Goal: Information Seeking & Learning: Learn about a topic

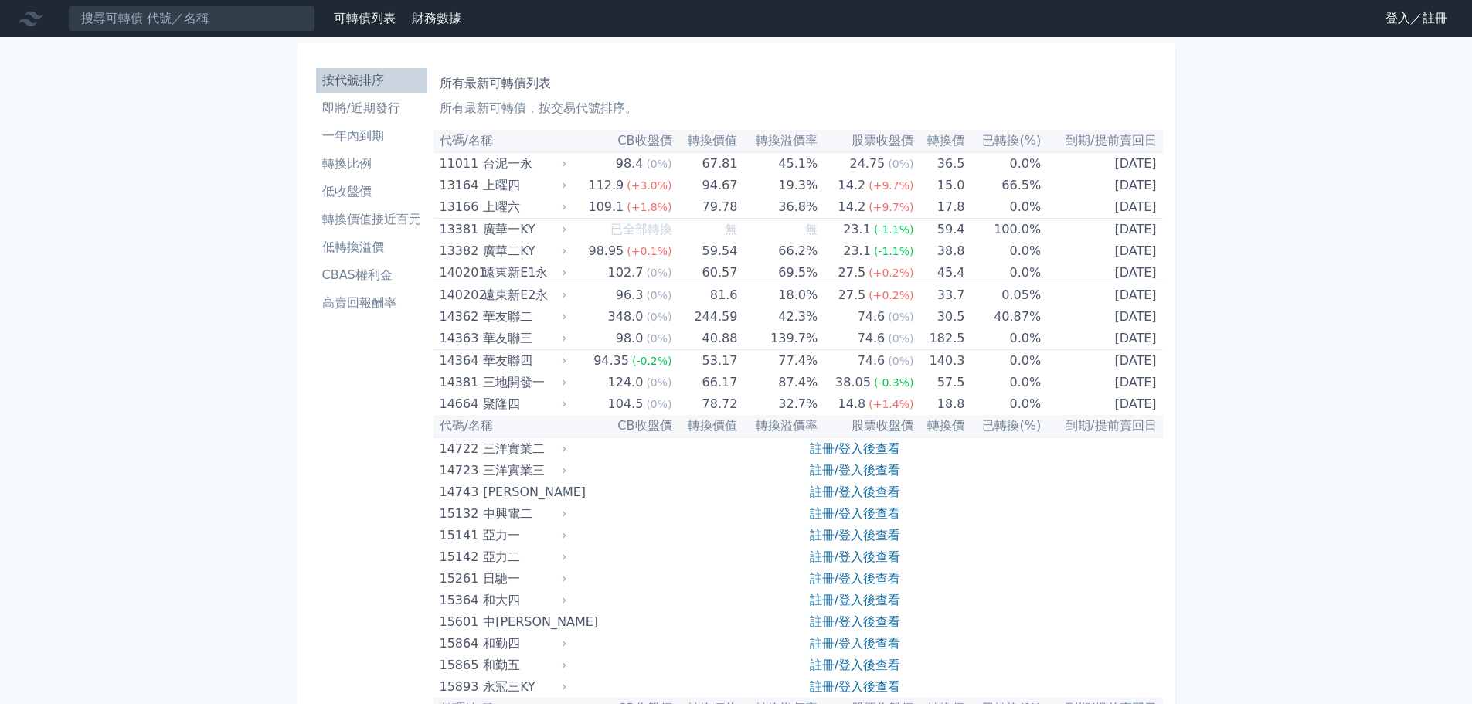
click at [379, 134] on li "一年內到期" at bounding box center [371, 136] width 111 height 19
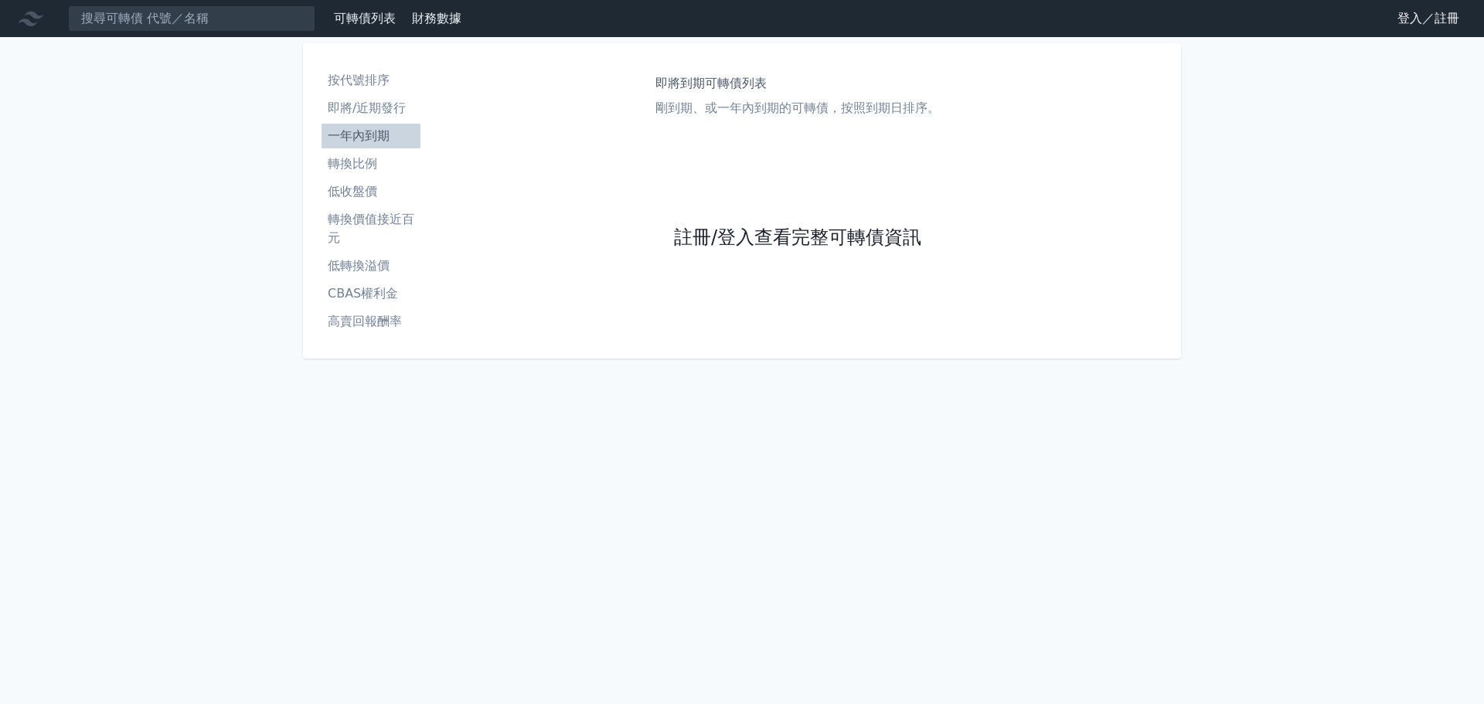
click at [734, 236] on link "註冊/登入查看完整可轉債資訊" at bounding box center [797, 238] width 247 height 25
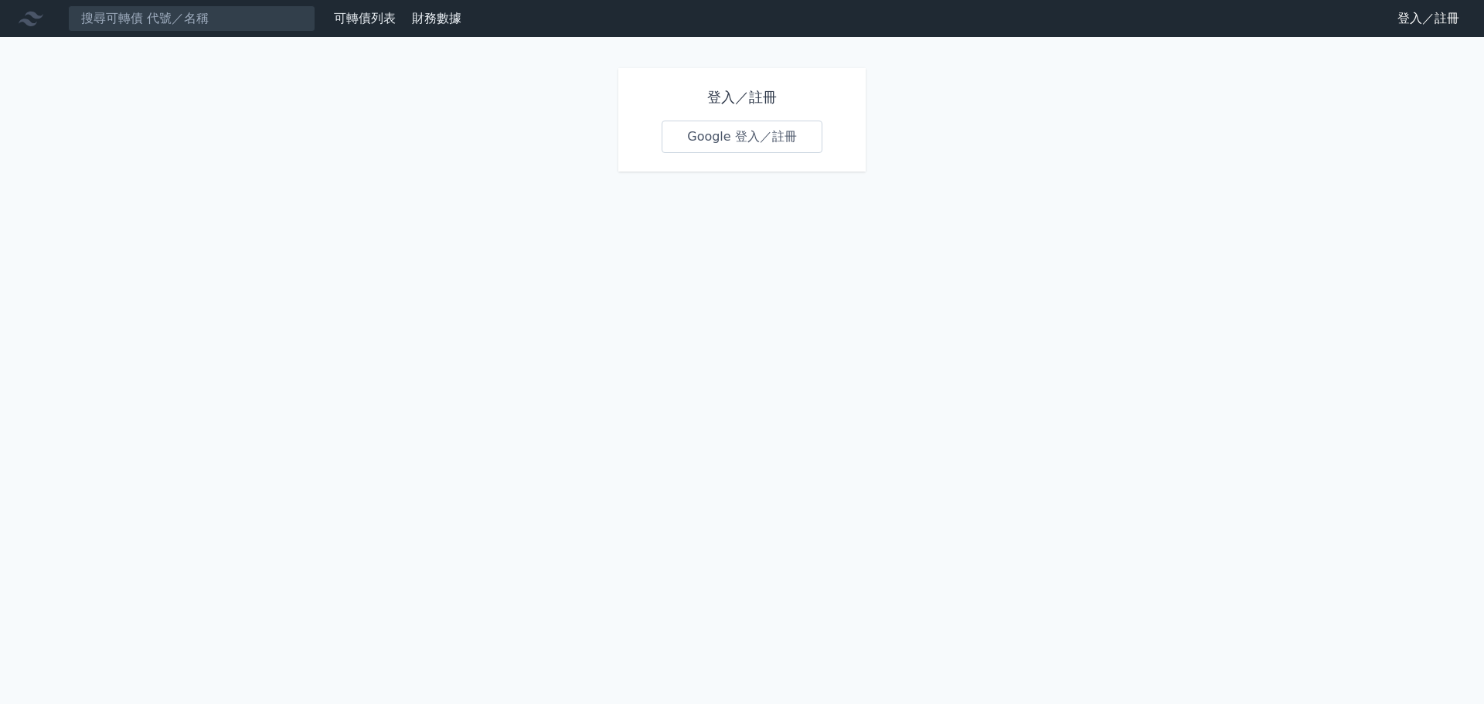
click at [778, 138] on link "Google 登入／註冊" at bounding box center [741, 137] width 161 height 32
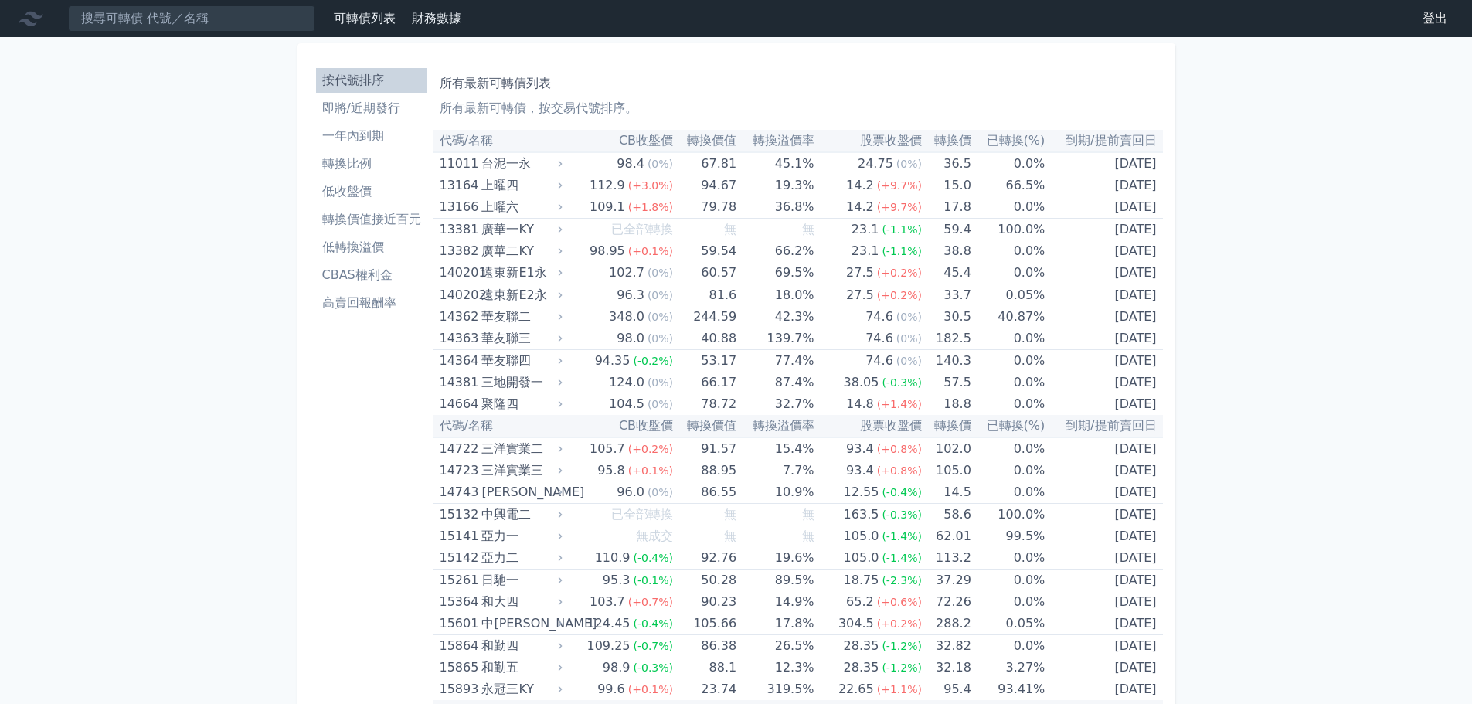
click at [799, 142] on th "轉換溢價率" at bounding box center [774, 141] width 77 height 22
click at [372, 143] on li "一年內到期" at bounding box center [371, 136] width 111 height 19
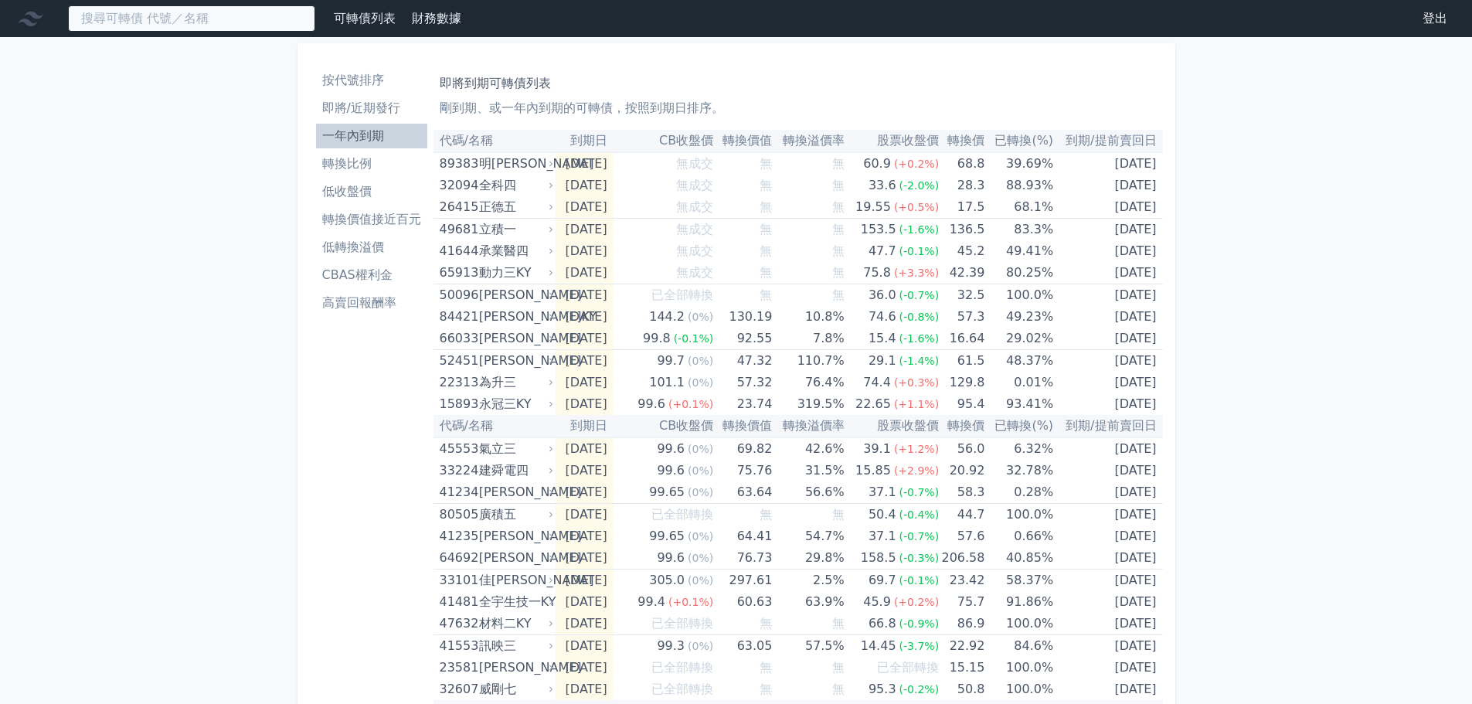
click at [182, 21] on input at bounding box center [191, 18] width 247 height 26
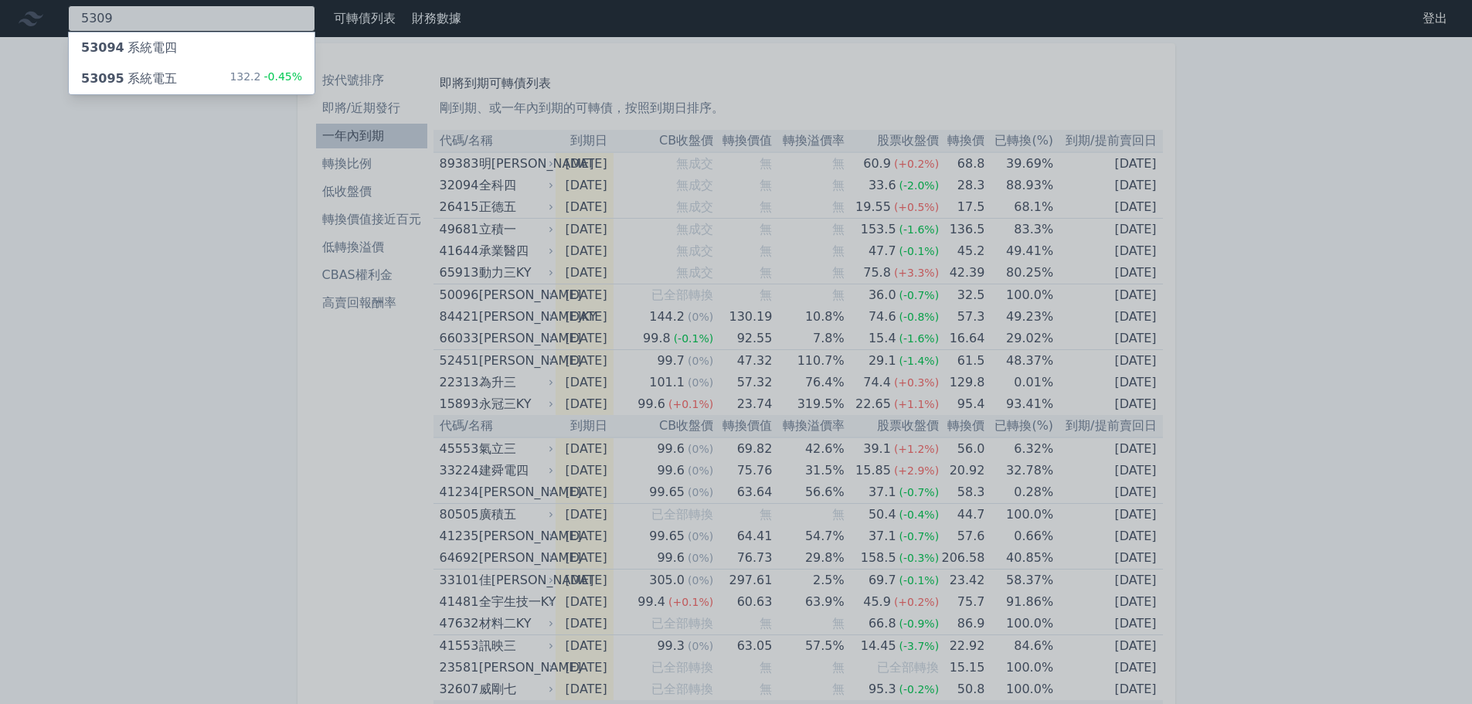
type input "5309"
click at [199, 80] on div "53095 系統電五 132.2 -0.45%" at bounding box center [192, 78] width 246 height 31
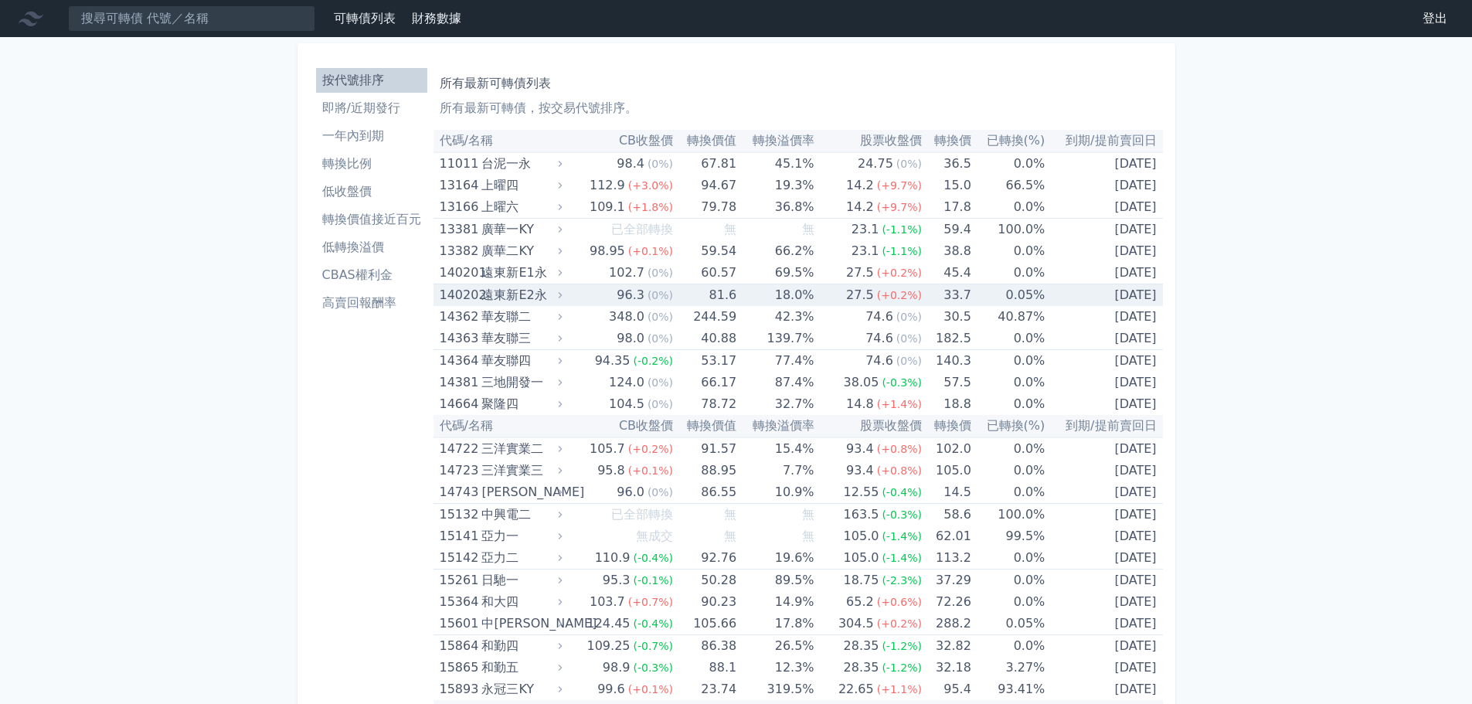
click at [382, 136] on li "一年內到期" at bounding box center [371, 136] width 111 height 19
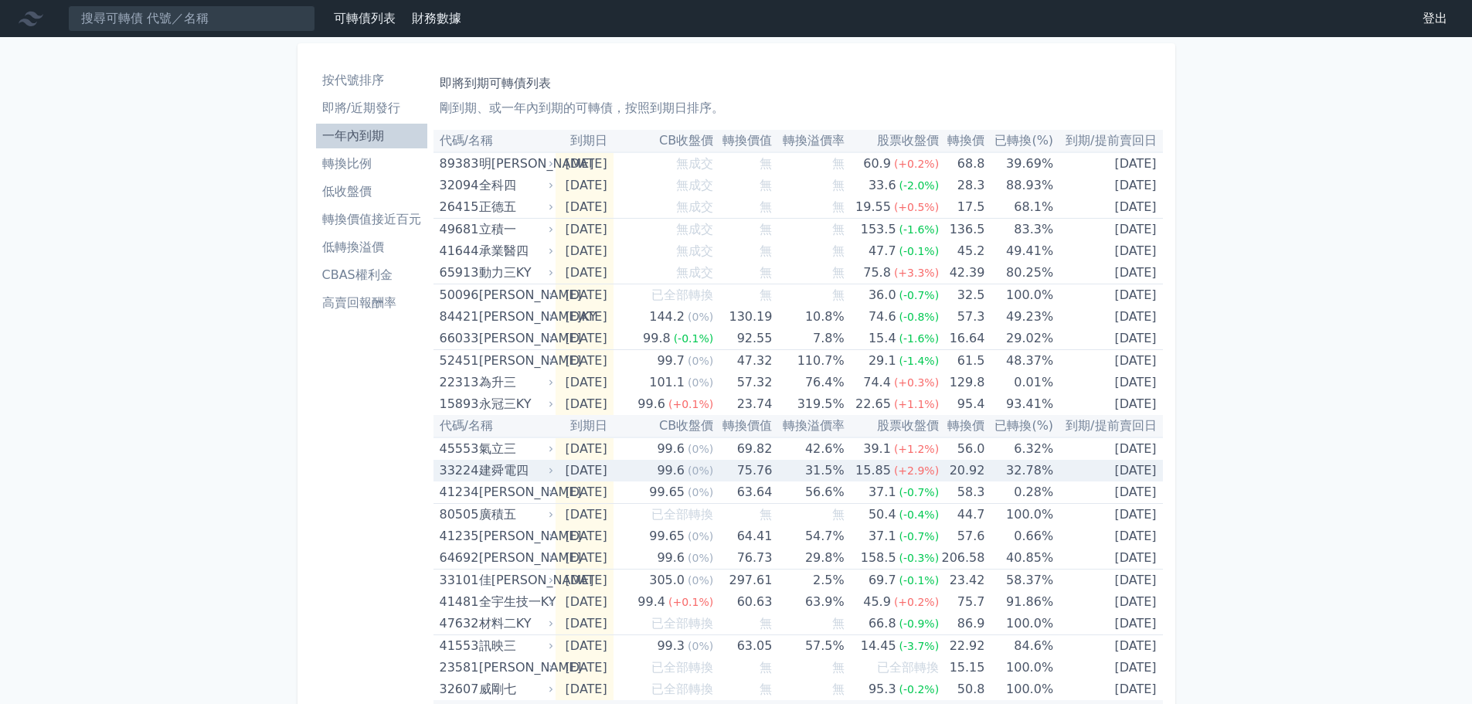
click at [549, 466] on icon at bounding box center [551, 471] width 10 height 10
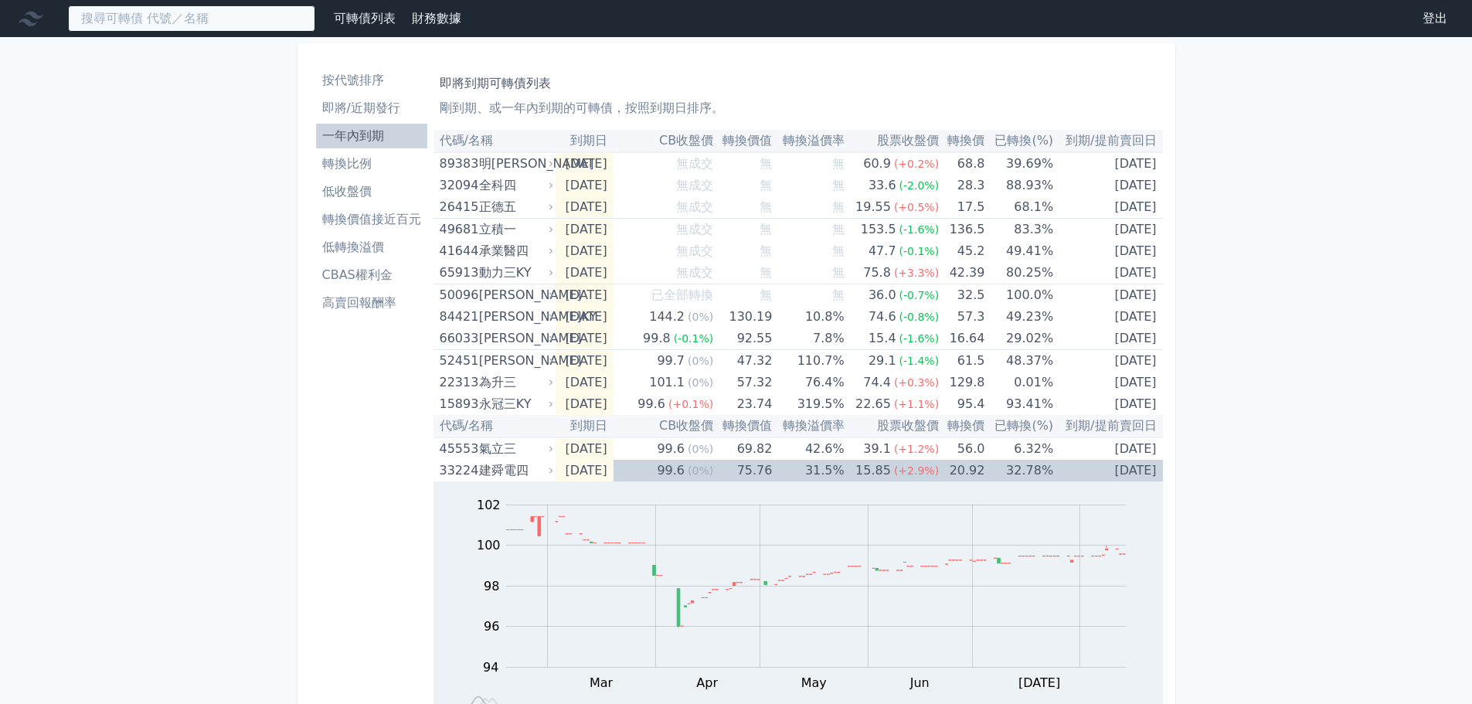
click at [209, 20] on input at bounding box center [191, 18] width 247 height 26
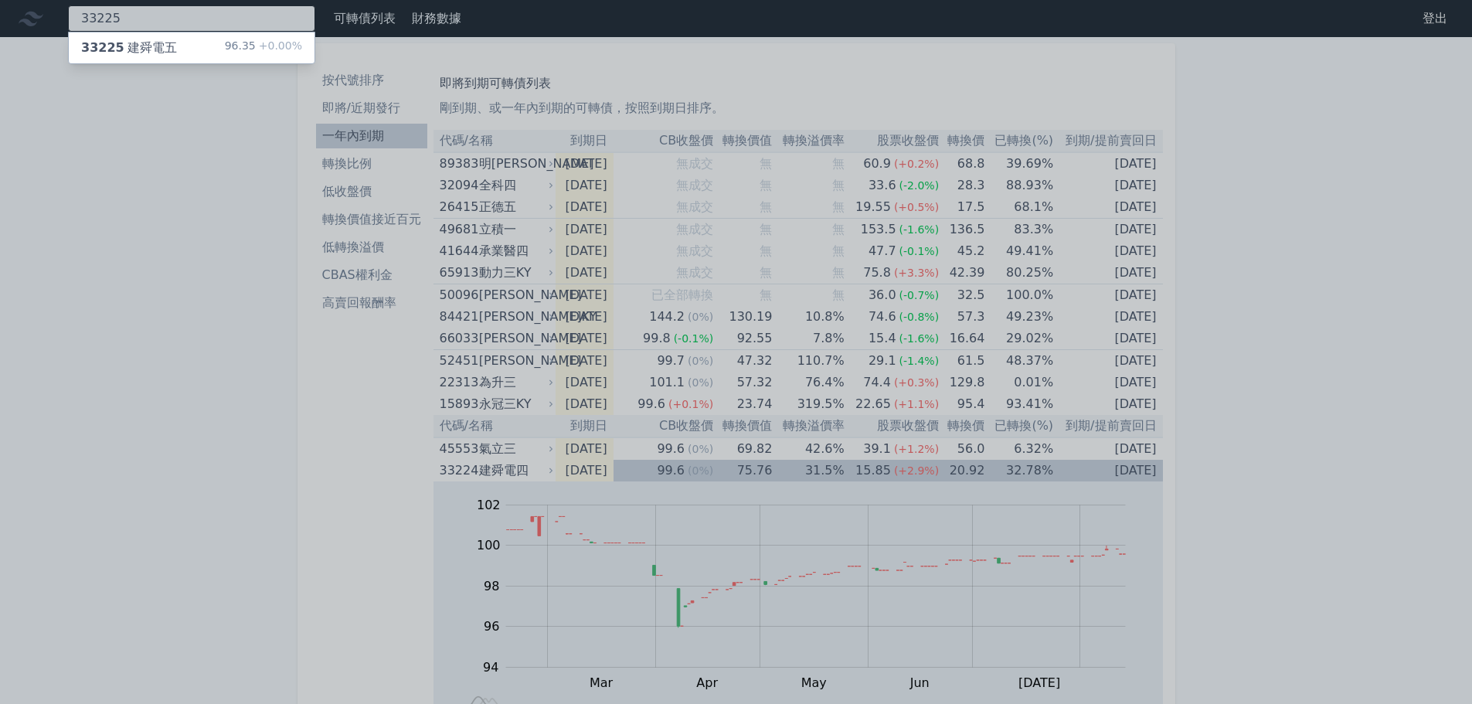
type input "33225"
click at [209, 36] on div "33225 建舜電五 96.35 +0.00%" at bounding box center [192, 47] width 246 height 31
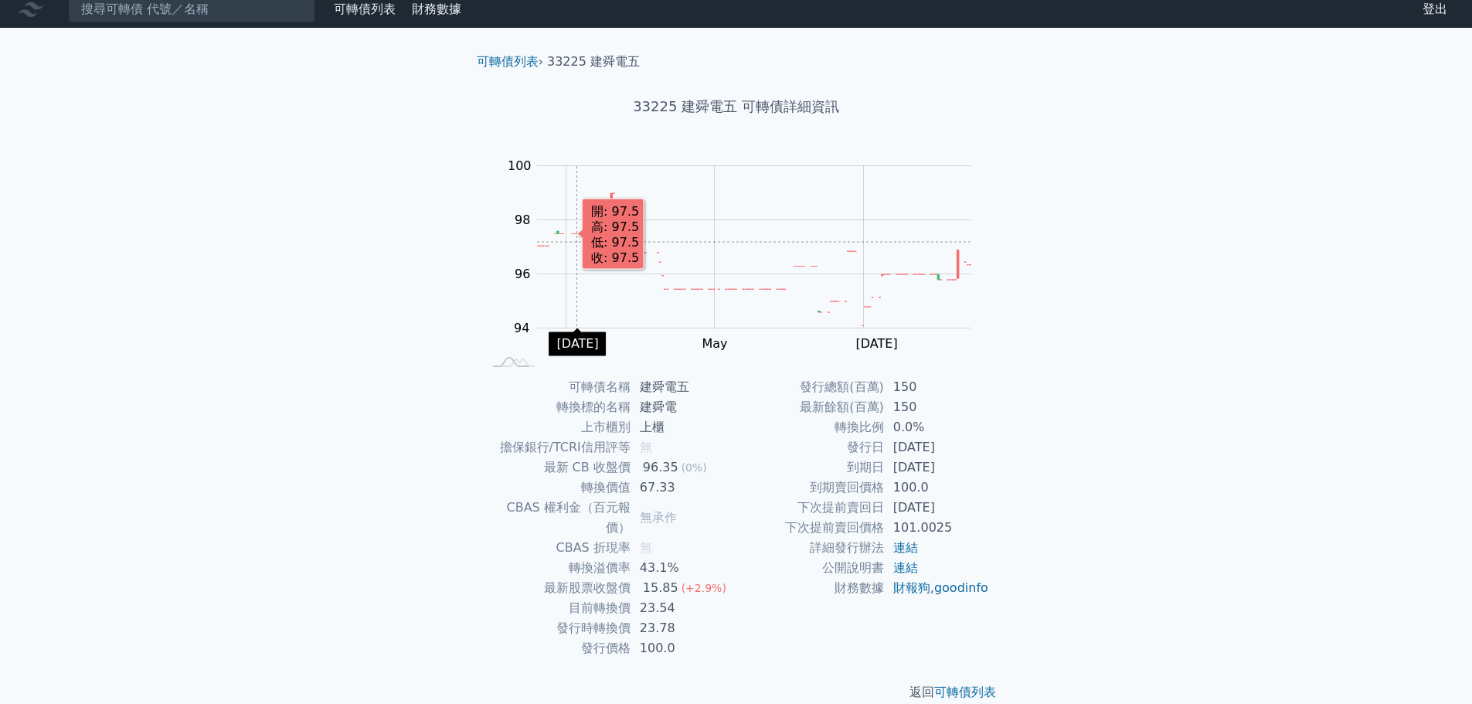
scroll to position [12, 0]
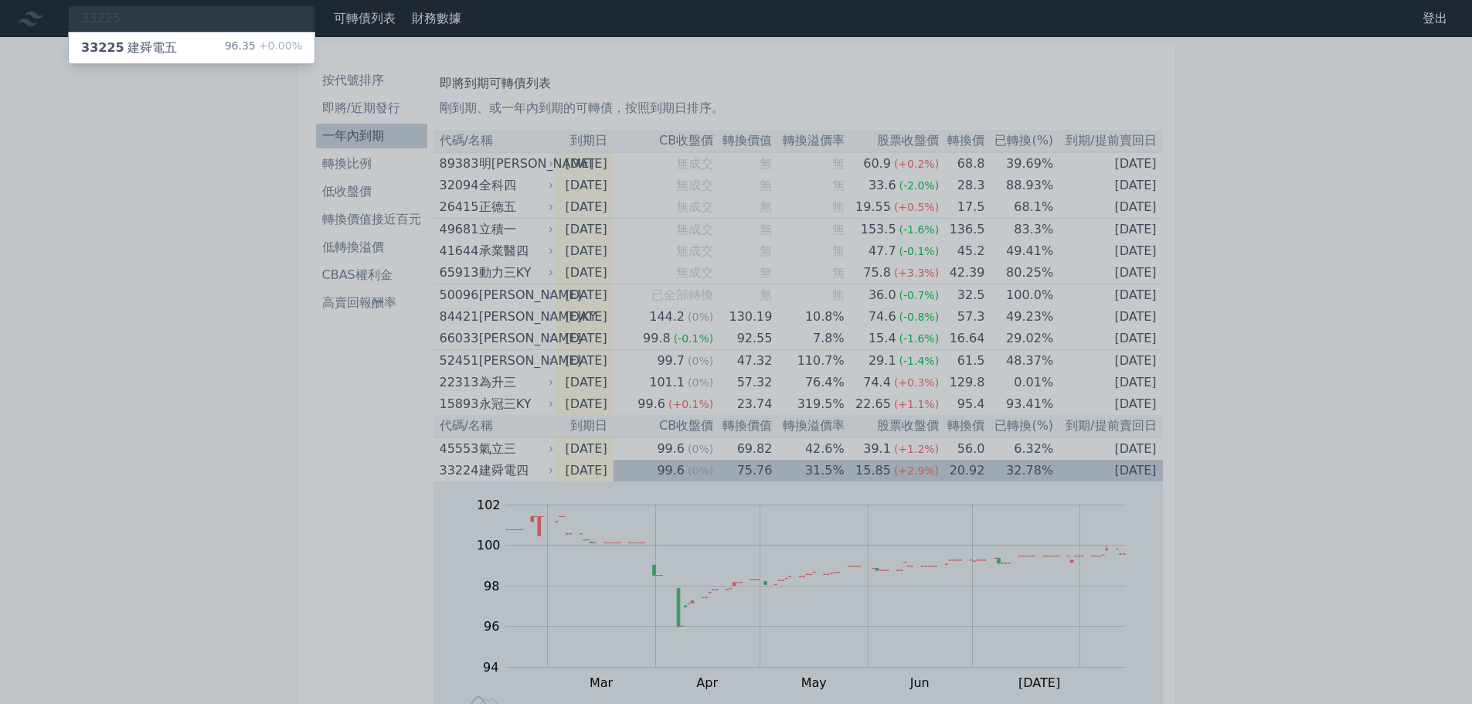
click at [159, 155] on div at bounding box center [736, 352] width 1472 height 704
click at [184, 23] on div "33225 33225 建舜電五 96.35 +0.00%" at bounding box center [191, 18] width 247 height 26
type input "33224"
click at [42, 110] on div at bounding box center [736, 352] width 1472 height 704
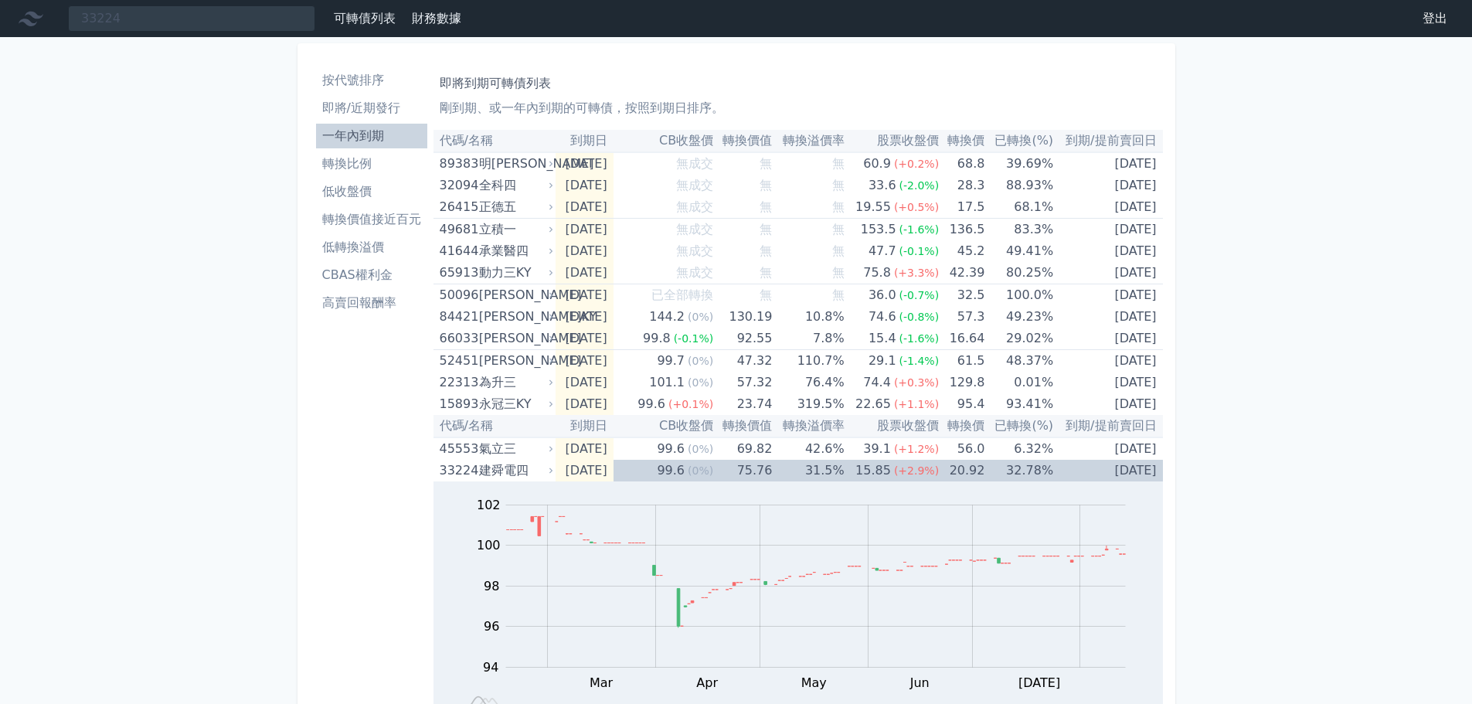
click at [361, 134] on li "一年內到期" at bounding box center [371, 136] width 111 height 19
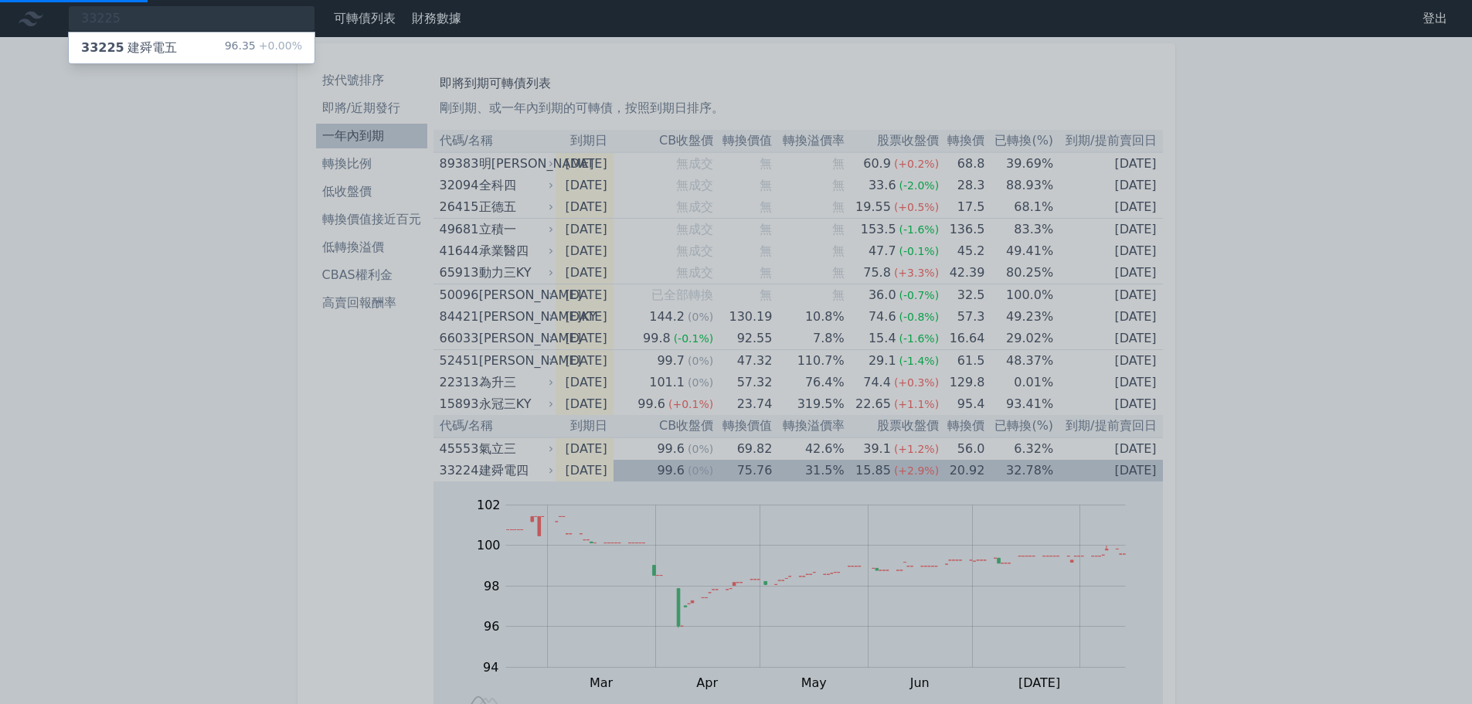
click at [364, 133] on div at bounding box center [736, 352] width 1472 height 704
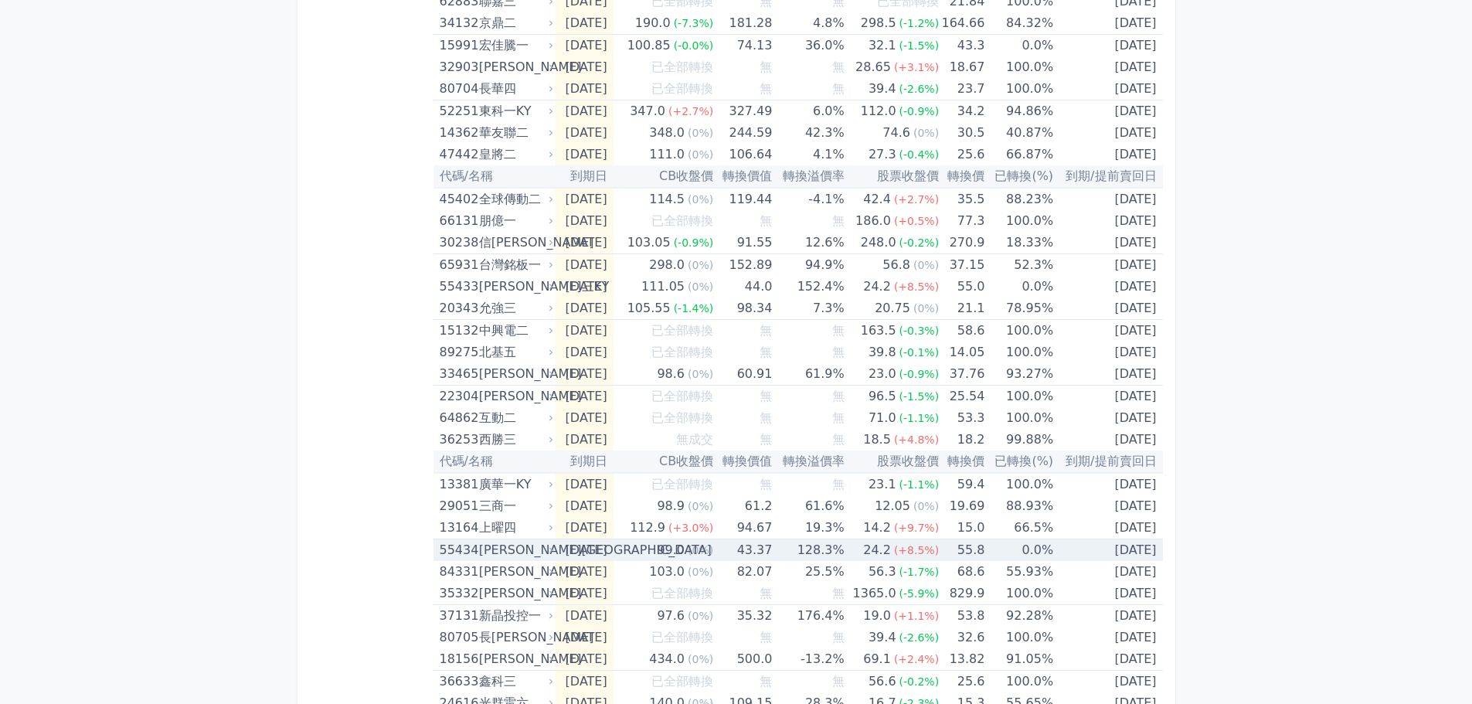
scroll to position [1082, 0]
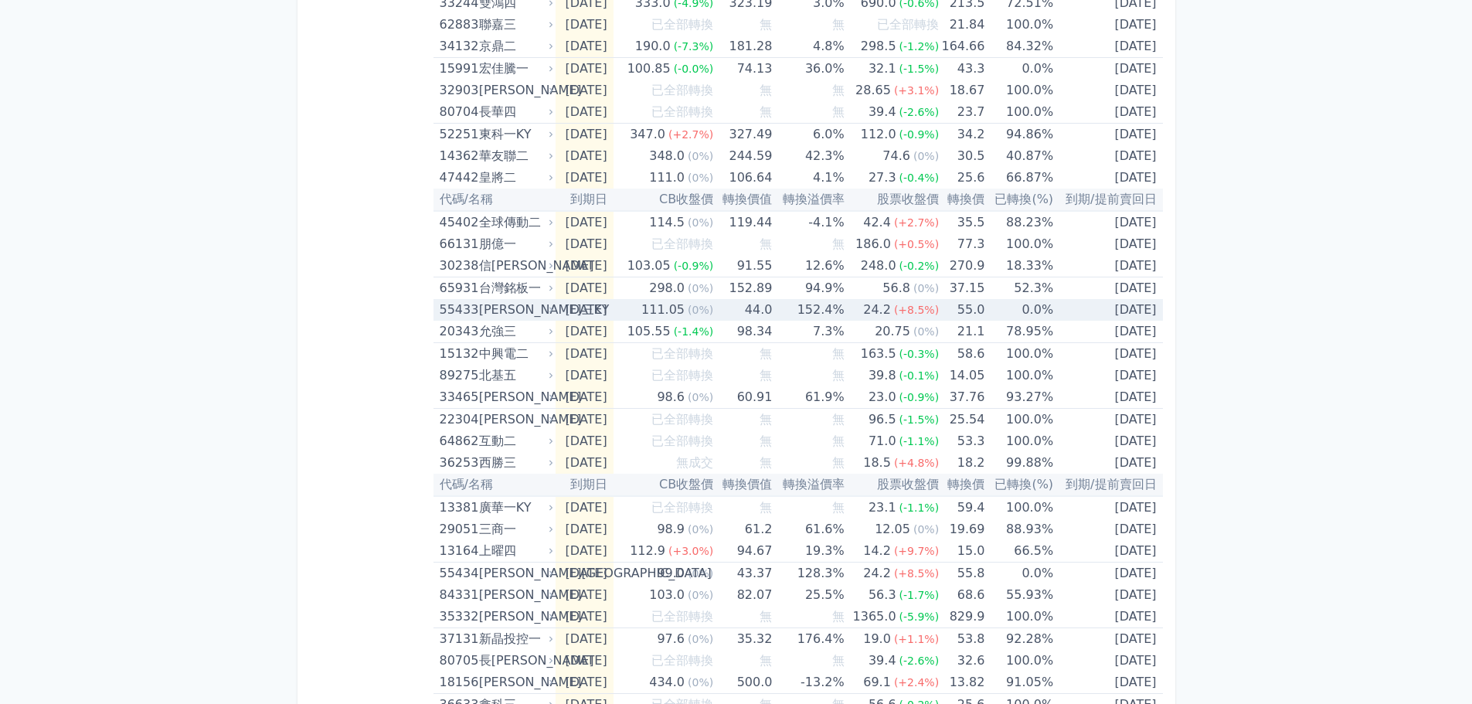
click at [531, 305] on div "[PERSON_NAME]三KY" at bounding box center [514, 310] width 71 height 22
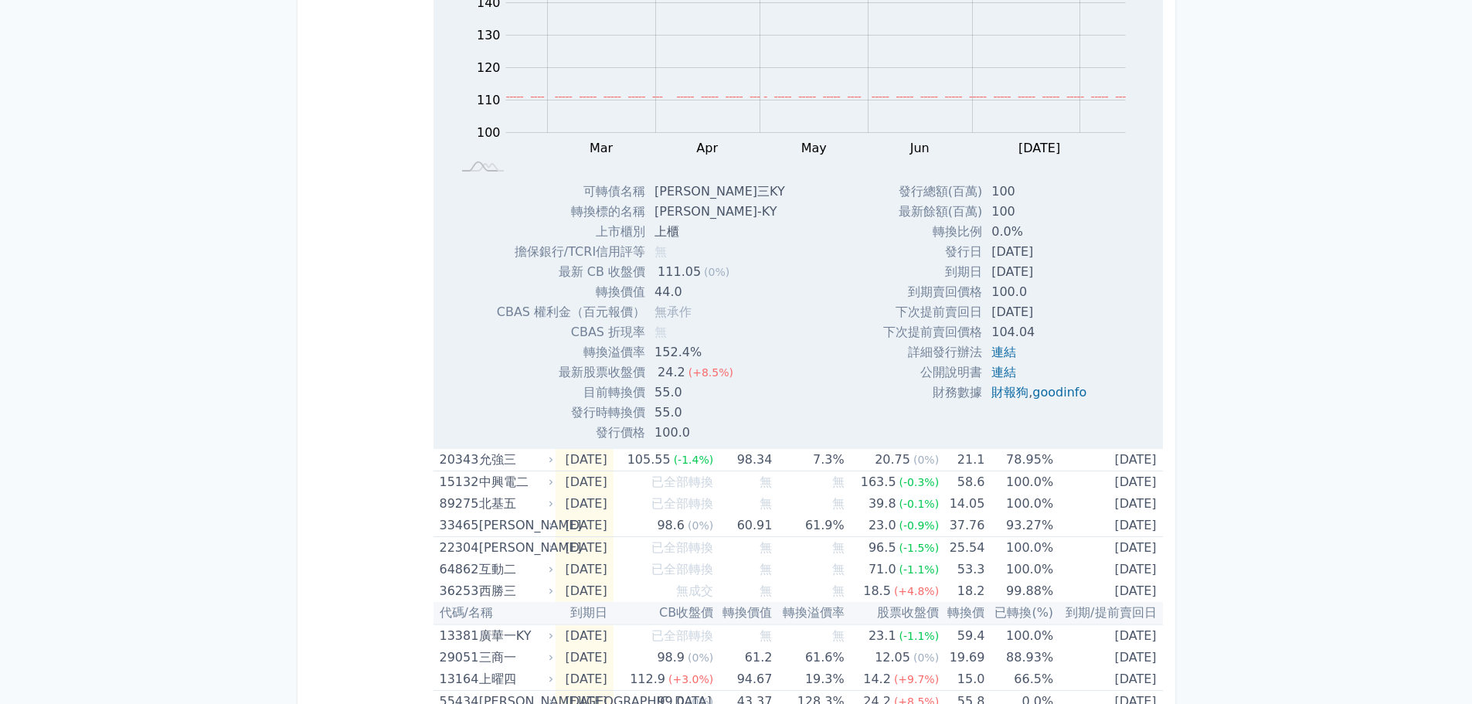
scroll to position [1545, 0]
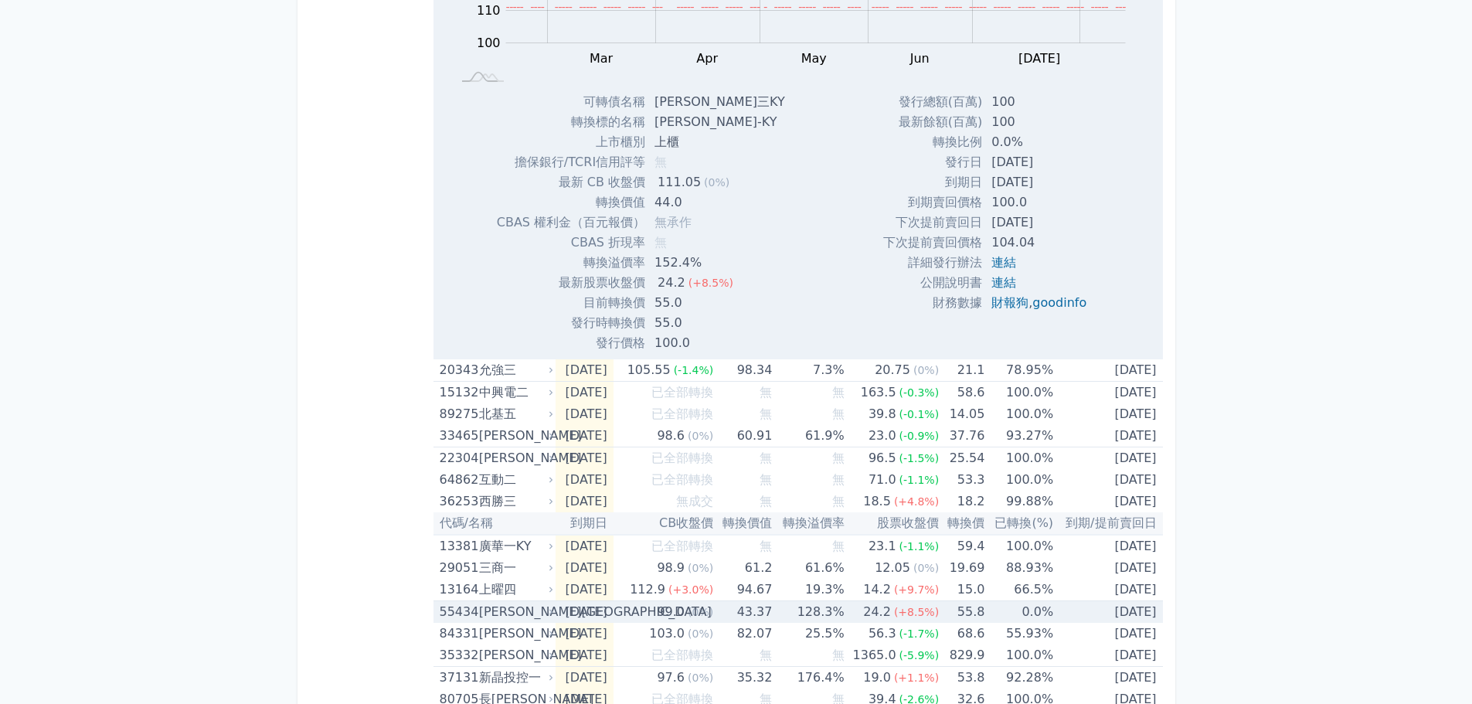
click at [533, 607] on div "[PERSON_NAME][GEOGRAPHIC_DATA]" at bounding box center [514, 612] width 71 height 22
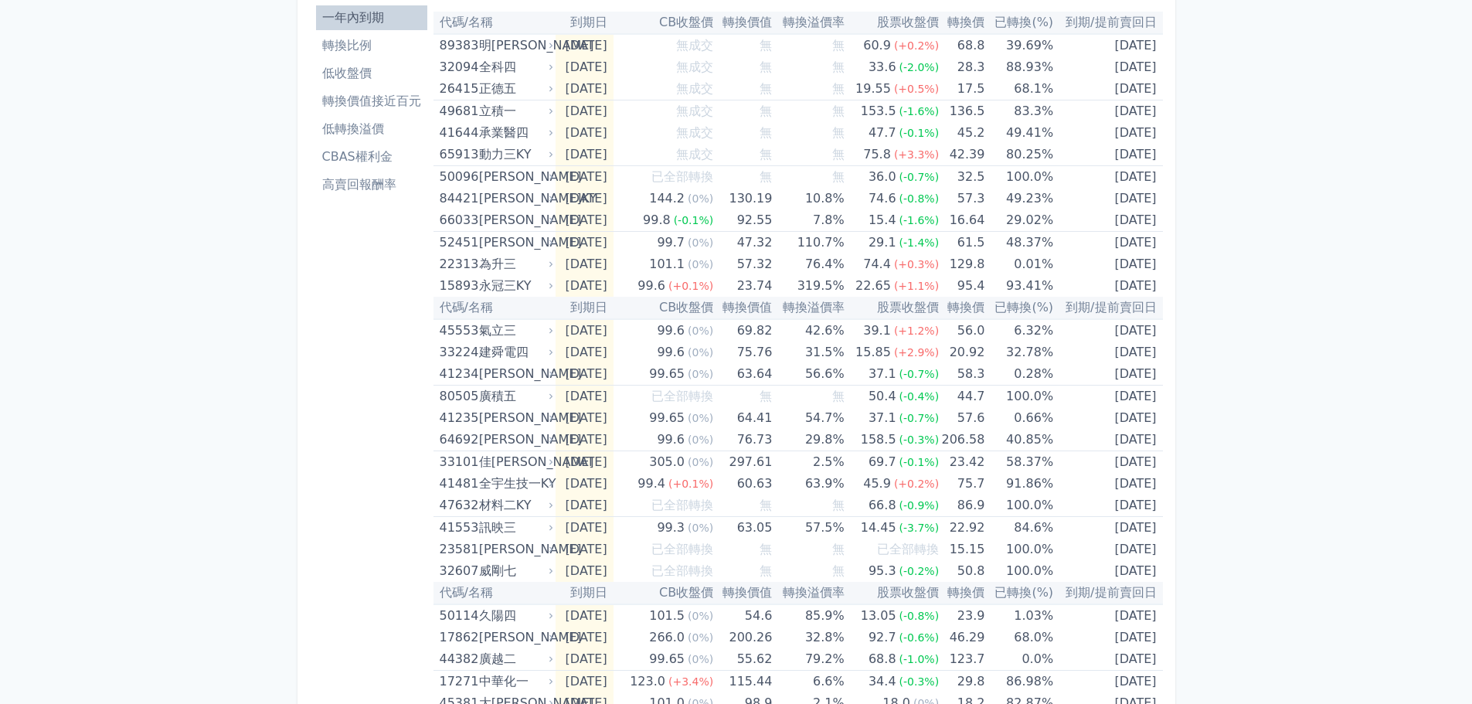
scroll to position [0, 0]
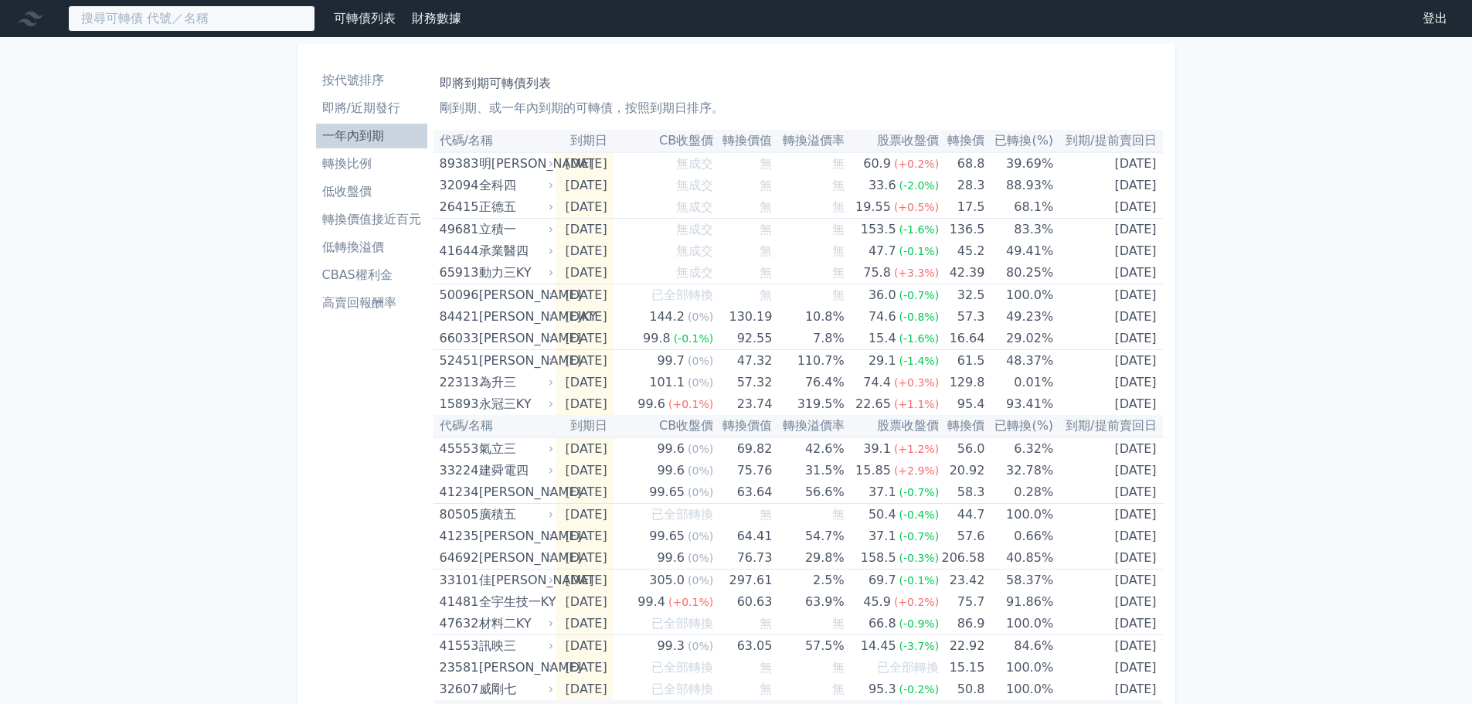
click at [192, 12] on input at bounding box center [191, 18] width 247 height 26
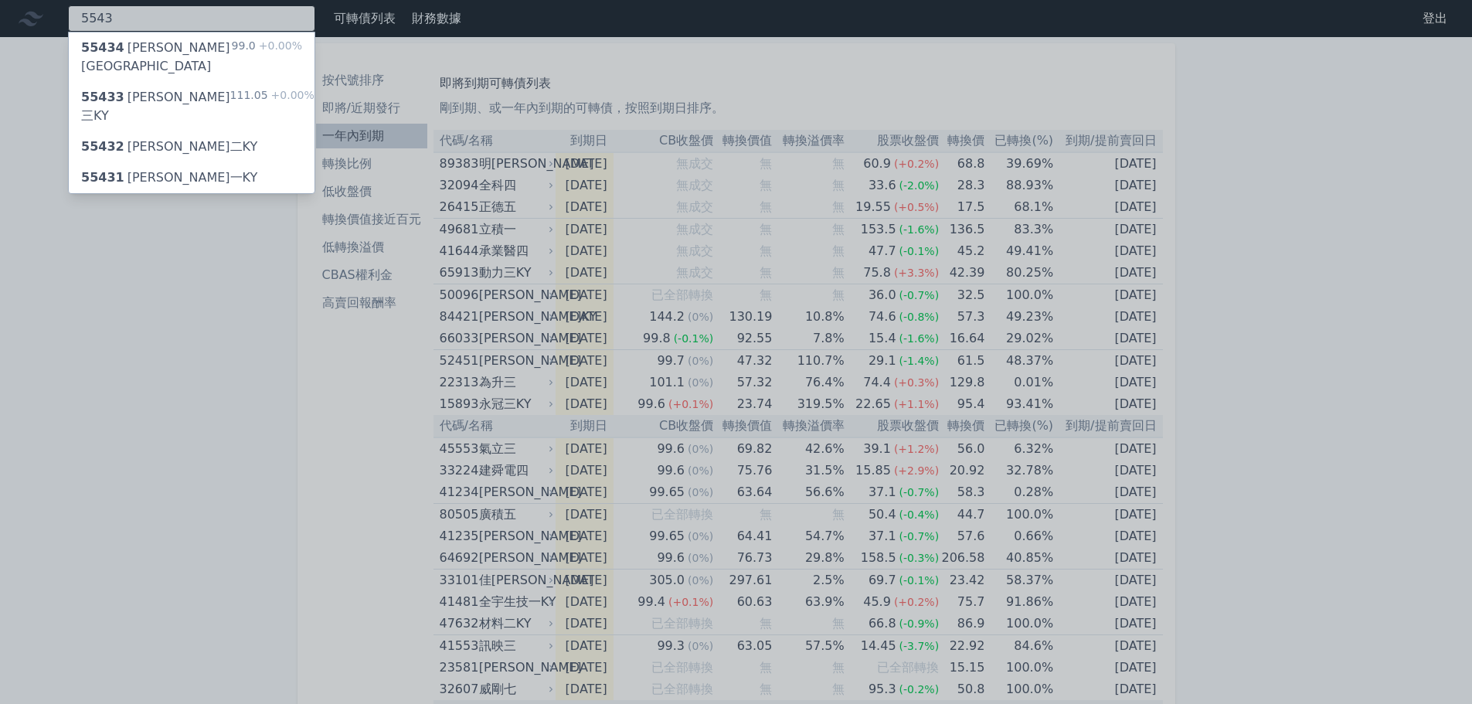
type input "5543"
click at [230, 88] on div "111.05 +0.00%" at bounding box center [272, 106] width 84 height 37
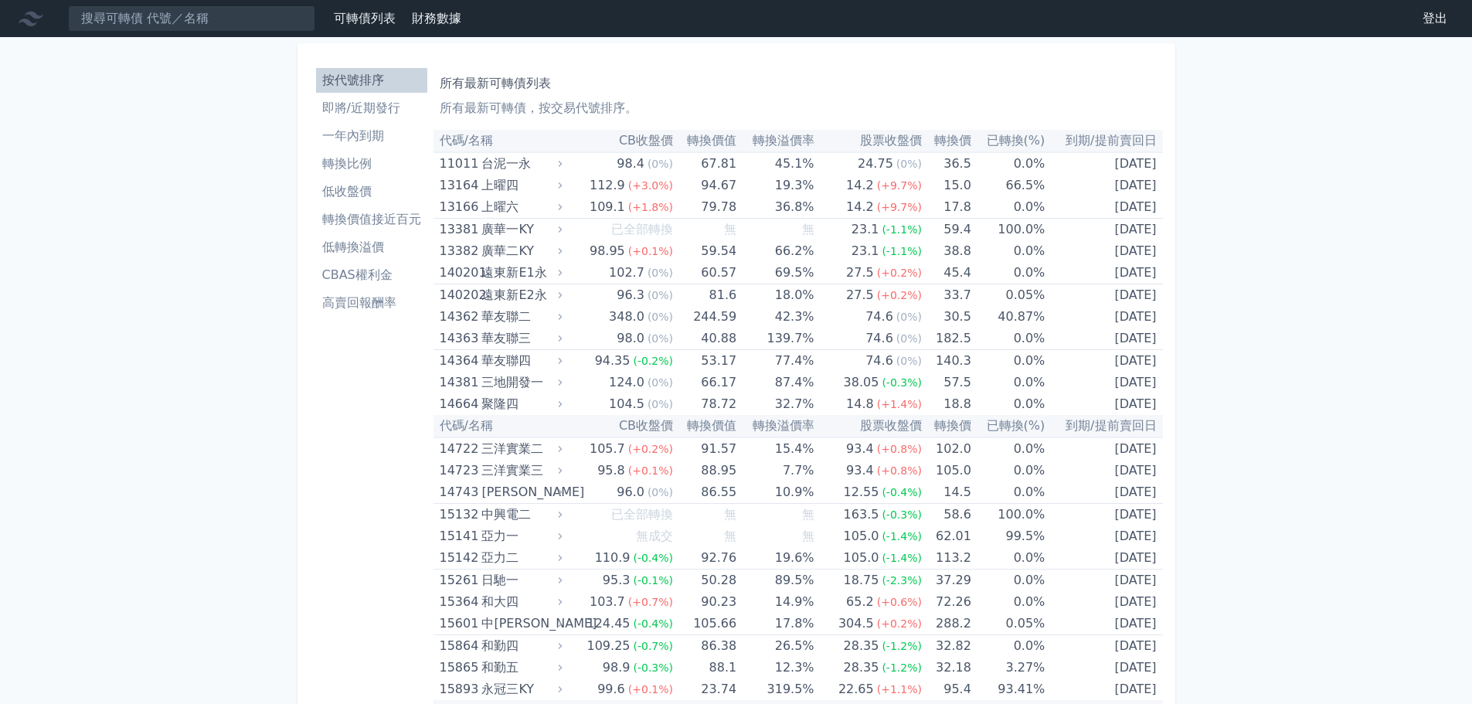
click at [383, 138] on li "一年內到期" at bounding box center [371, 136] width 111 height 19
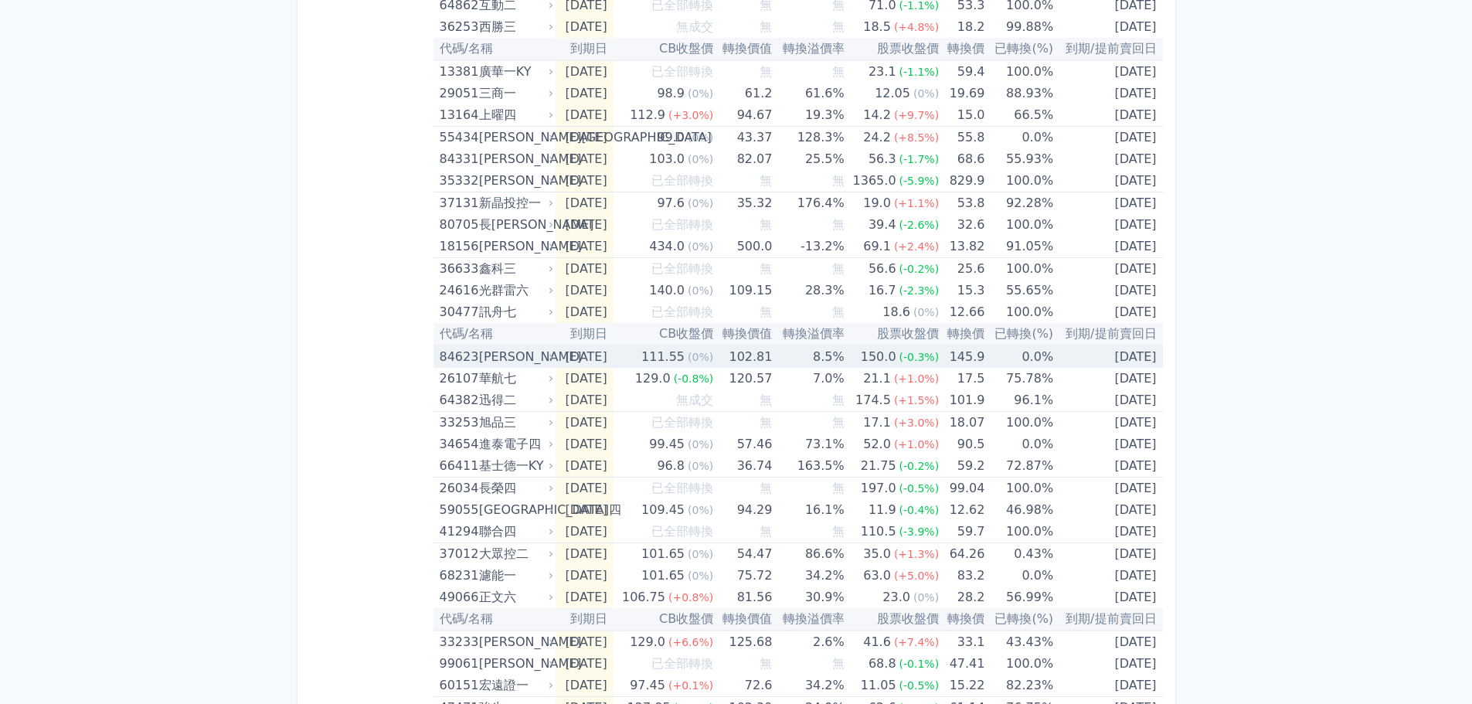
scroll to position [1545, 0]
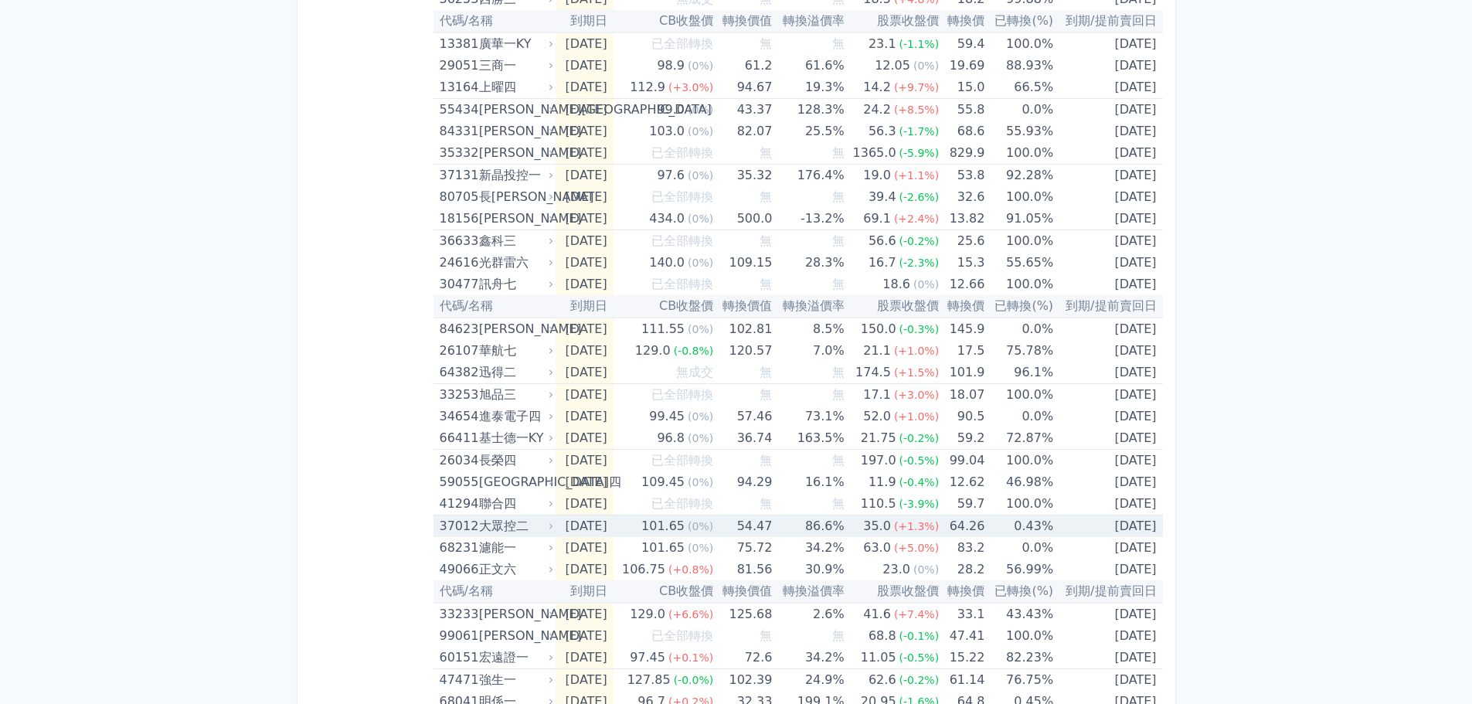
click at [532, 524] on div "大眾控二" at bounding box center [514, 526] width 71 height 22
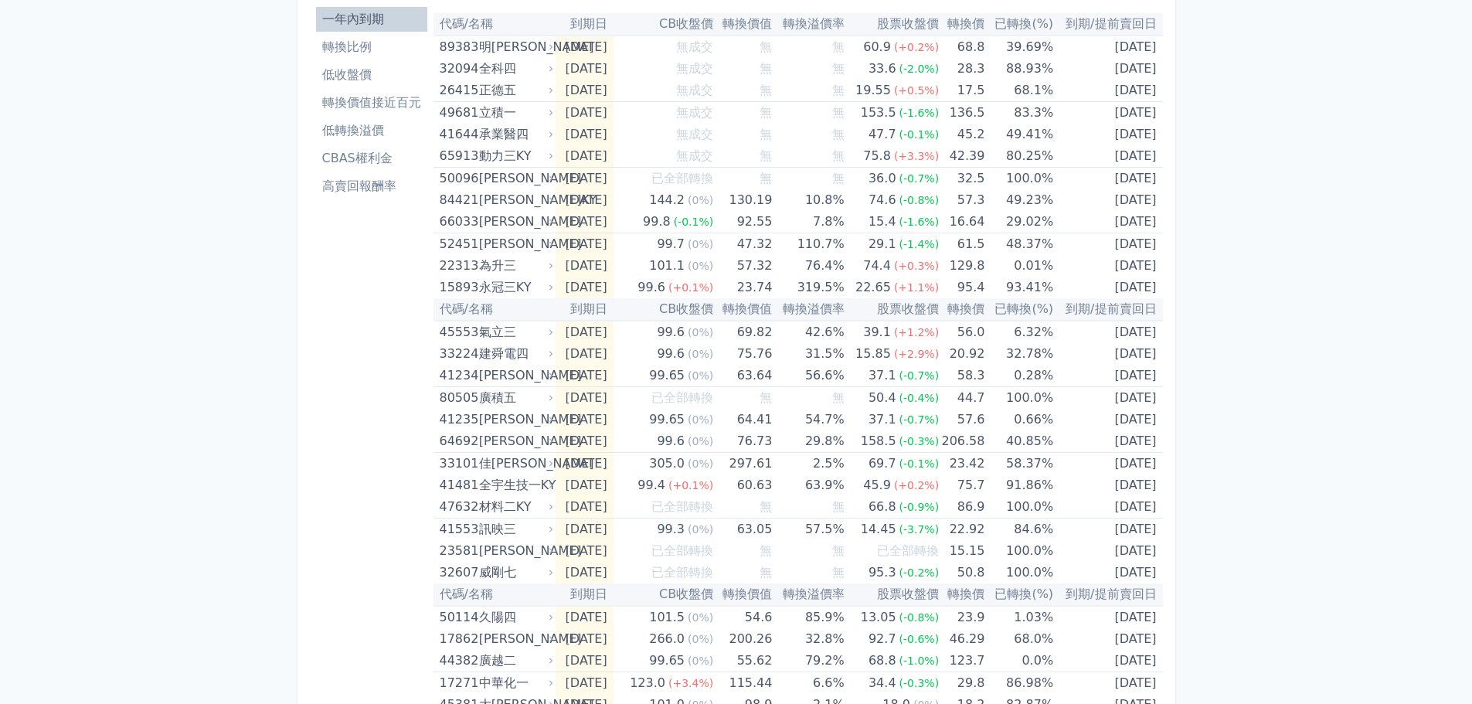
scroll to position [0, 0]
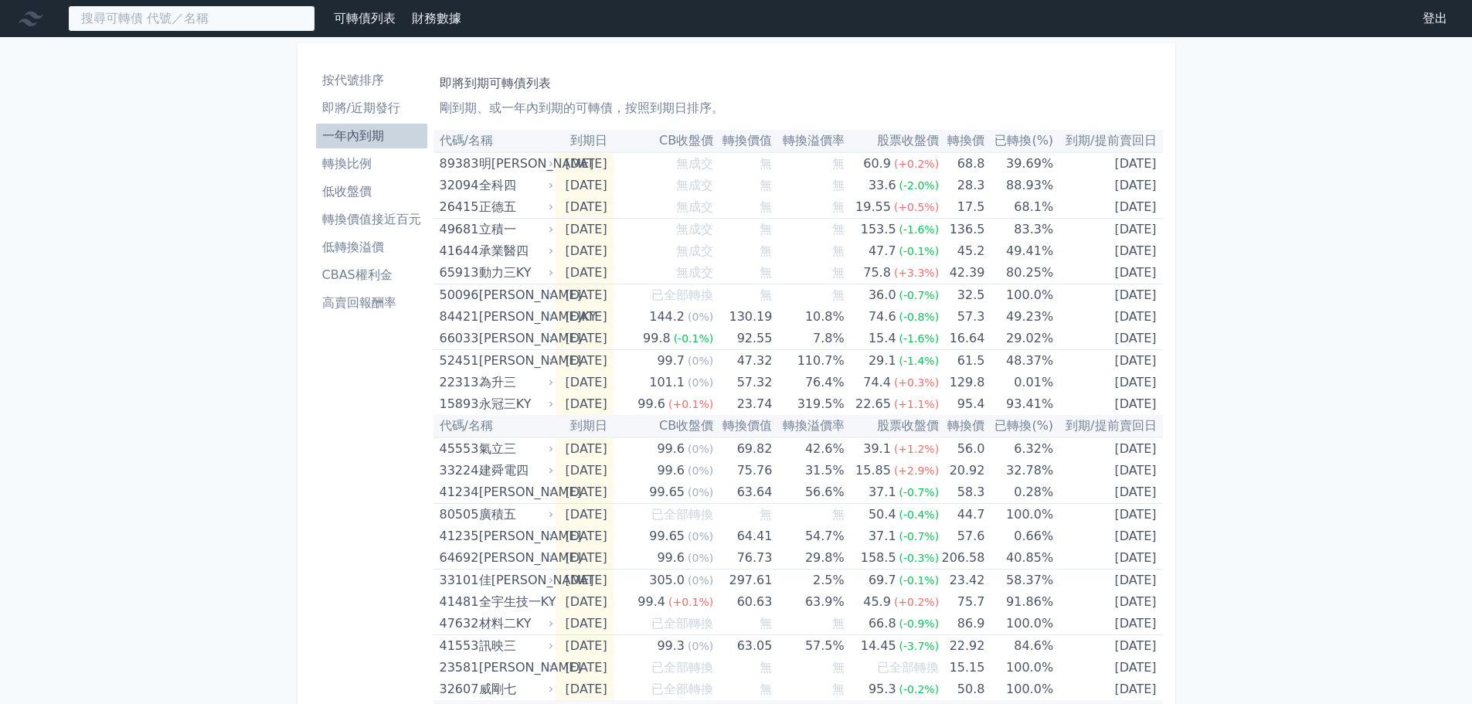
click at [216, 29] on input at bounding box center [191, 18] width 247 height 26
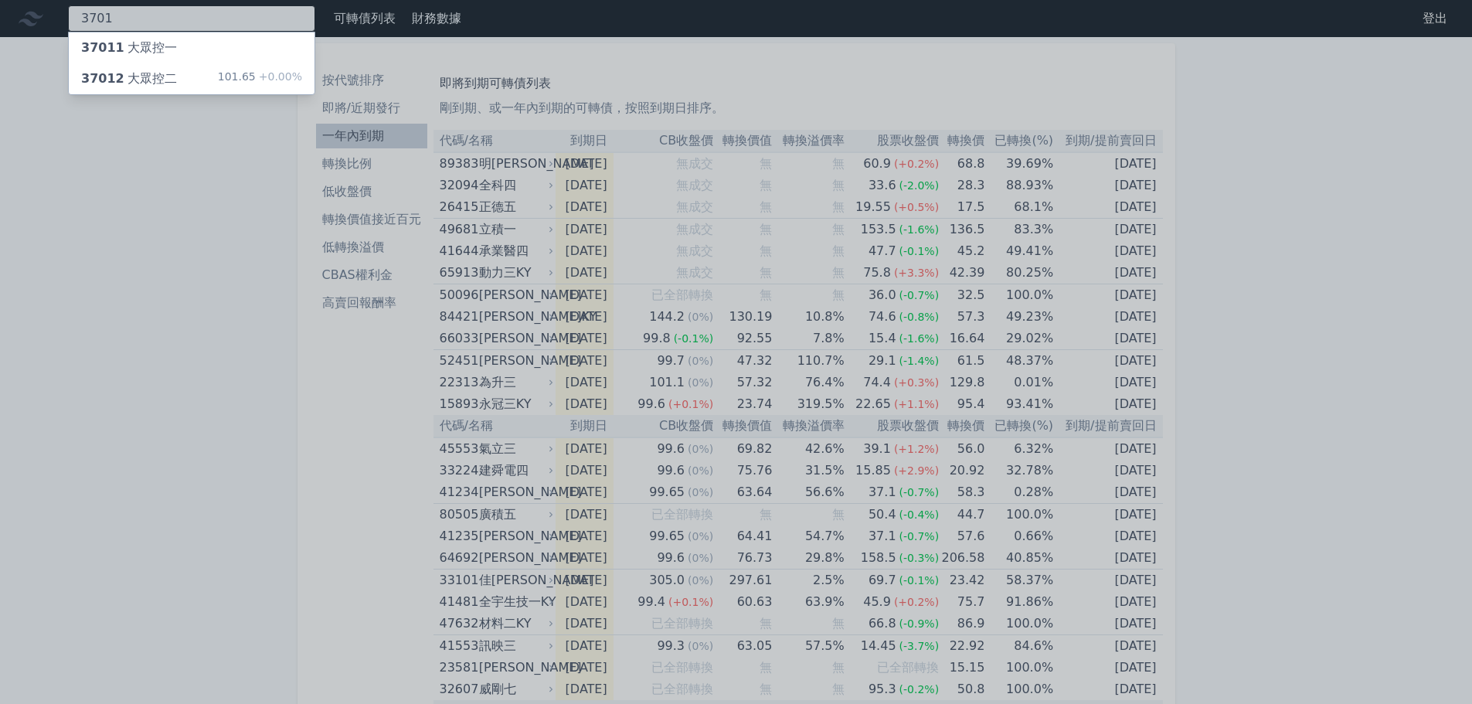
type input "3701"
click at [207, 80] on div "37012 大眾控二 101.65 +0.00%" at bounding box center [192, 78] width 246 height 31
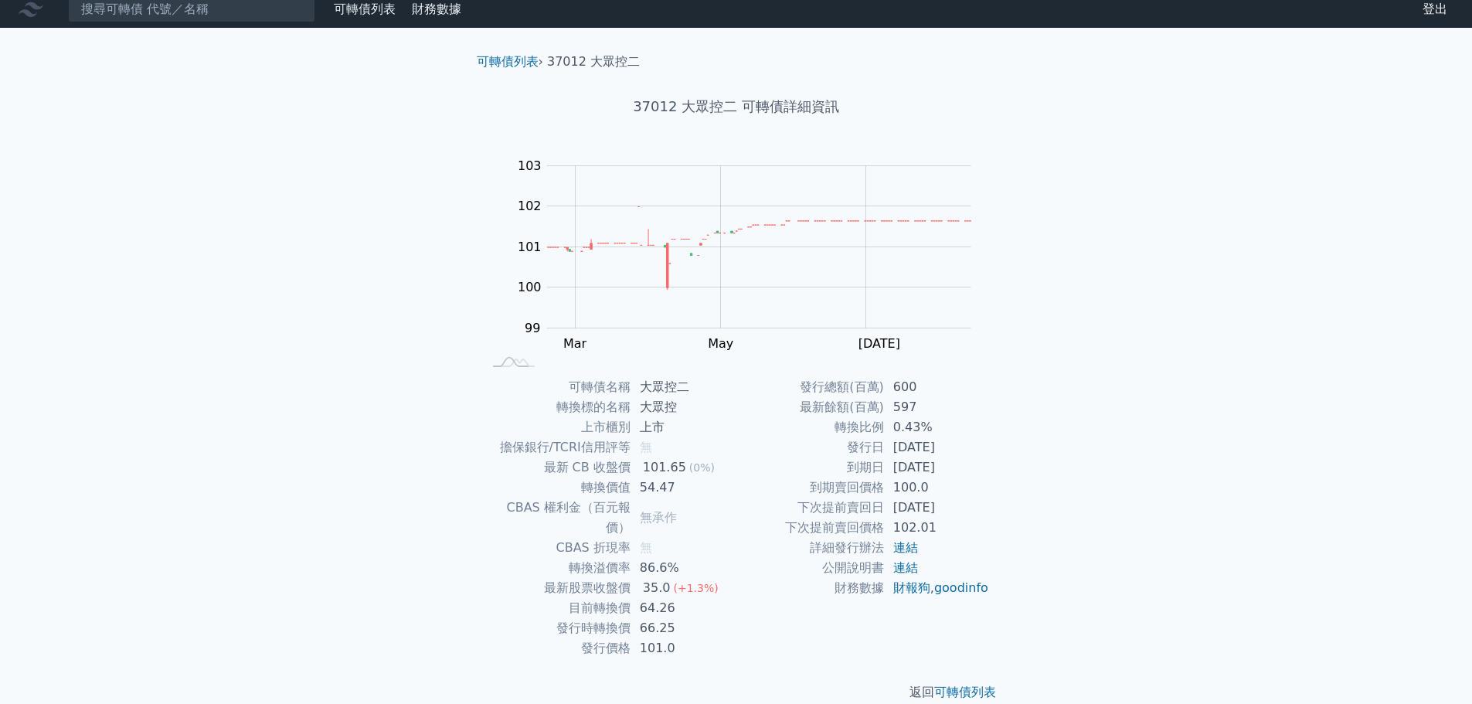
scroll to position [12, 0]
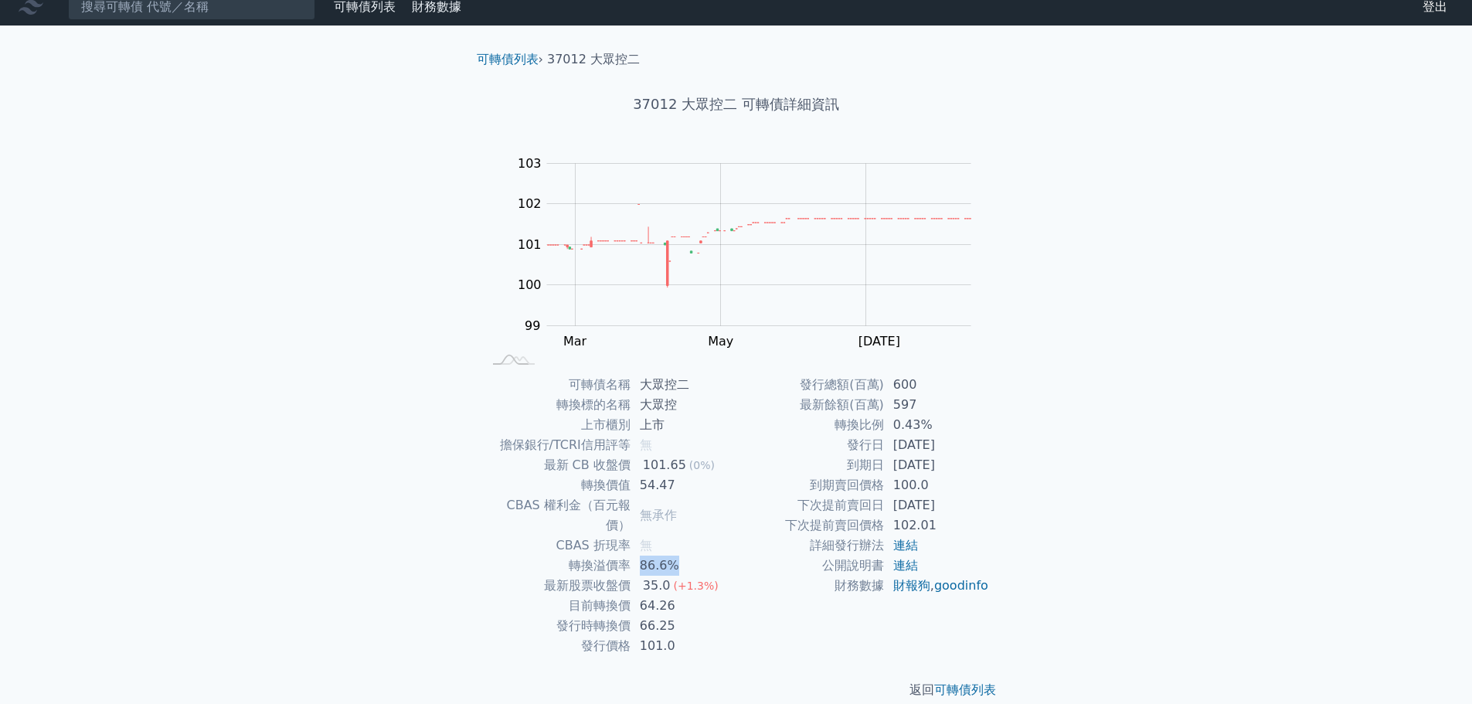
drag, startPoint x: 639, startPoint y: 542, endPoint x: 681, endPoint y: 546, distance: 41.8
click at [681, 556] on td "86.6%" at bounding box center [684, 566] width 106 height 20
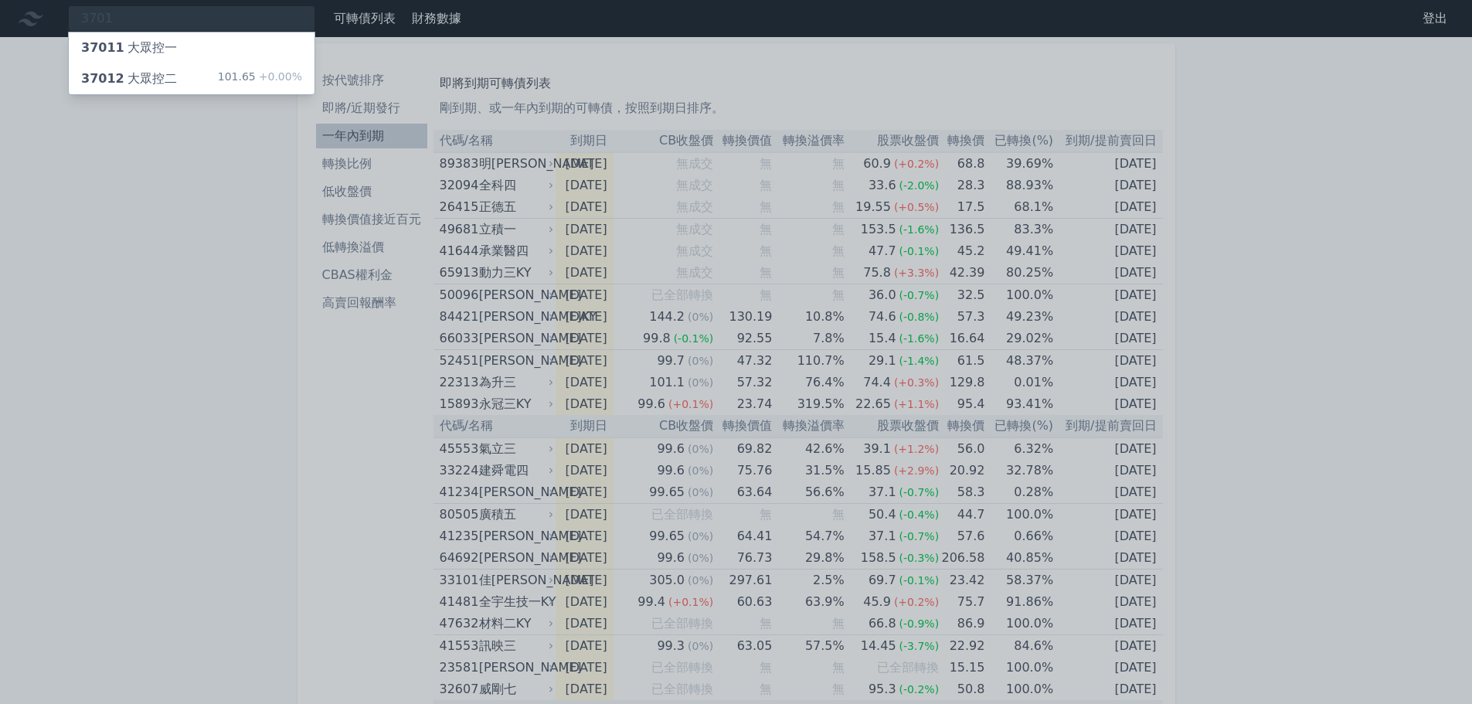
click at [1273, 287] on div at bounding box center [736, 352] width 1472 height 704
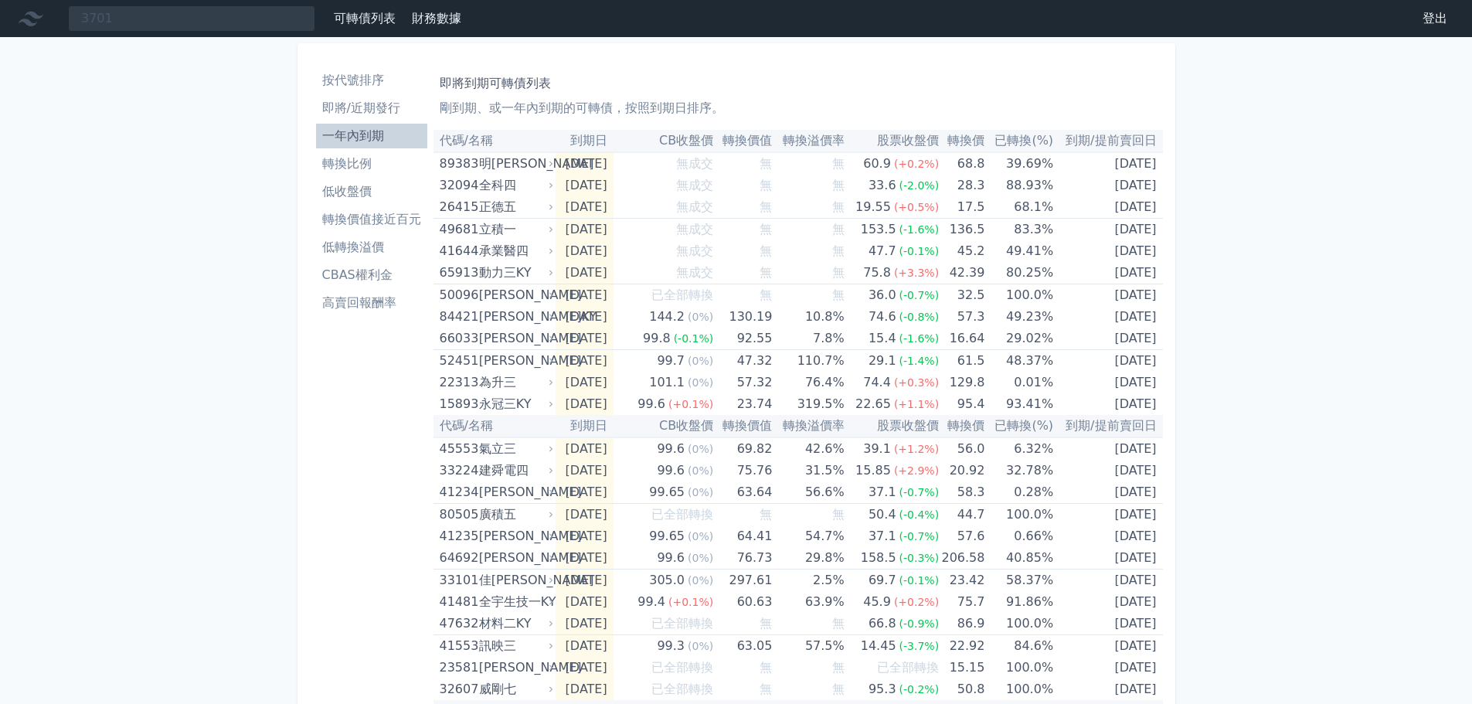
click at [371, 131] on li "一年內到期" at bounding box center [371, 136] width 111 height 19
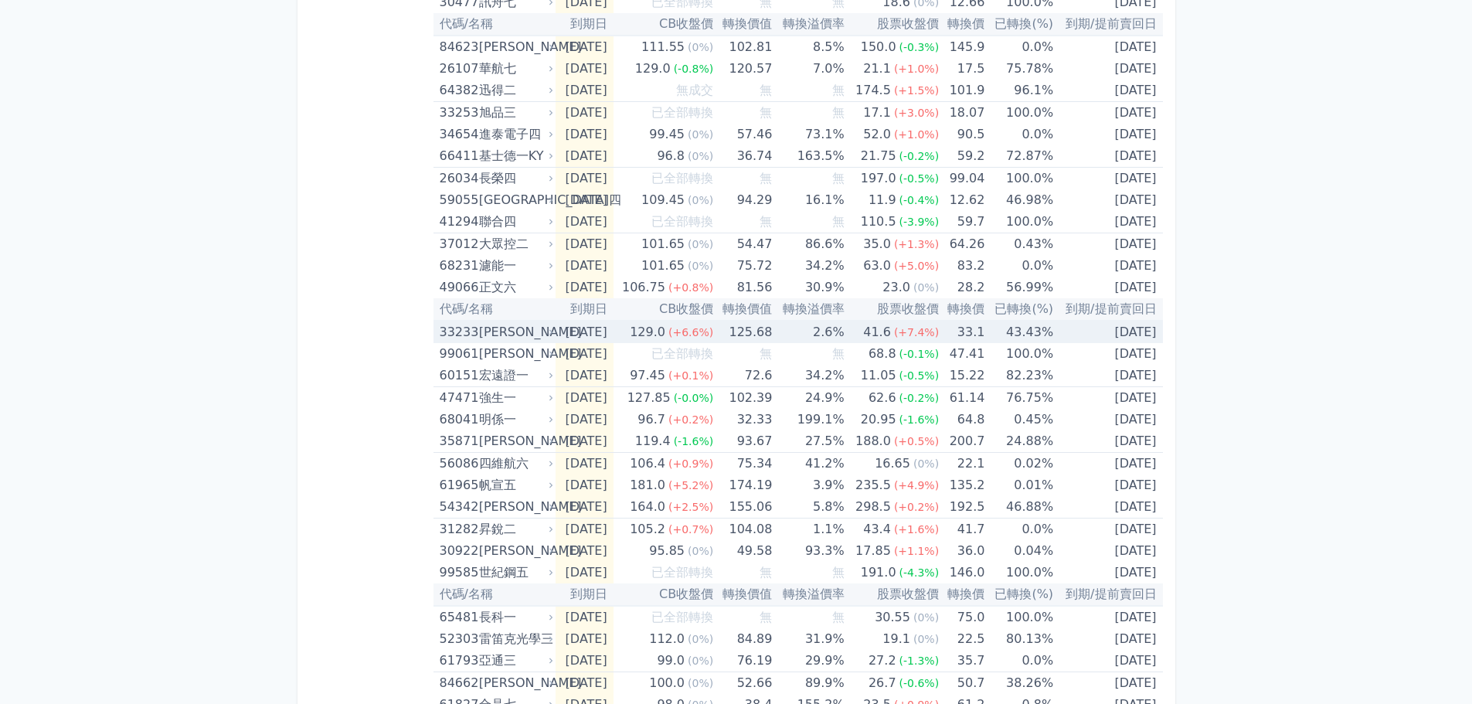
scroll to position [1855, 0]
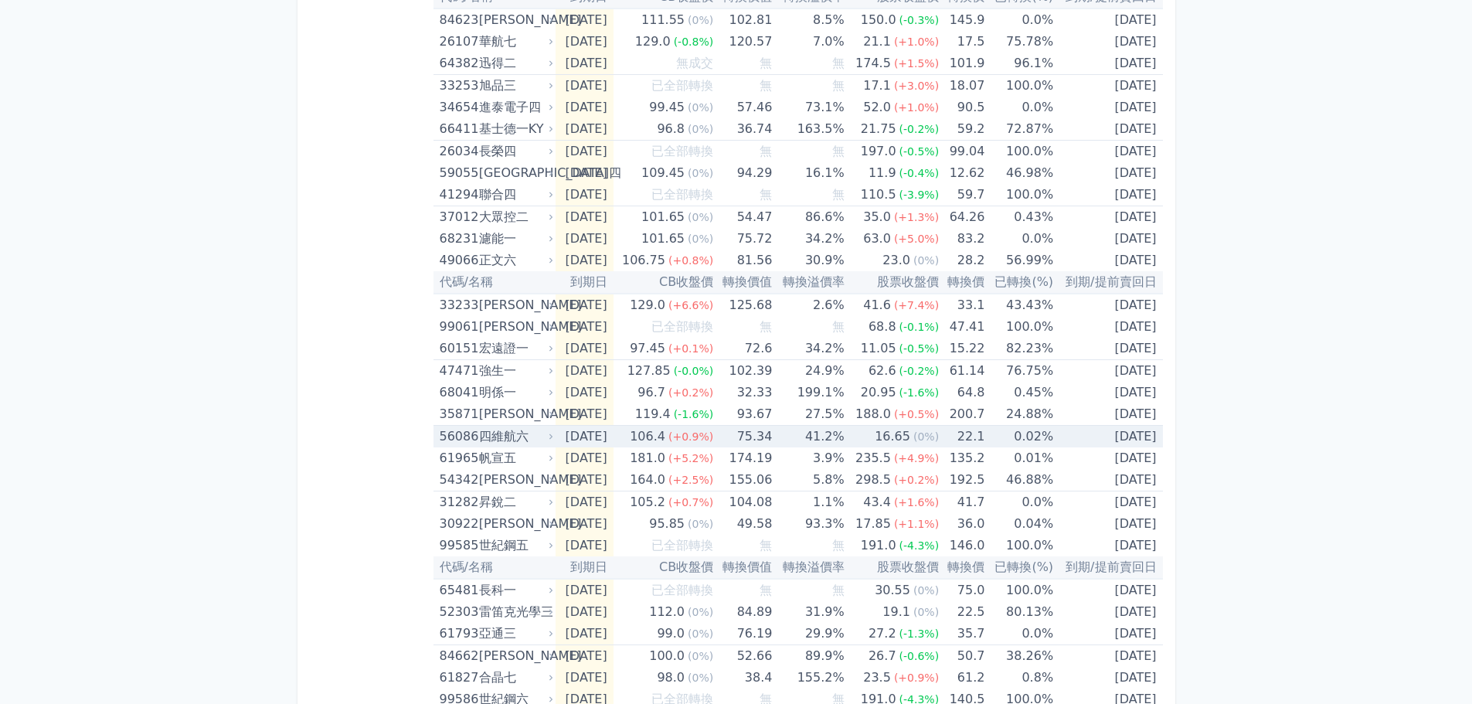
click at [736, 440] on td "75.34" at bounding box center [742, 437] width 59 height 22
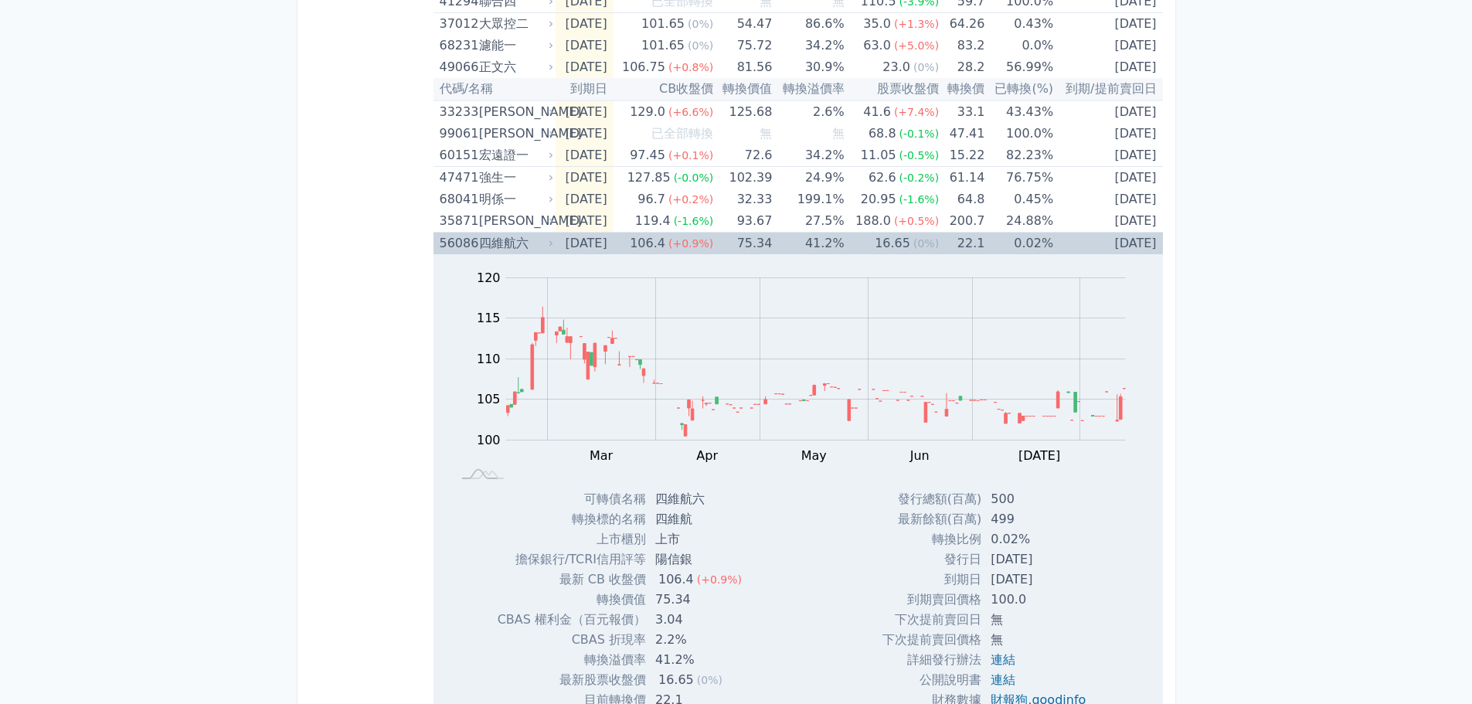
scroll to position [2086, 0]
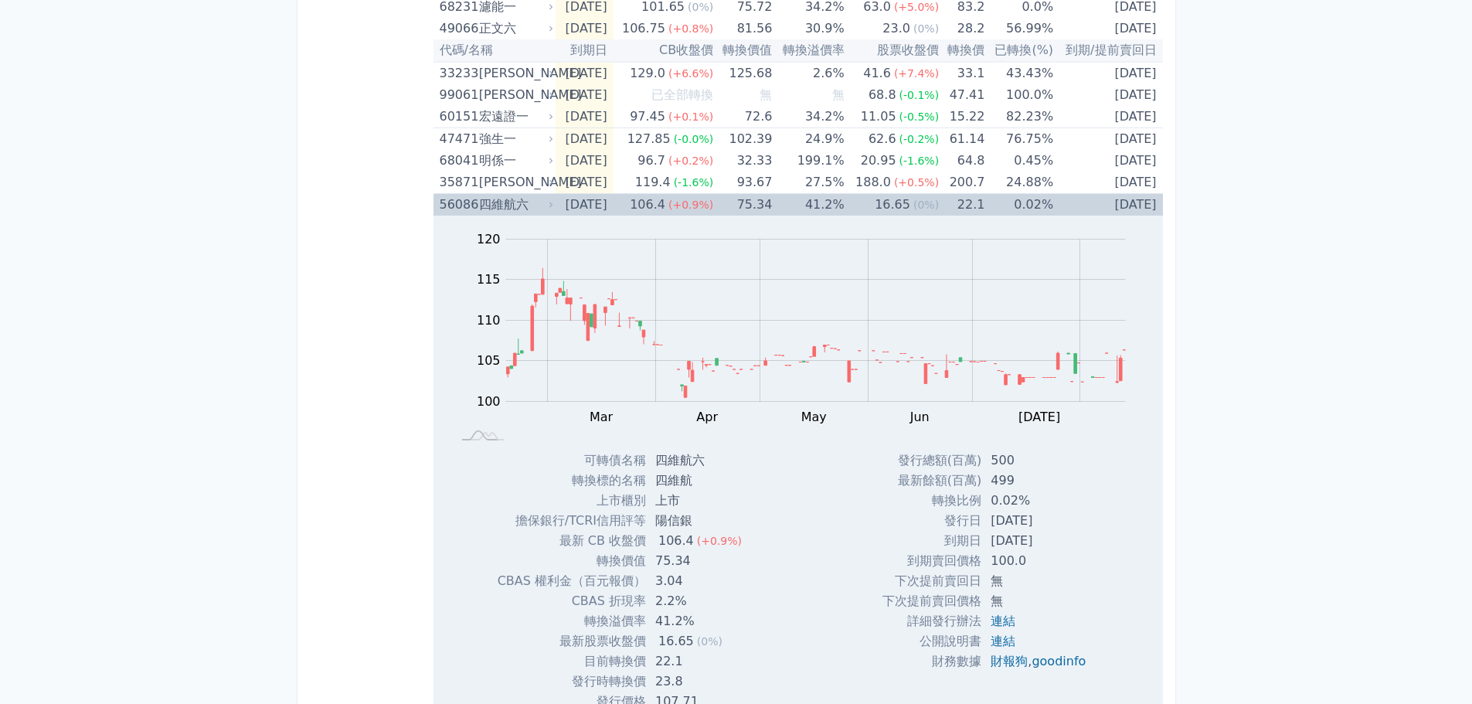
click at [532, 201] on div "四維航六" at bounding box center [514, 205] width 71 height 22
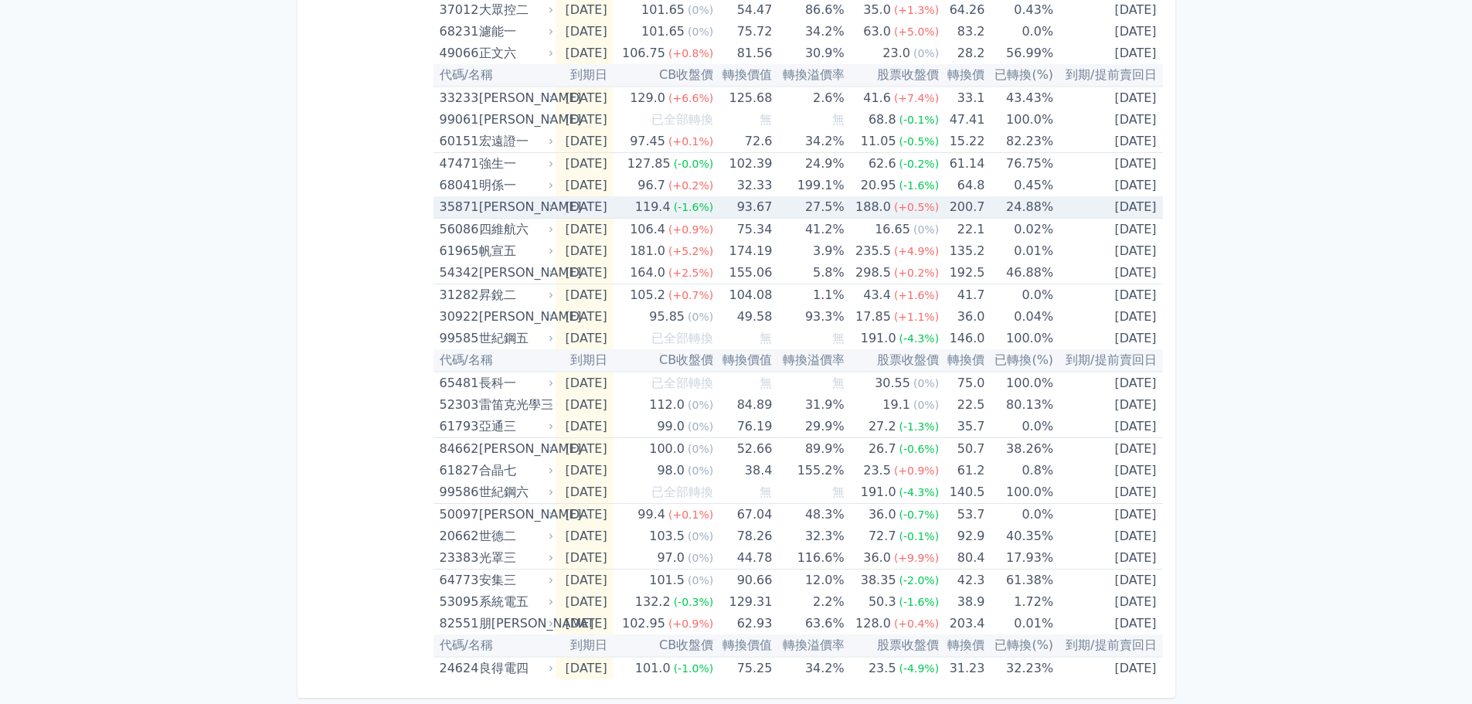
scroll to position [2062, 0]
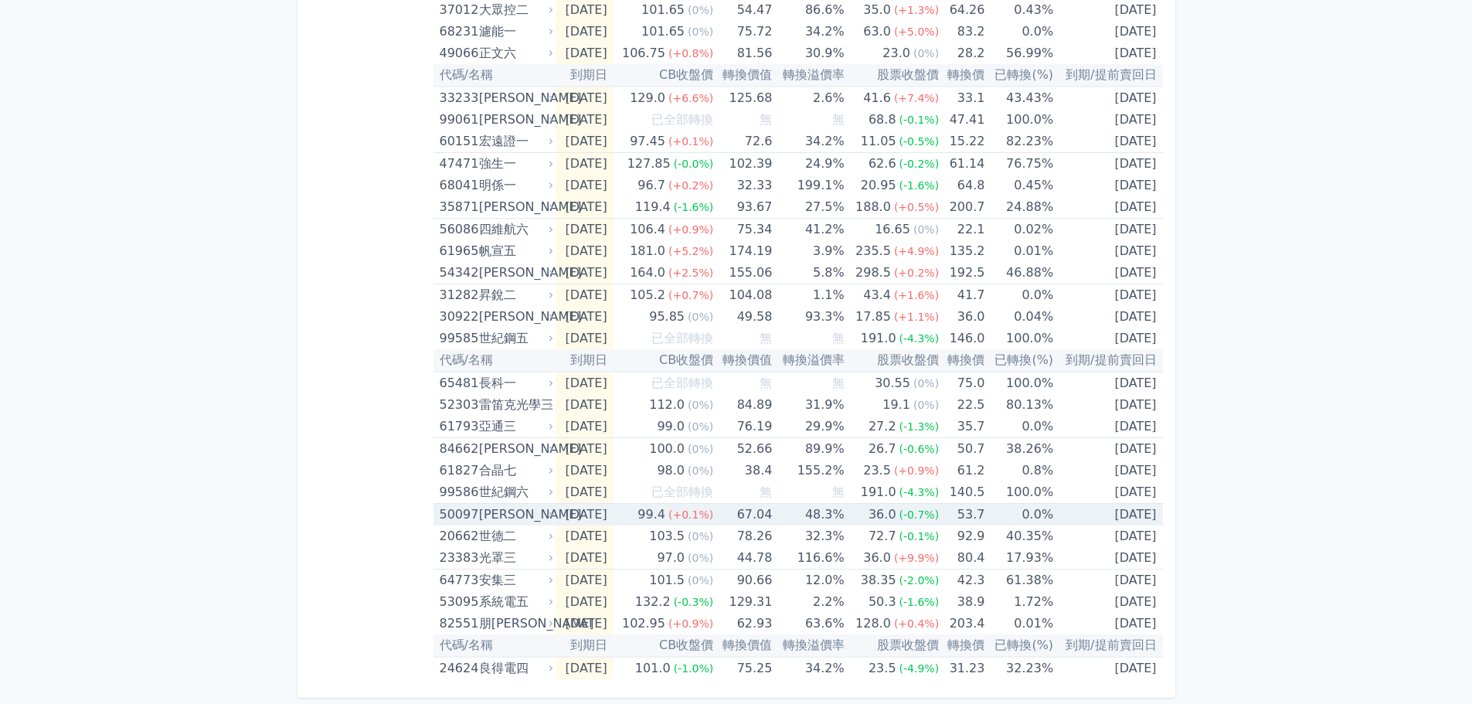
click at [557, 515] on td "[DATE]" at bounding box center [584, 515] width 57 height 22
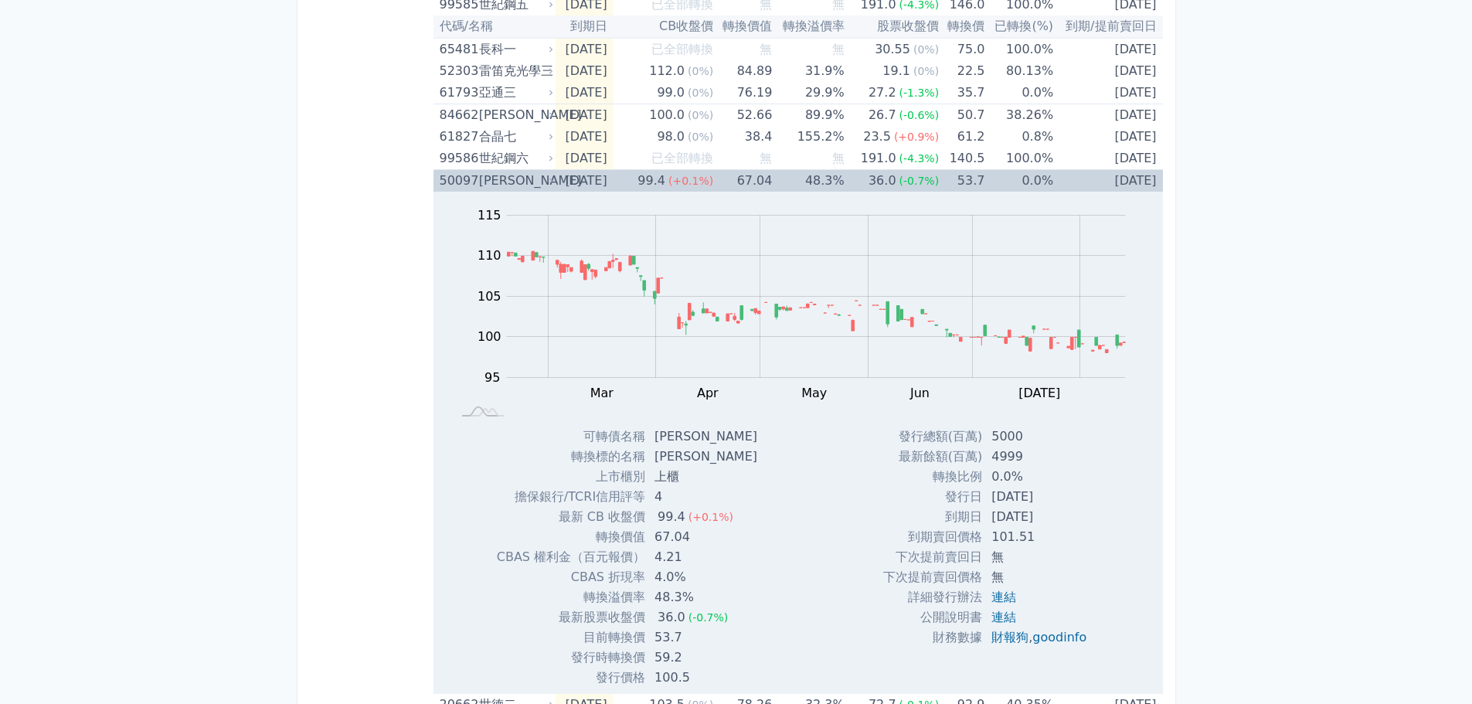
scroll to position [2318, 0]
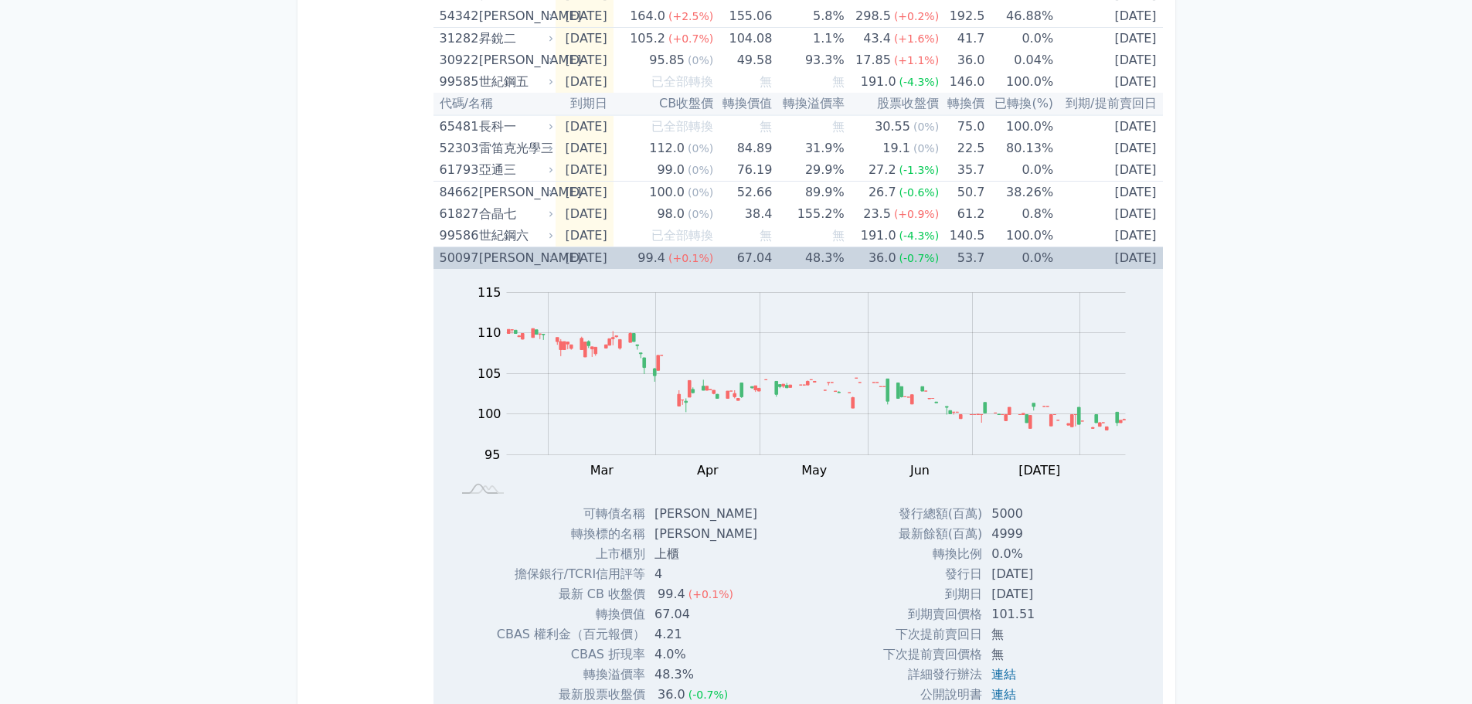
click at [523, 258] on div "[PERSON_NAME]" at bounding box center [514, 258] width 71 height 22
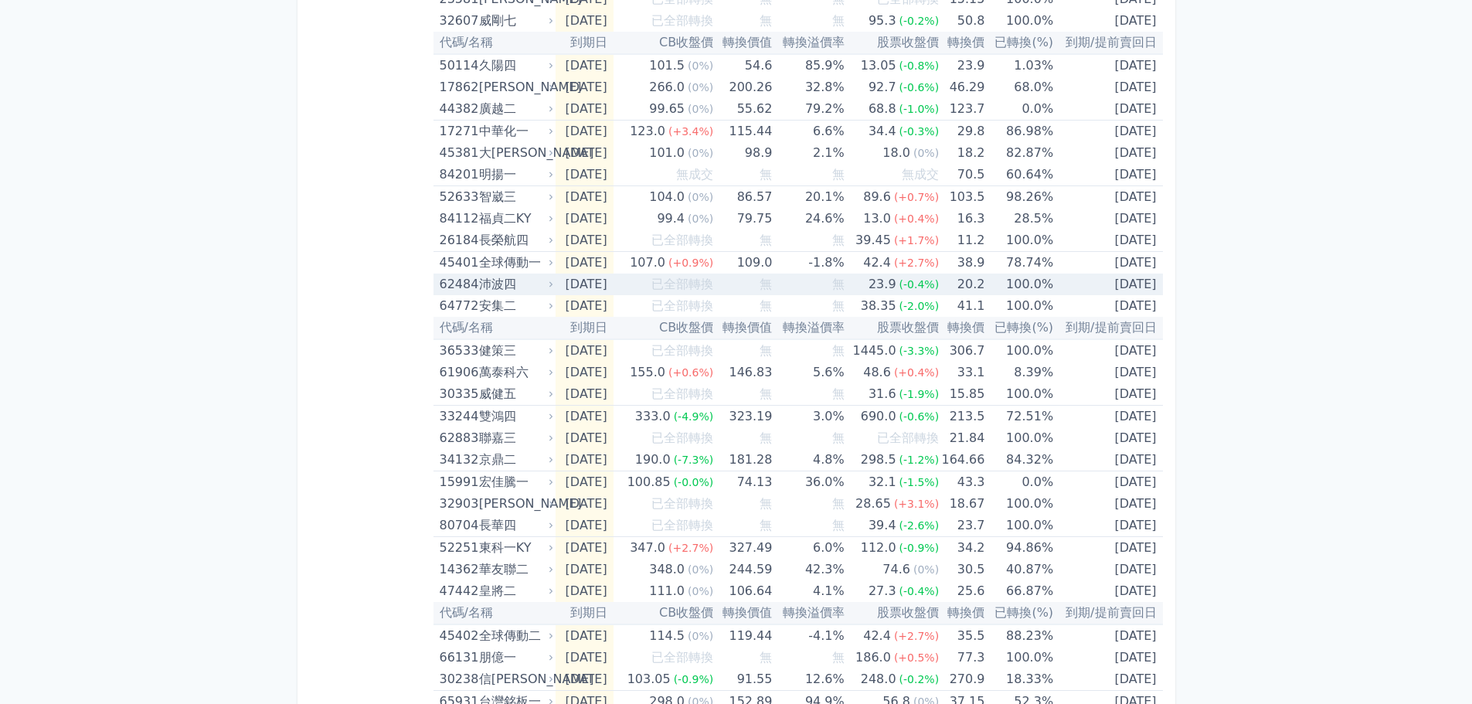
scroll to position [695, 0]
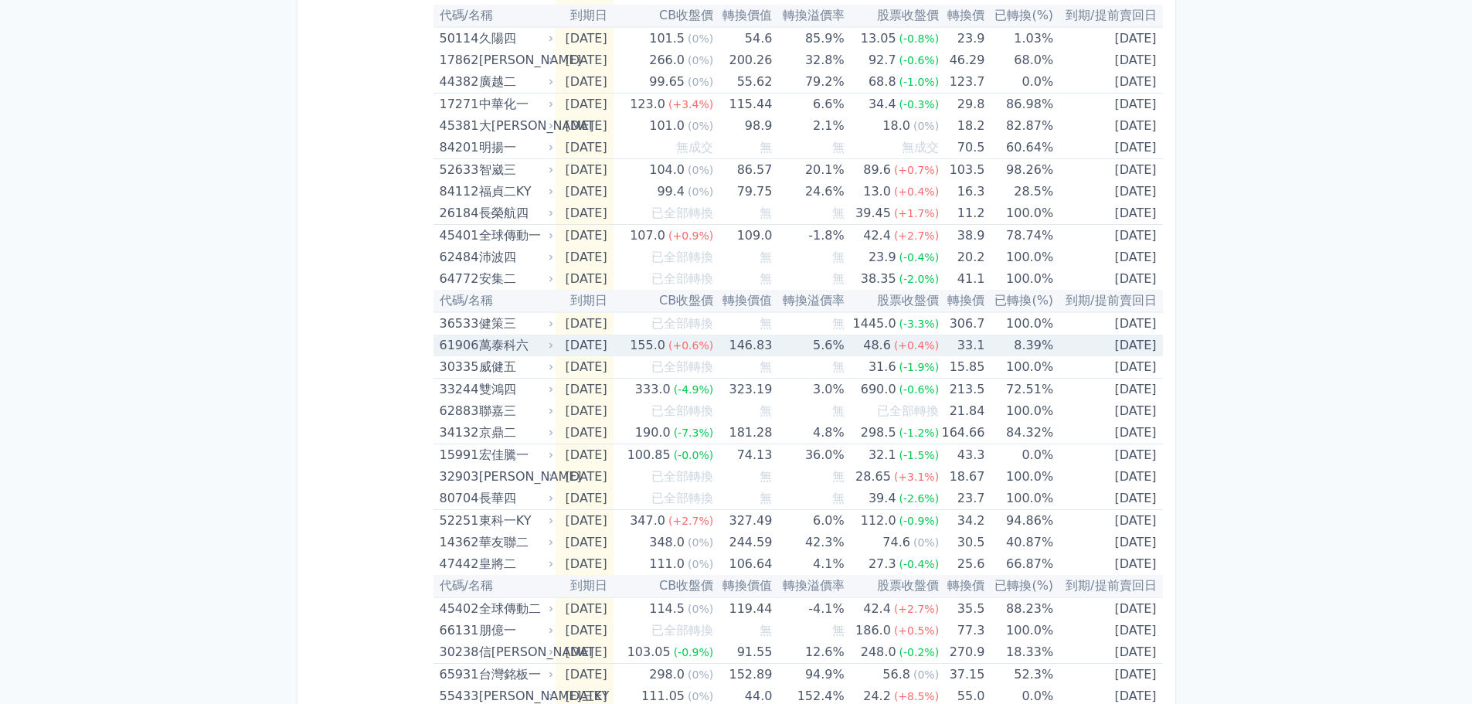
click at [529, 342] on div "萬泰科六" at bounding box center [514, 346] width 71 height 22
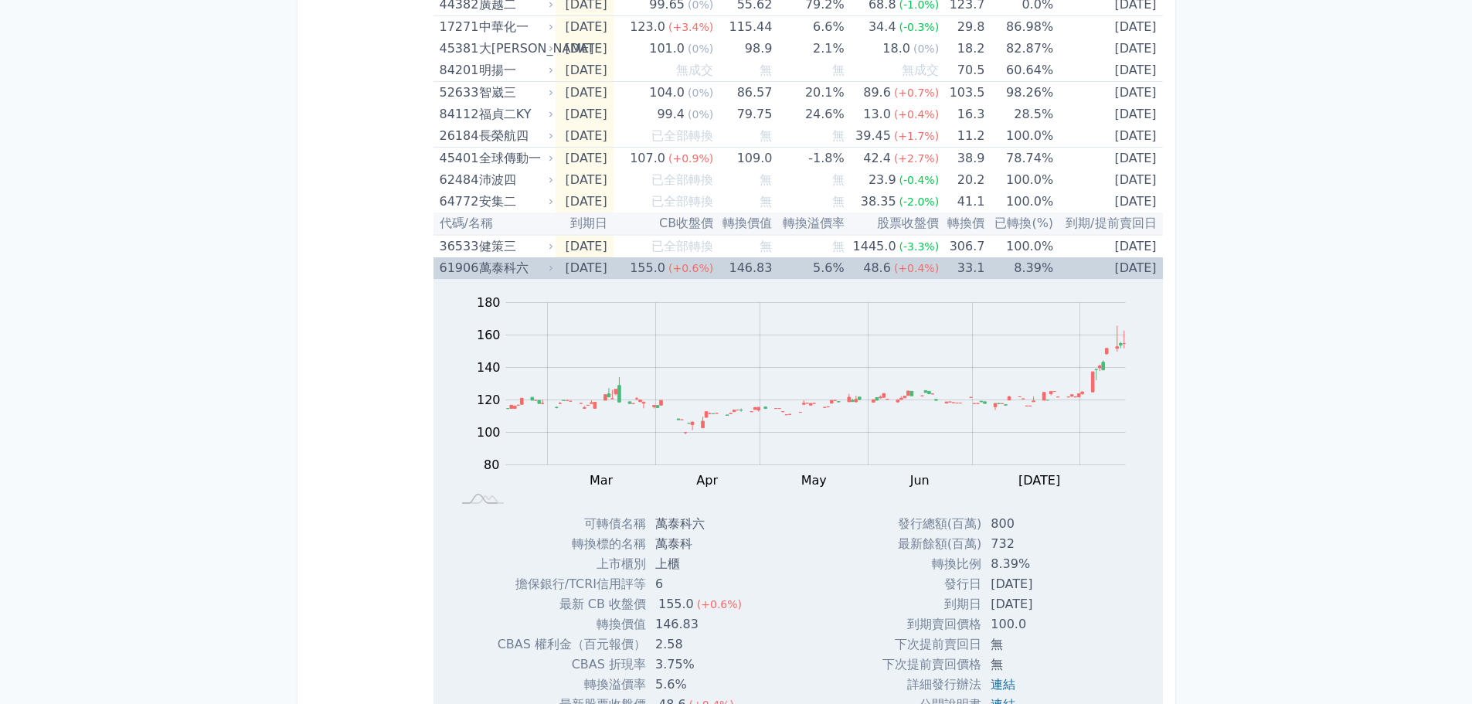
scroll to position [850, 0]
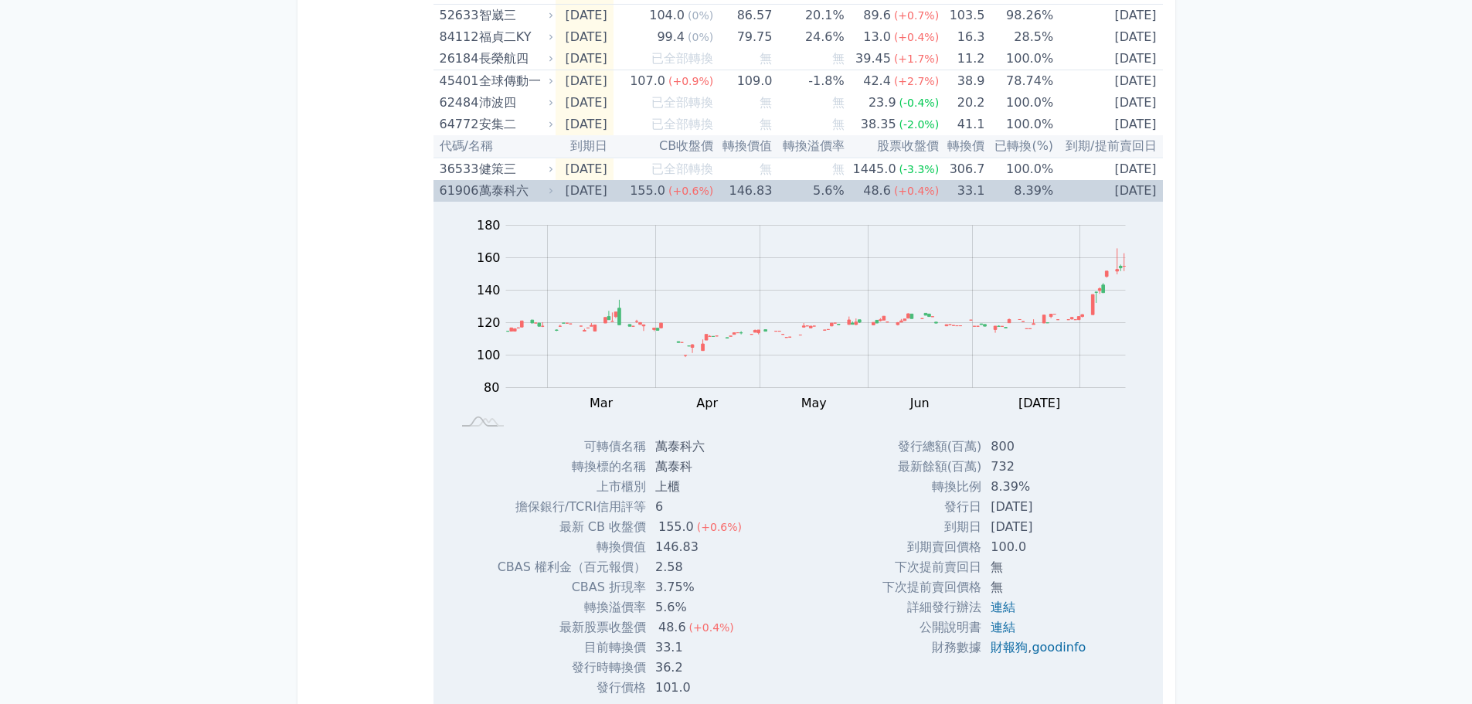
click at [535, 189] on div "萬泰科六" at bounding box center [514, 191] width 71 height 22
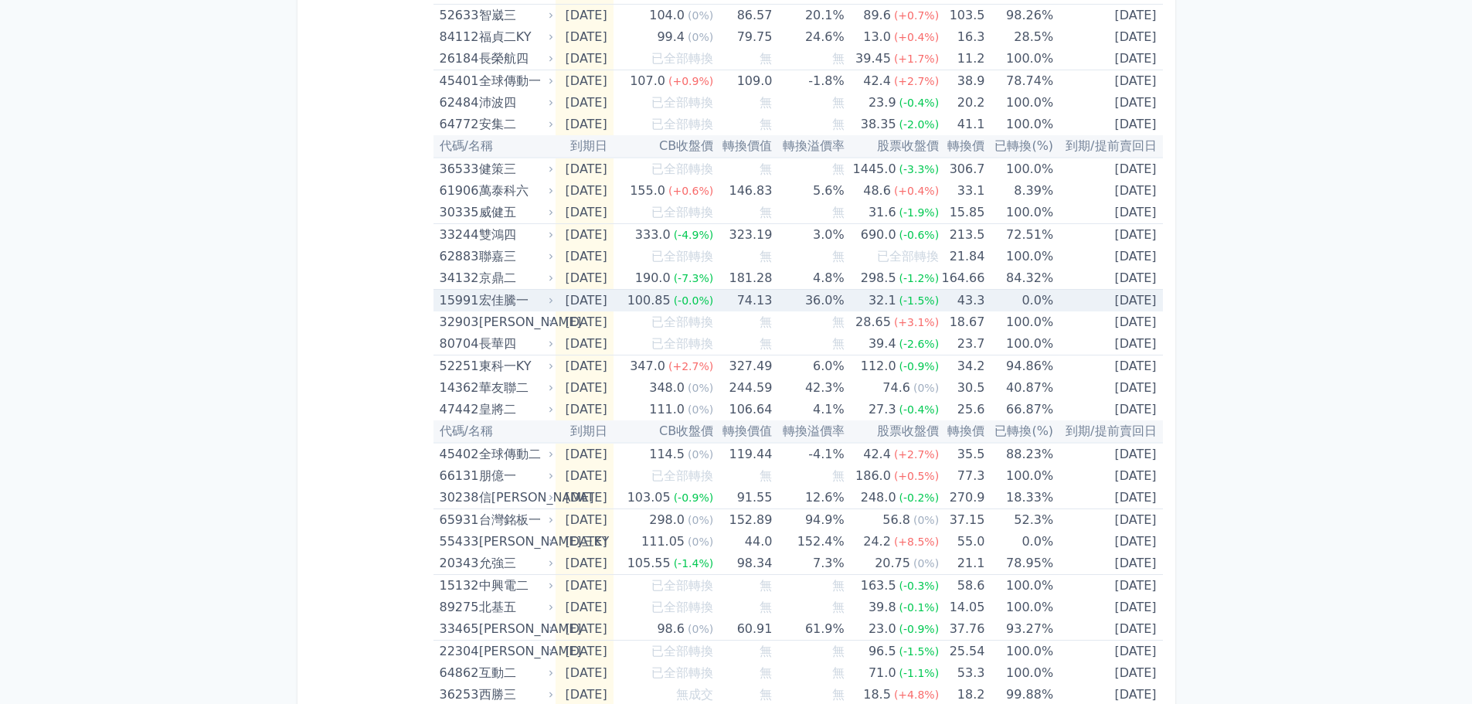
click at [544, 301] on div "宏佳騰一" at bounding box center [514, 301] width 71 height 22
click at [546, 296] on icon at bounding box center [551, 301] width 10 height 10
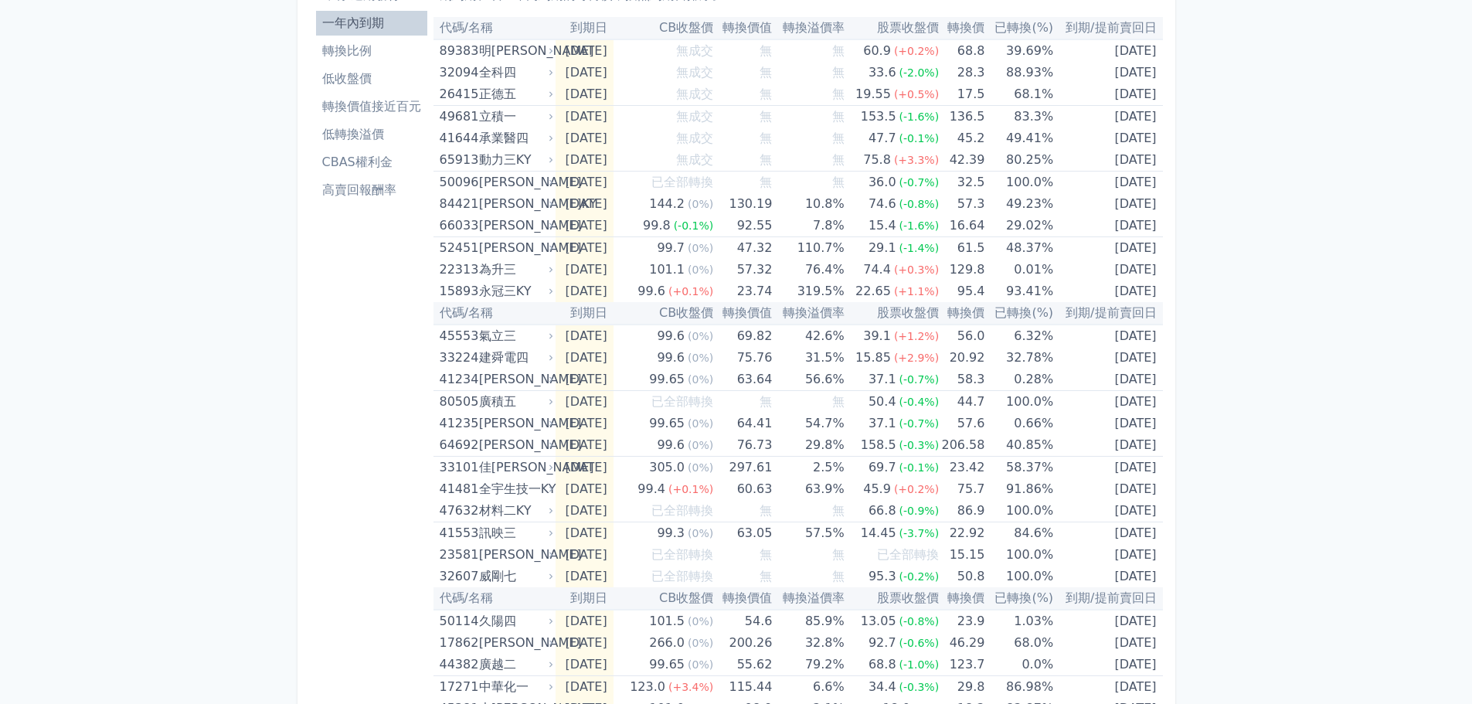
scroll to position [0, 0]
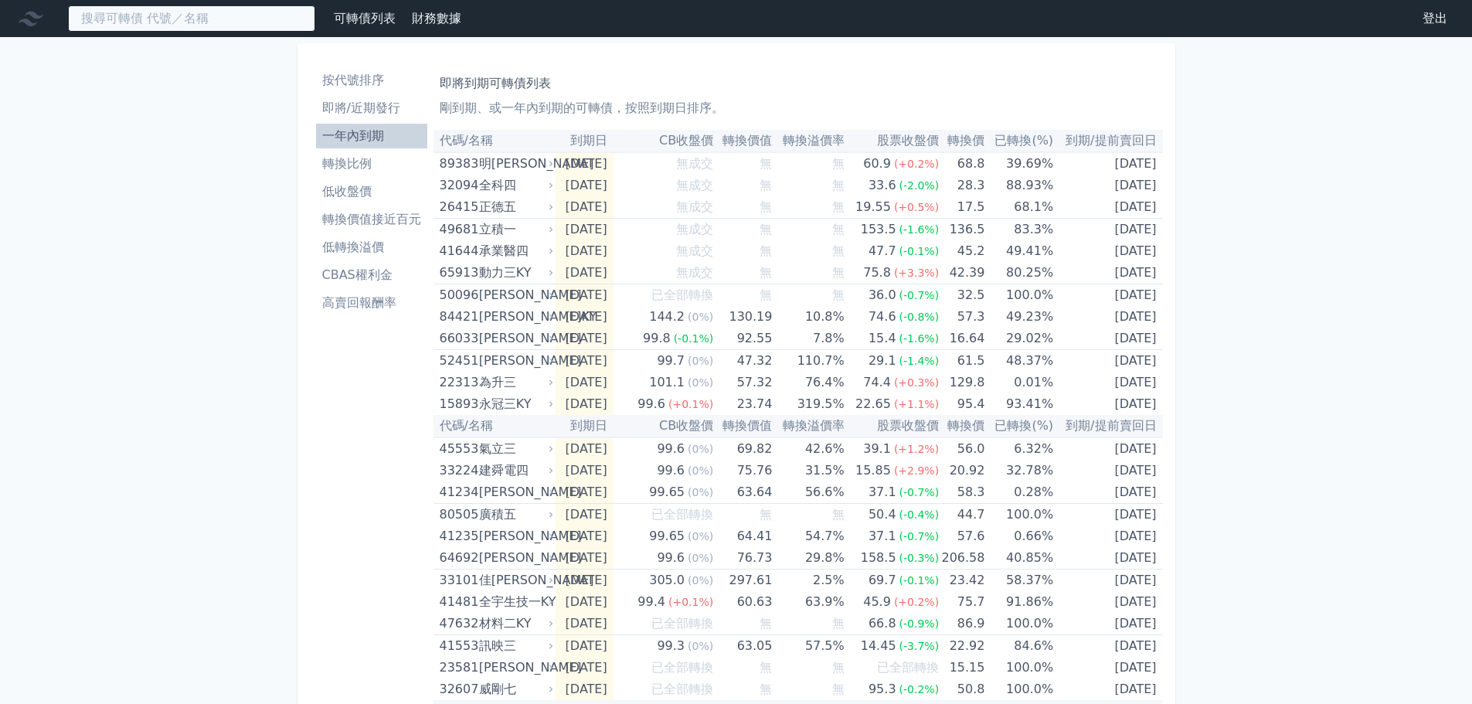
click at [185, 11] on input at bounding box center [191, 18] width 247 height 26
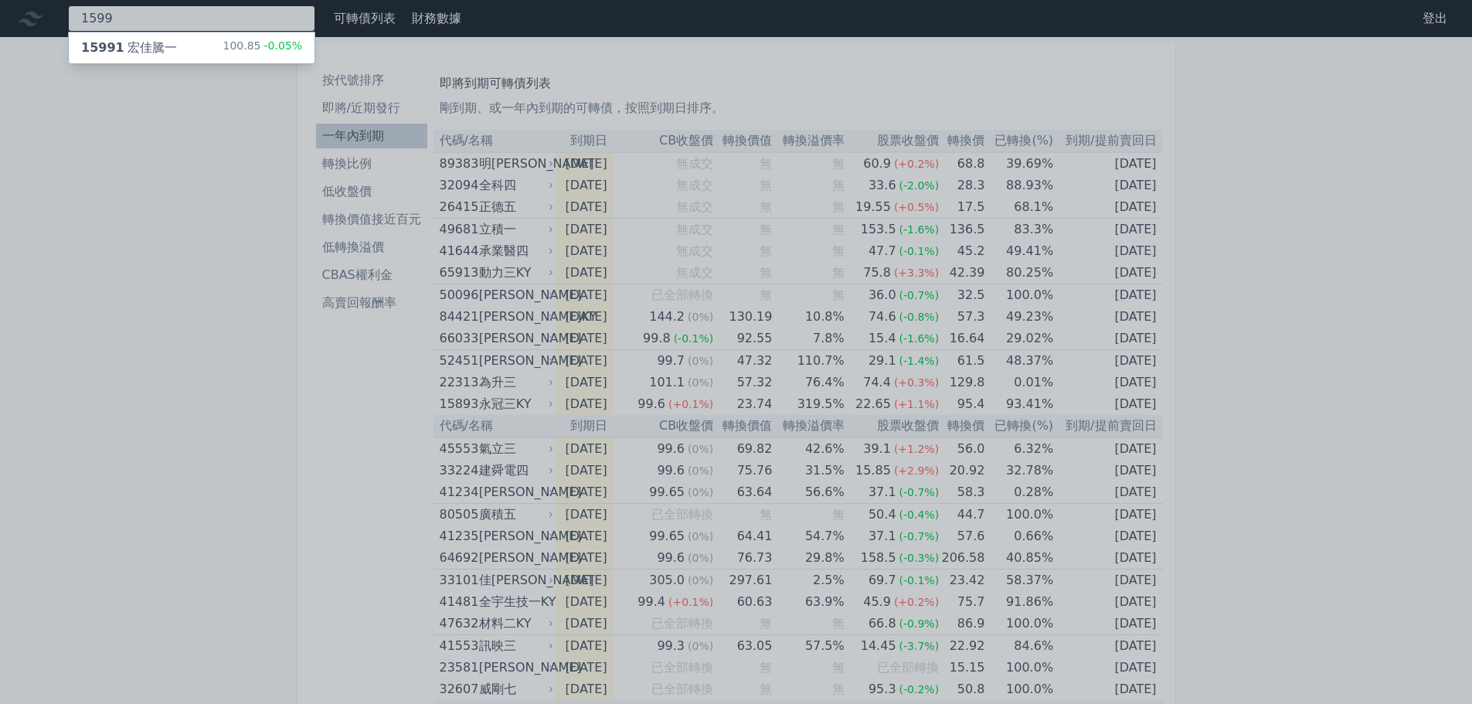
type input "1599"
click at [181, 47] on div "15991 宏佳騰一 100.85 -0.05%" at bounding box center [192, 47] width 246 height 31
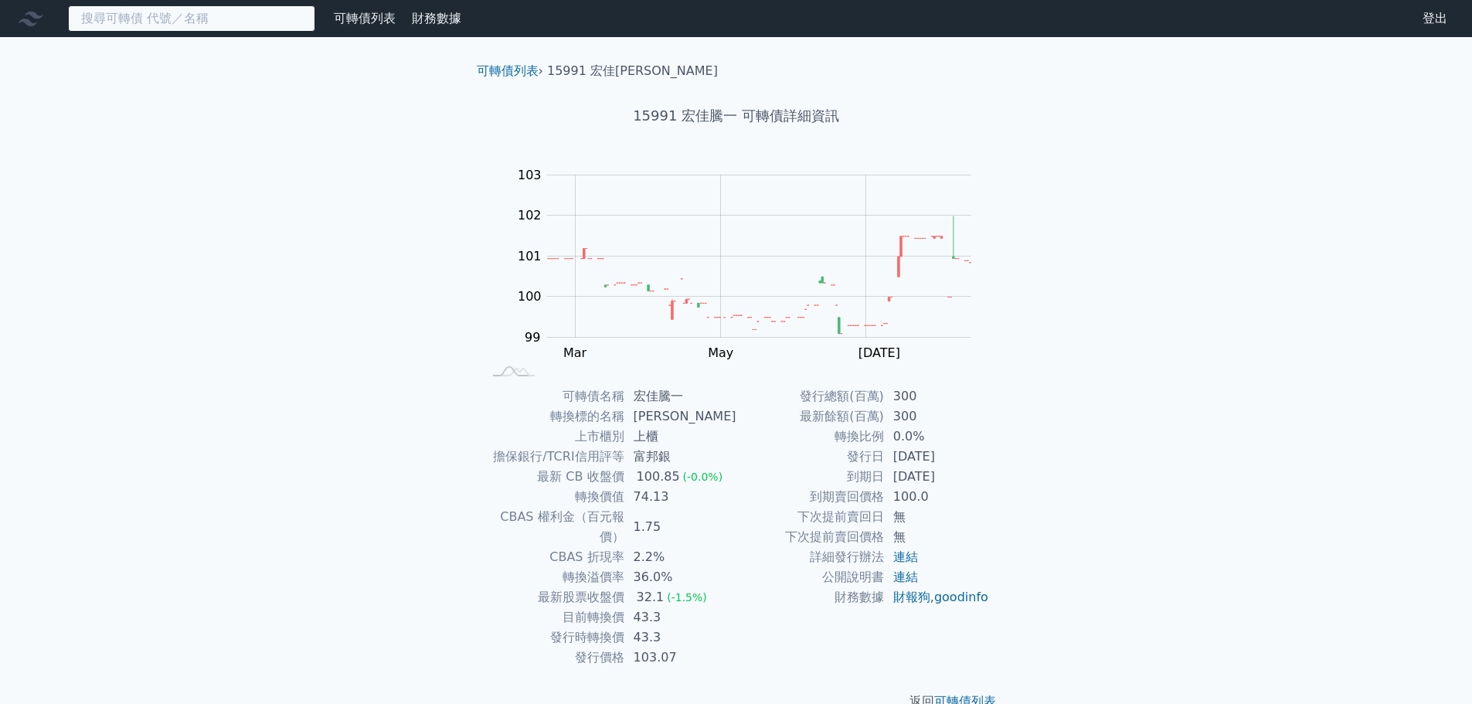
click at [246, 25] on input at bounding box center [191, 18] width 247 height 26
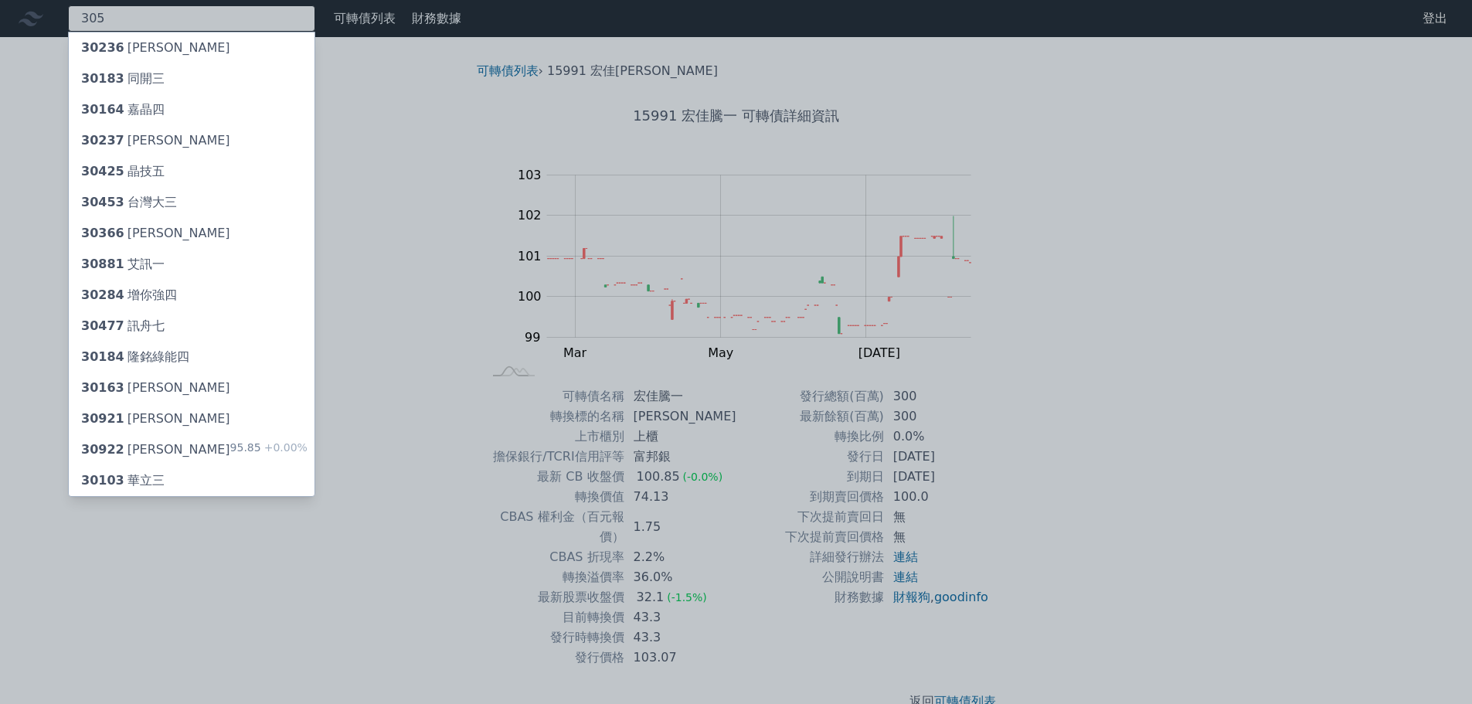
type input "3055"
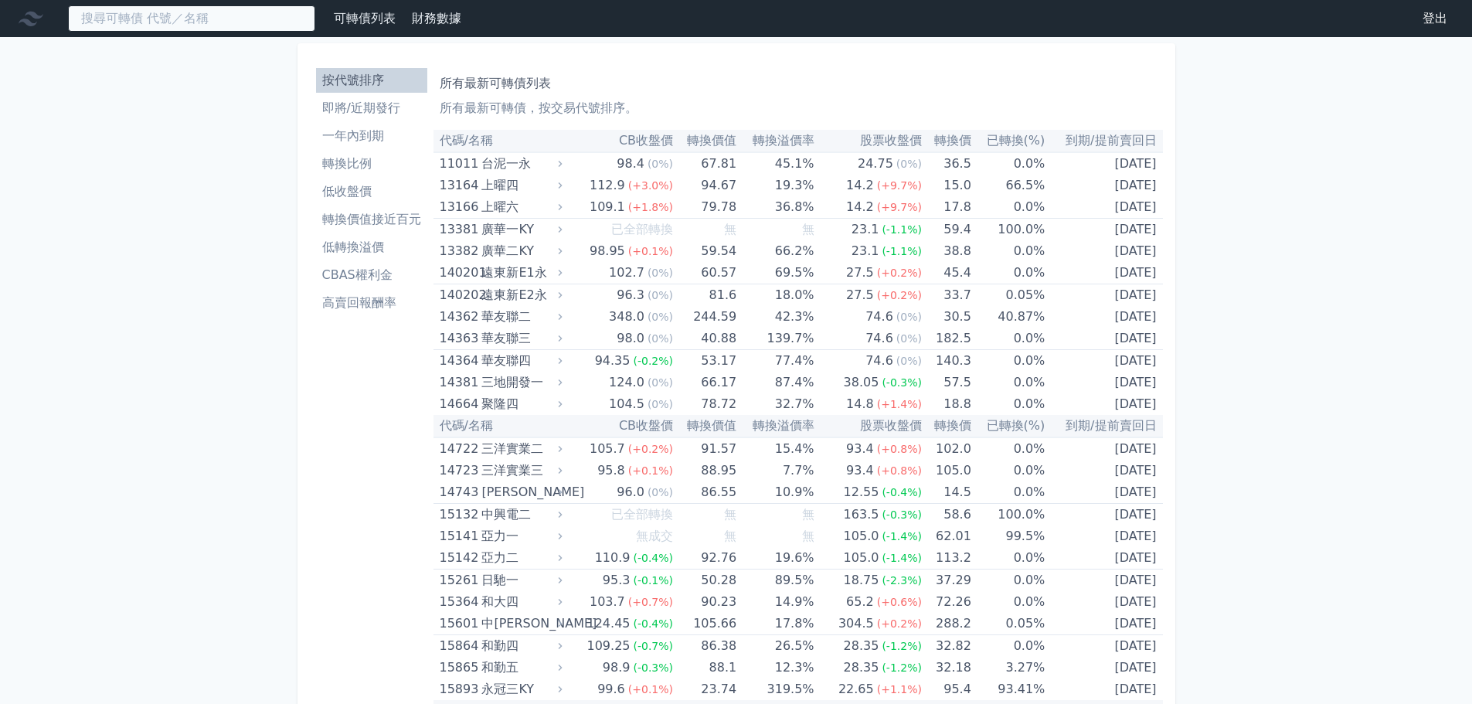
click at [219, 19] on input at bounding box center [191, 18] width 247 height 26
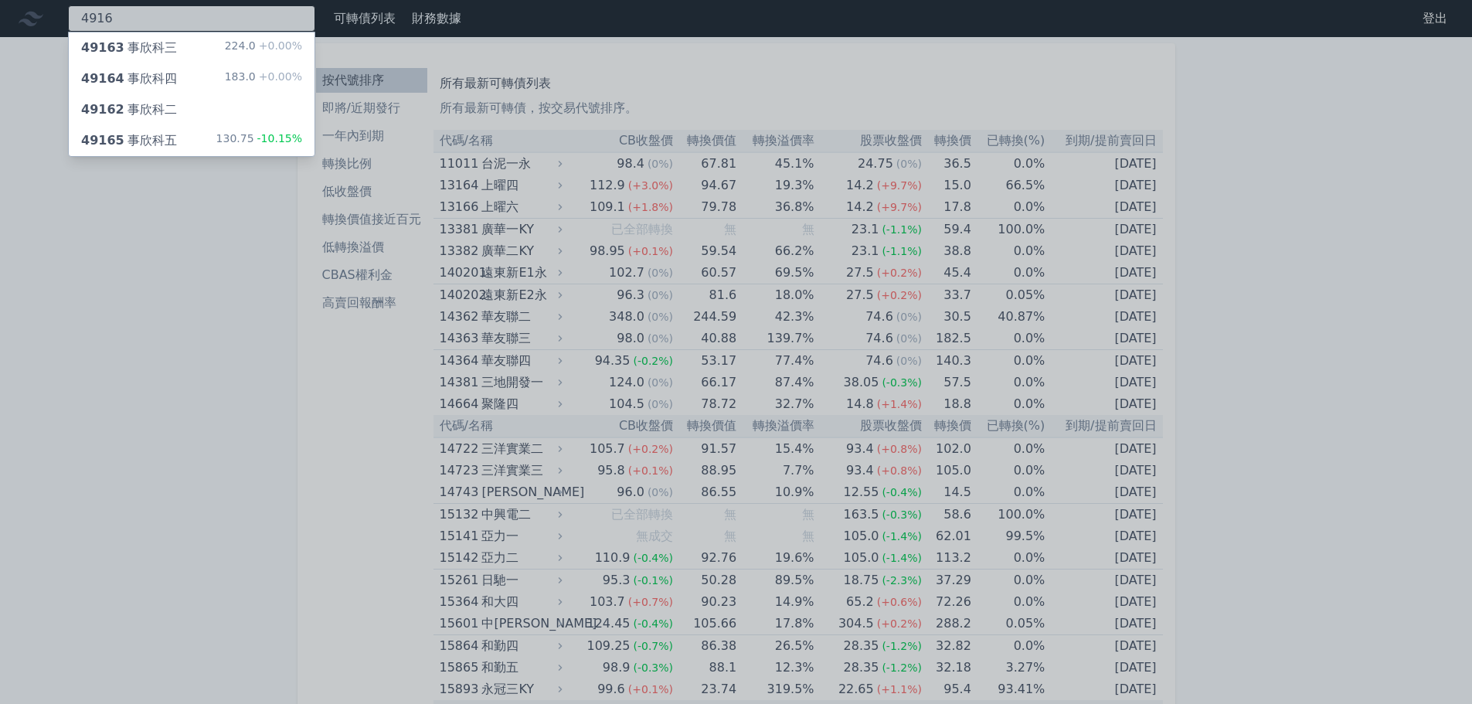
type input "4916"
click at [209, 53] on div "49163 事欣科三 224.0 +0.00%" at bounding box center [192, 47] width 246 height 31
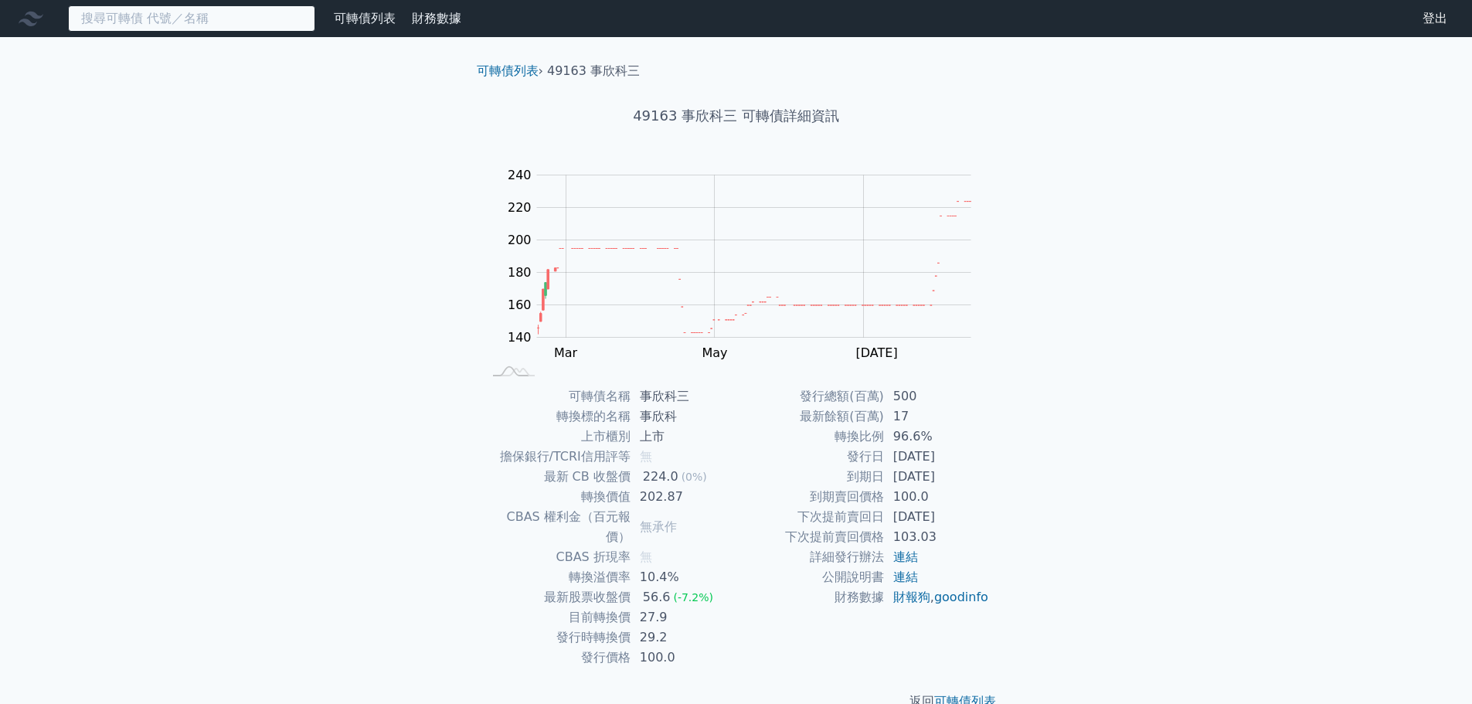
click at [189, 22] on input at bounding box center [191, 18] width 247 height 26
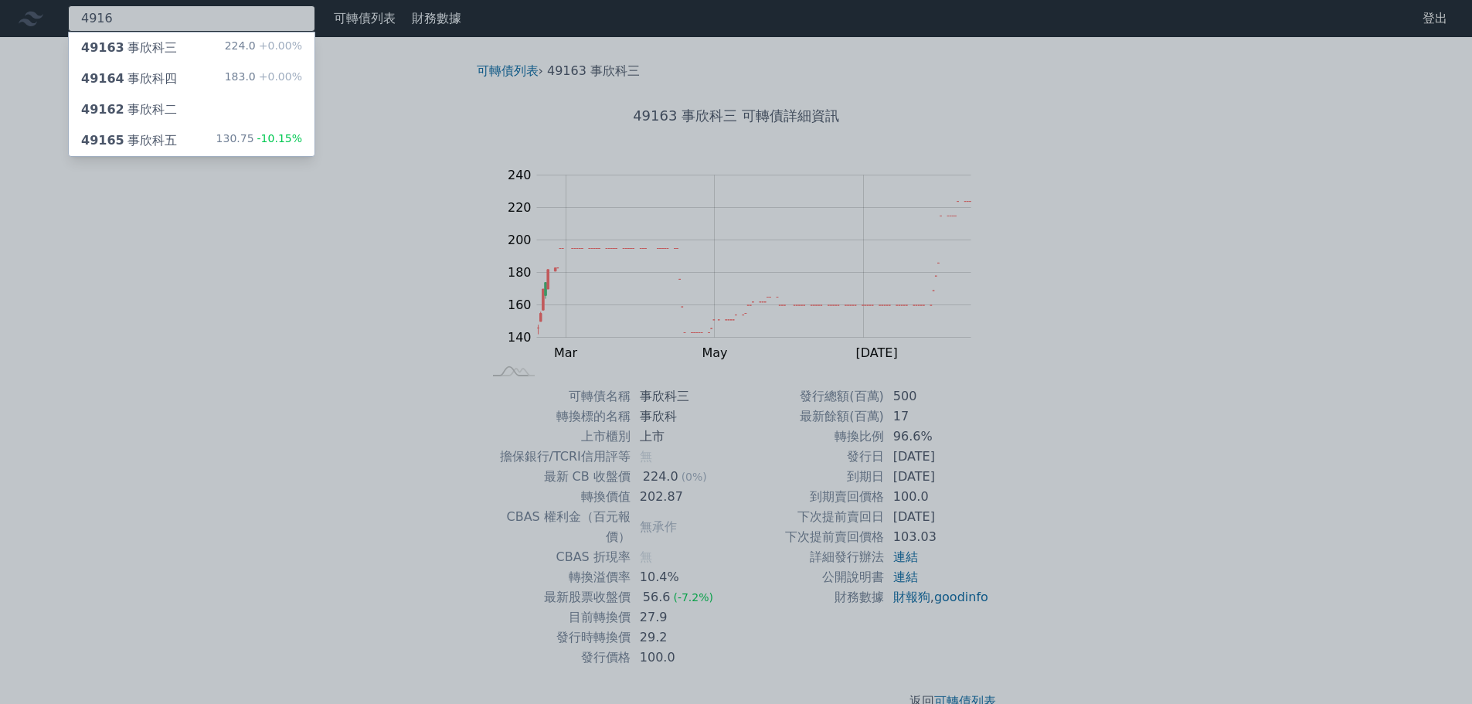
type input "4916"
click at [187, 69] on div "49164 事欣科四 183.0 +0.00%" at bounding box center [192, 78] width 246 height 31
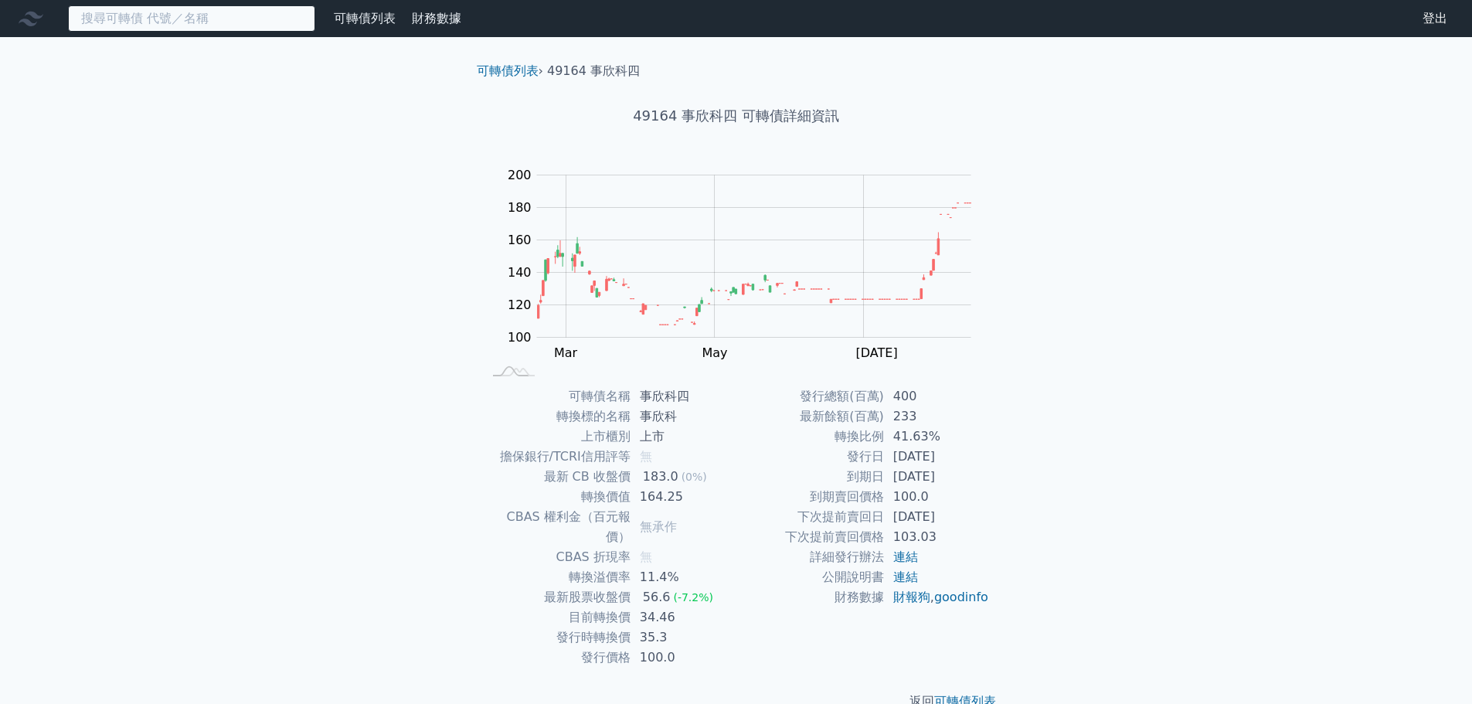
click at [180, 22] on input at bounding box center [191, 18] width 247 height 26
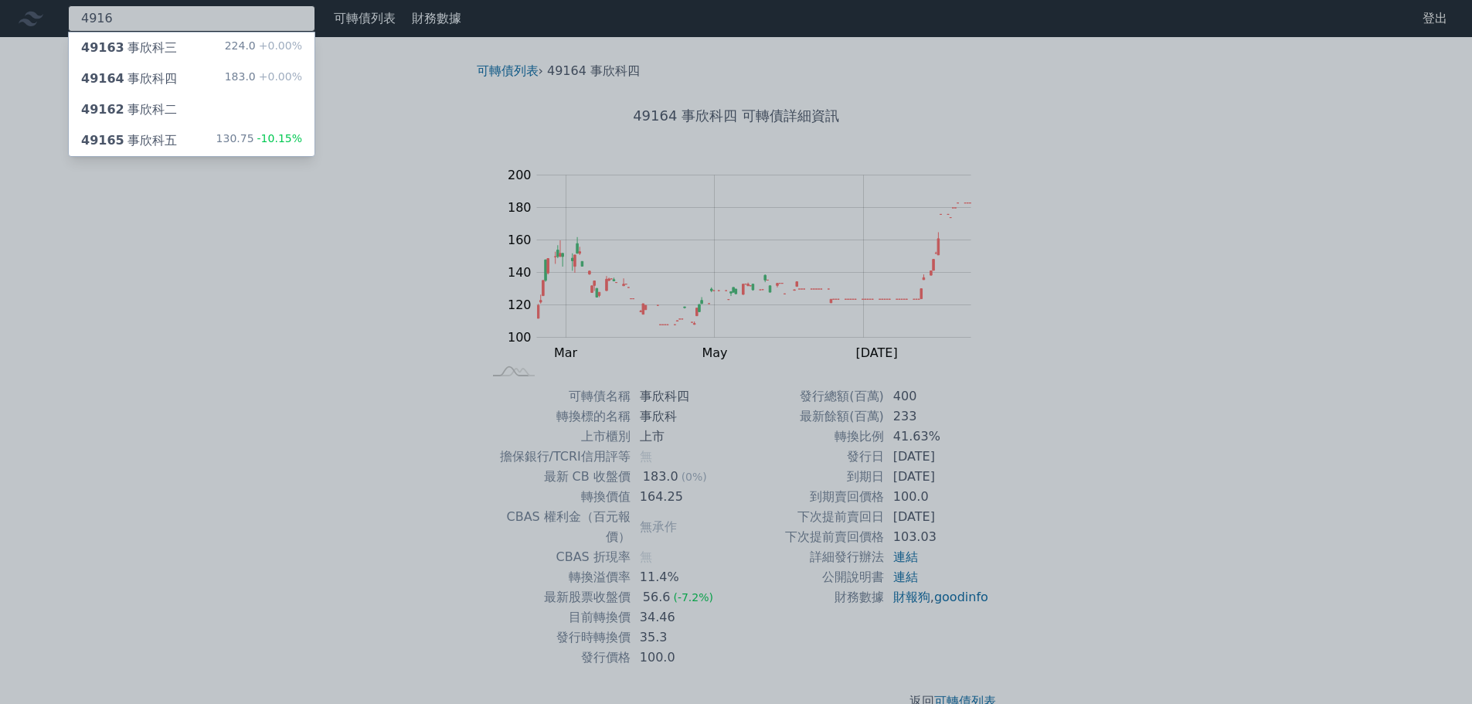
type input "4916"
click at [191, 135] on div "49165 事欣科五 130.75 -10.15%" at bounding box center [192, 140] width 246 height 31
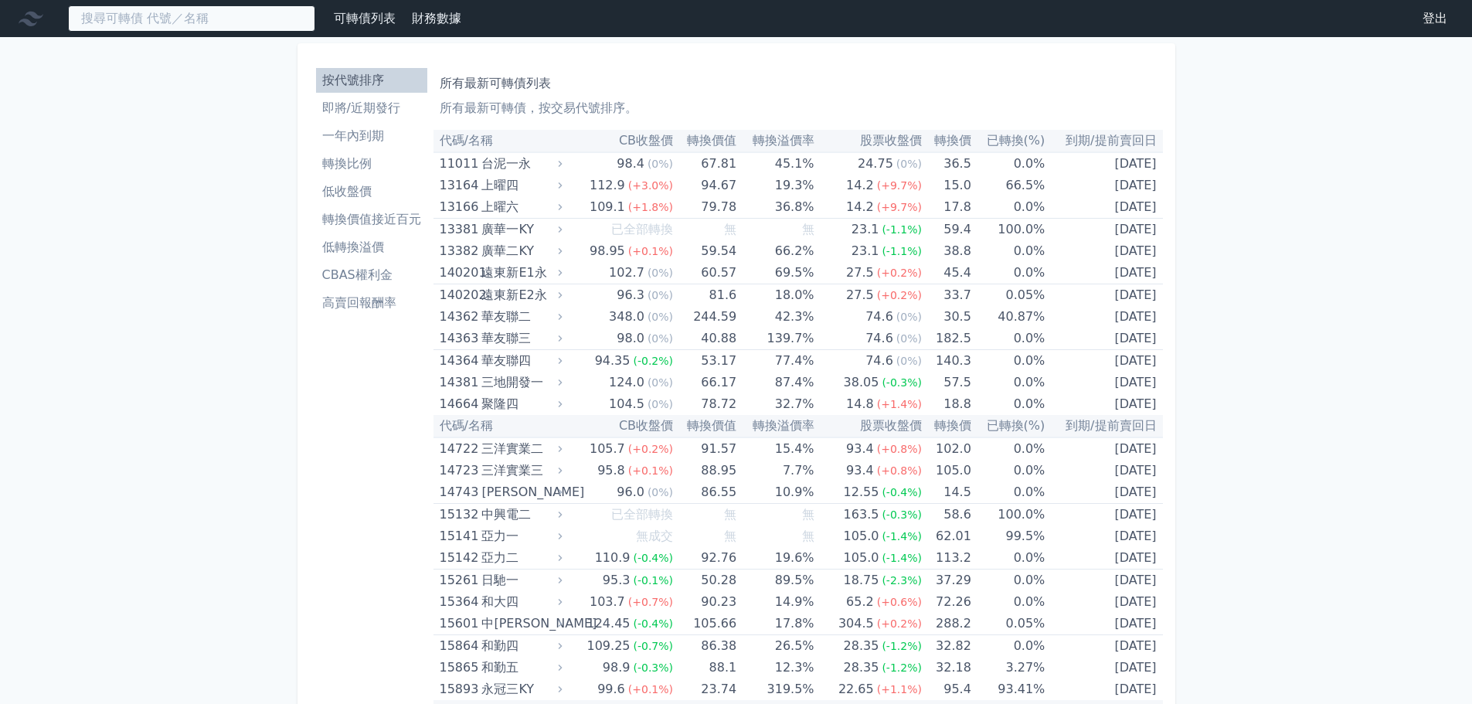
click at [268, 17] on input at bounding box center [191, 18] width 247 height 26
click at [353, 140] on li "一年內到期" at bounding box center [371, 136] width 111 height 19
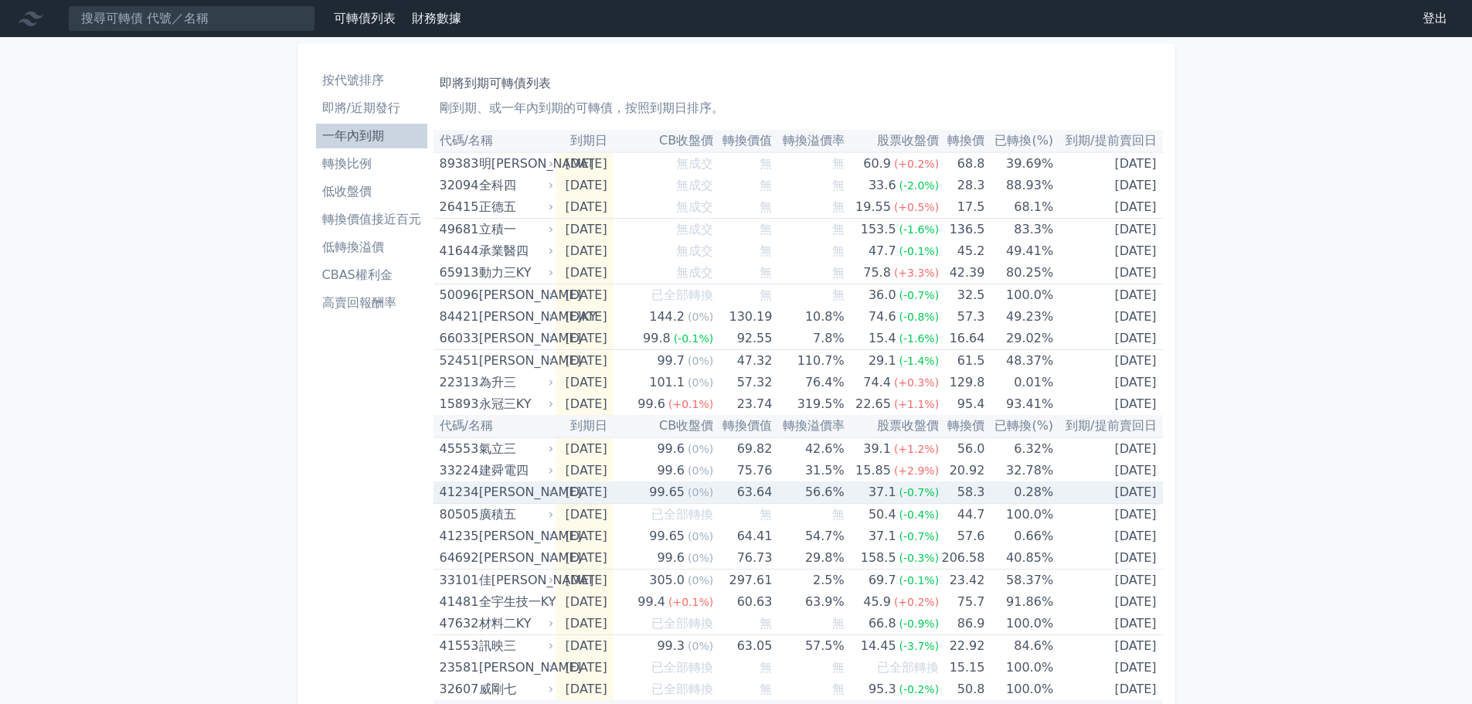
drag, startPoint x: 509, startPoint y: 484, endPoint x: 524, endPoint y: 493, distance: 17.0
click at [524, 493] on div "[PERSON_NAME]" at bounding box center [514, 492] width 71 height 22
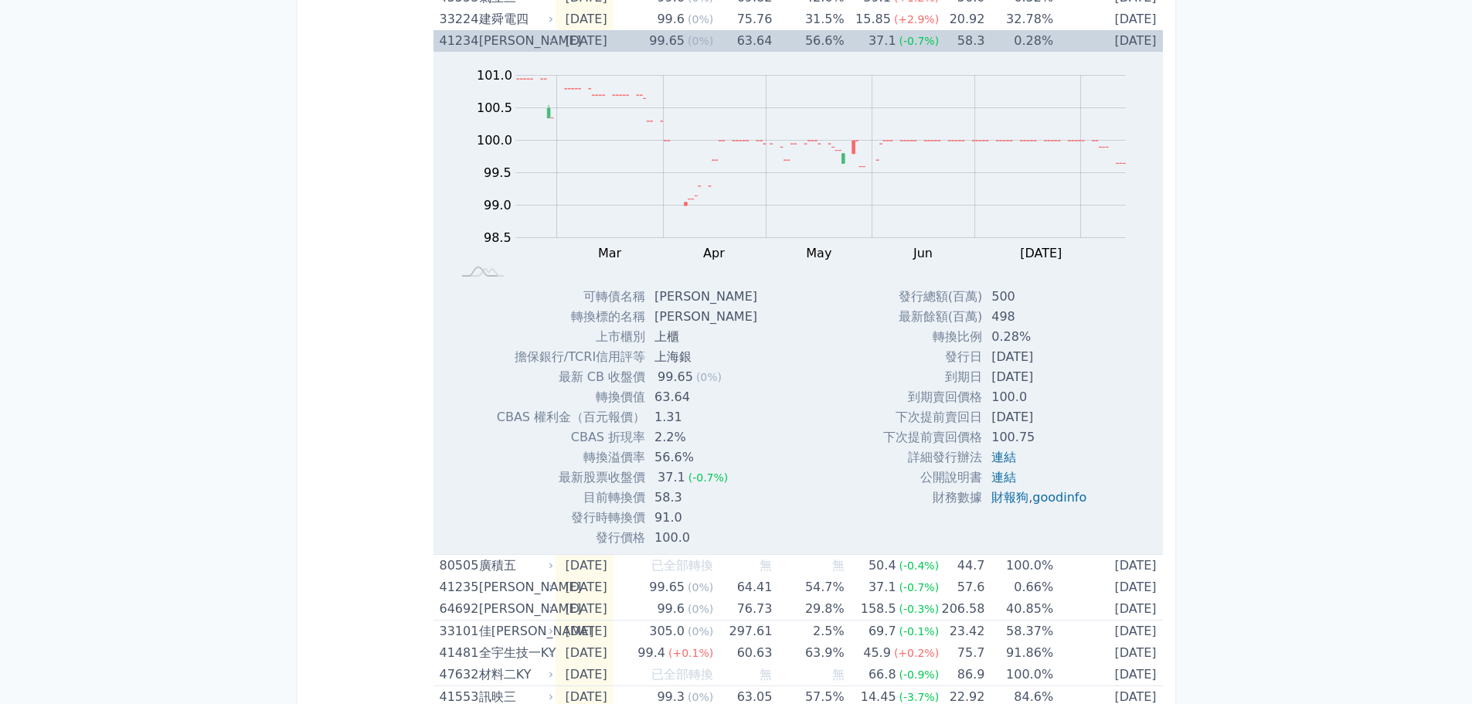
scroll to position [541, 0]
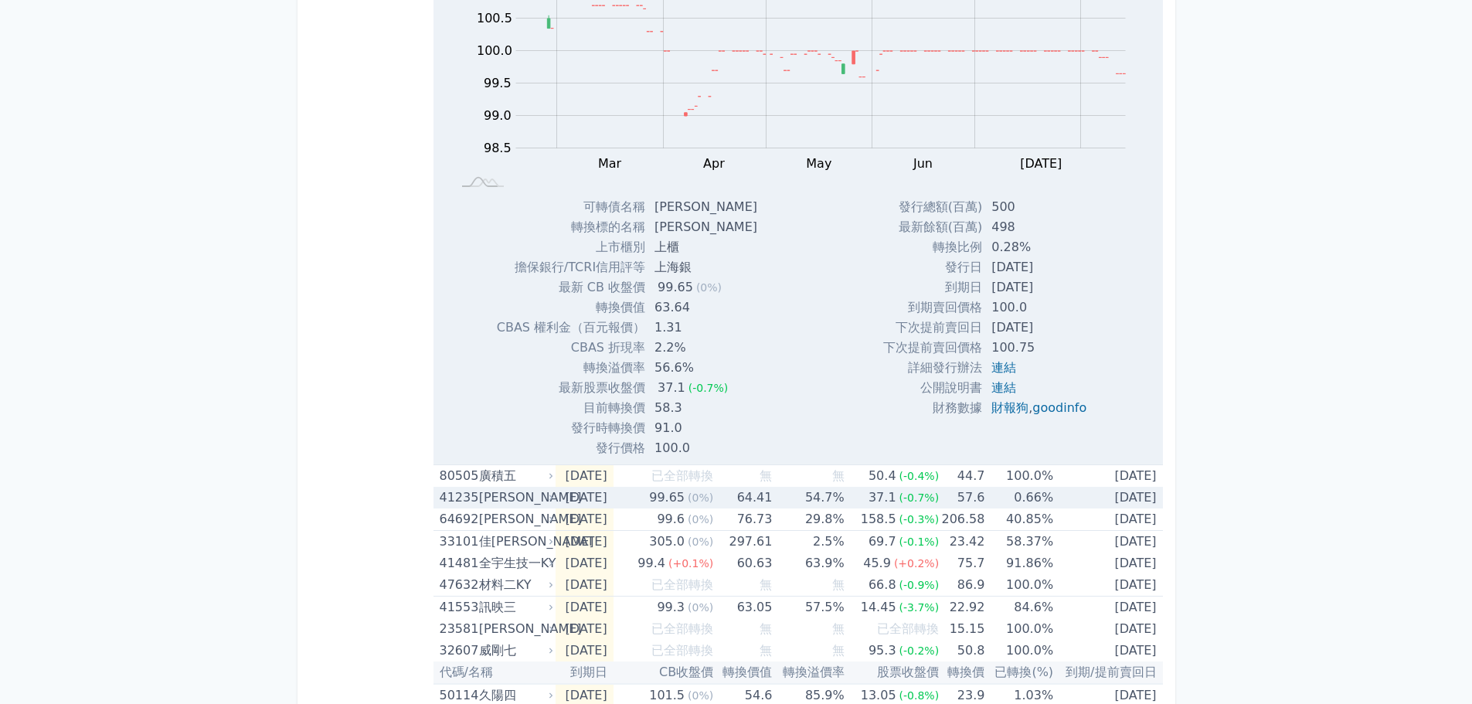
click at [531, 493] on div "[PERSON_NAME]" at bounding box center [514, 498] width 71 height 22
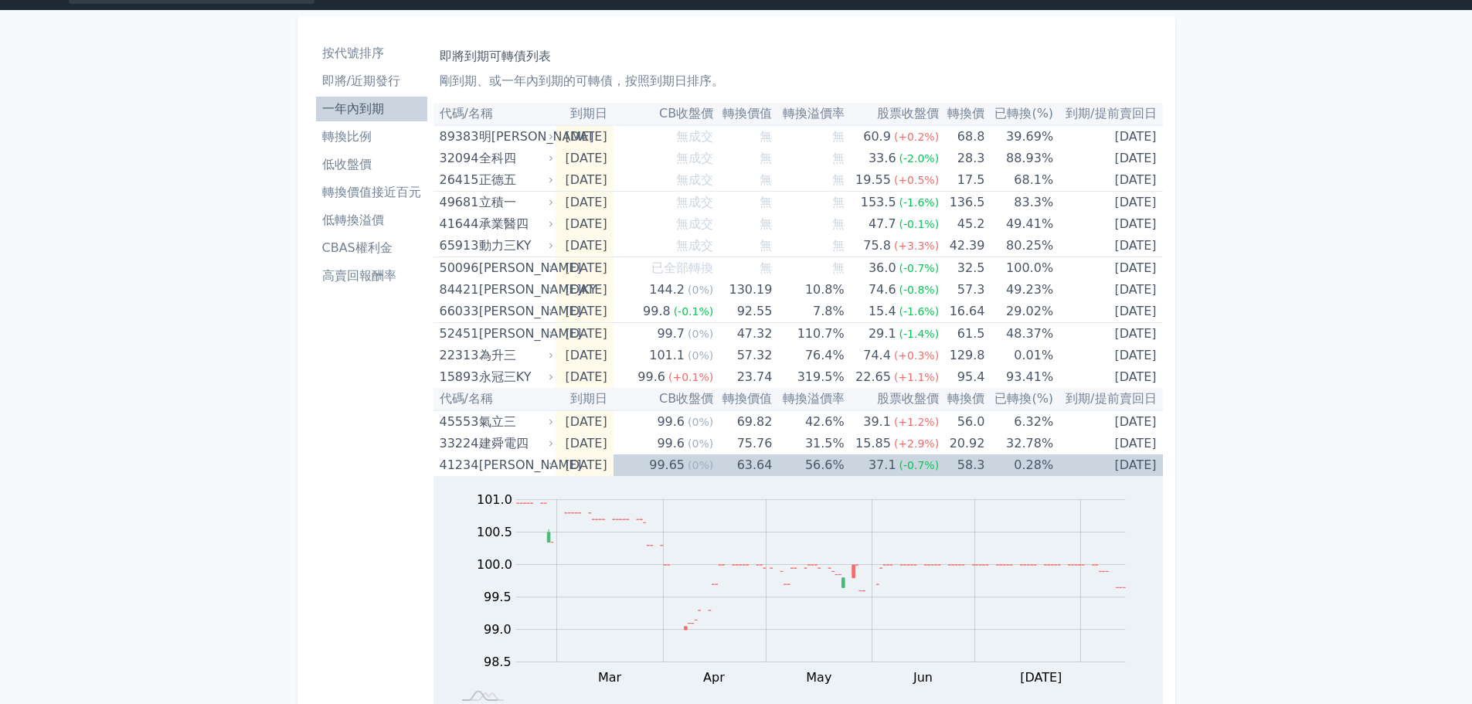
scroll to position [0, 0]
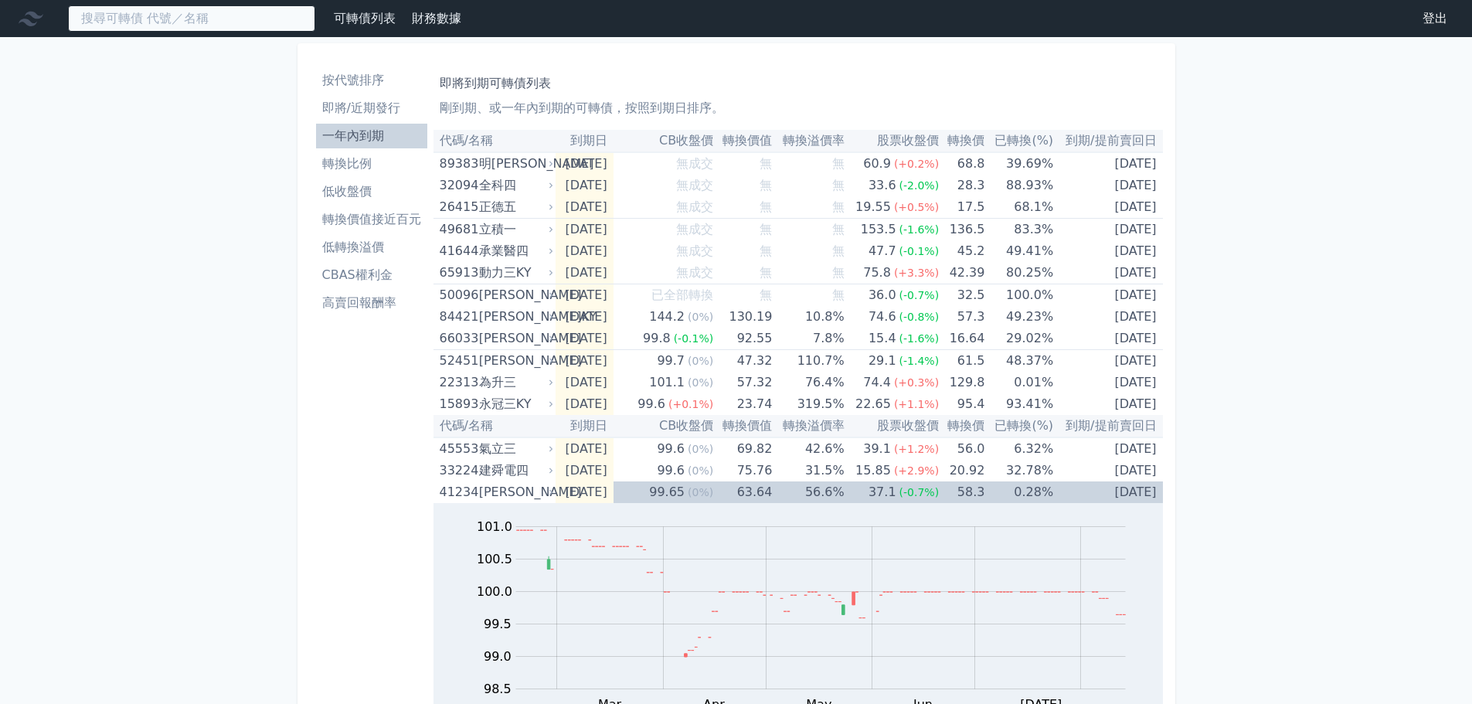
click at [208, 17] on input at bounding box center [191, 18] width 247 height 26
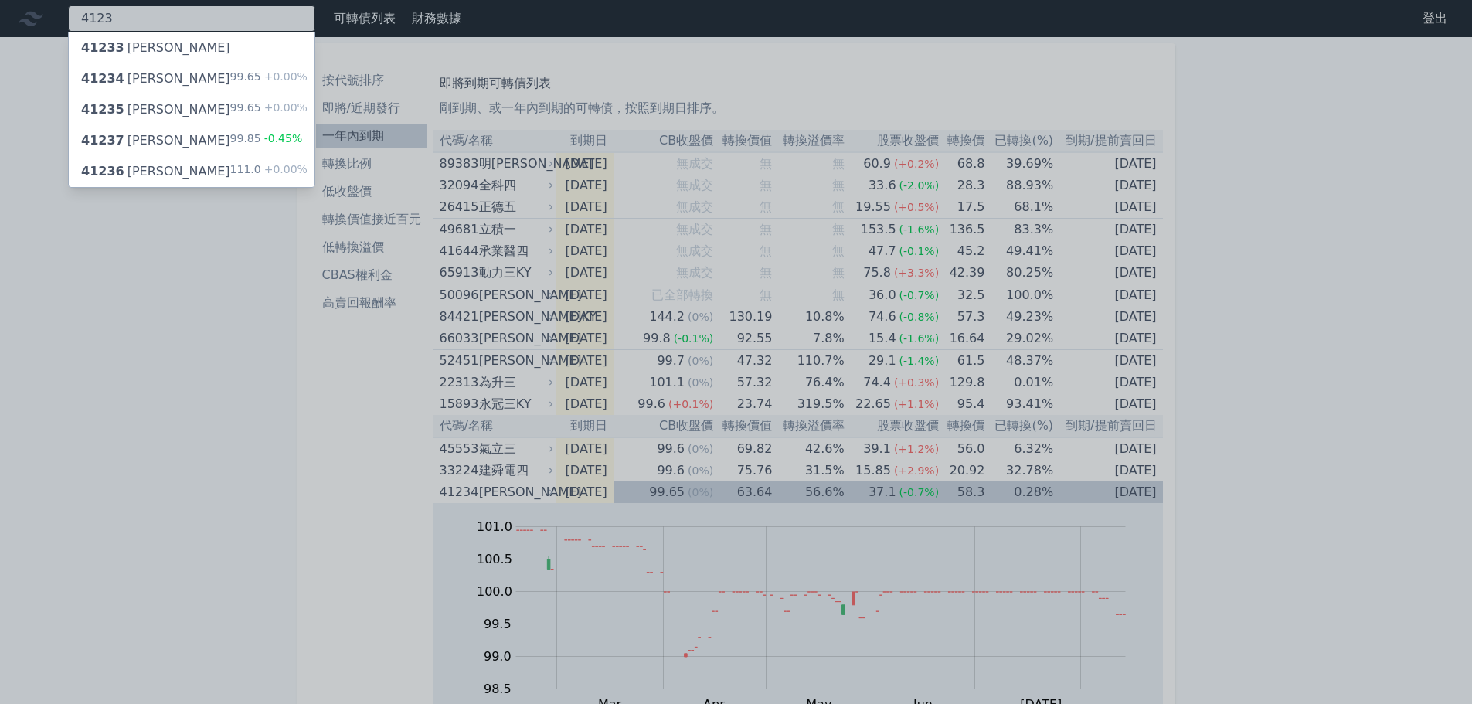
type input "4123"
click at [241, 165] on div "111.0 +0.00%" at bounding box center [268, 171] width 77 height 19
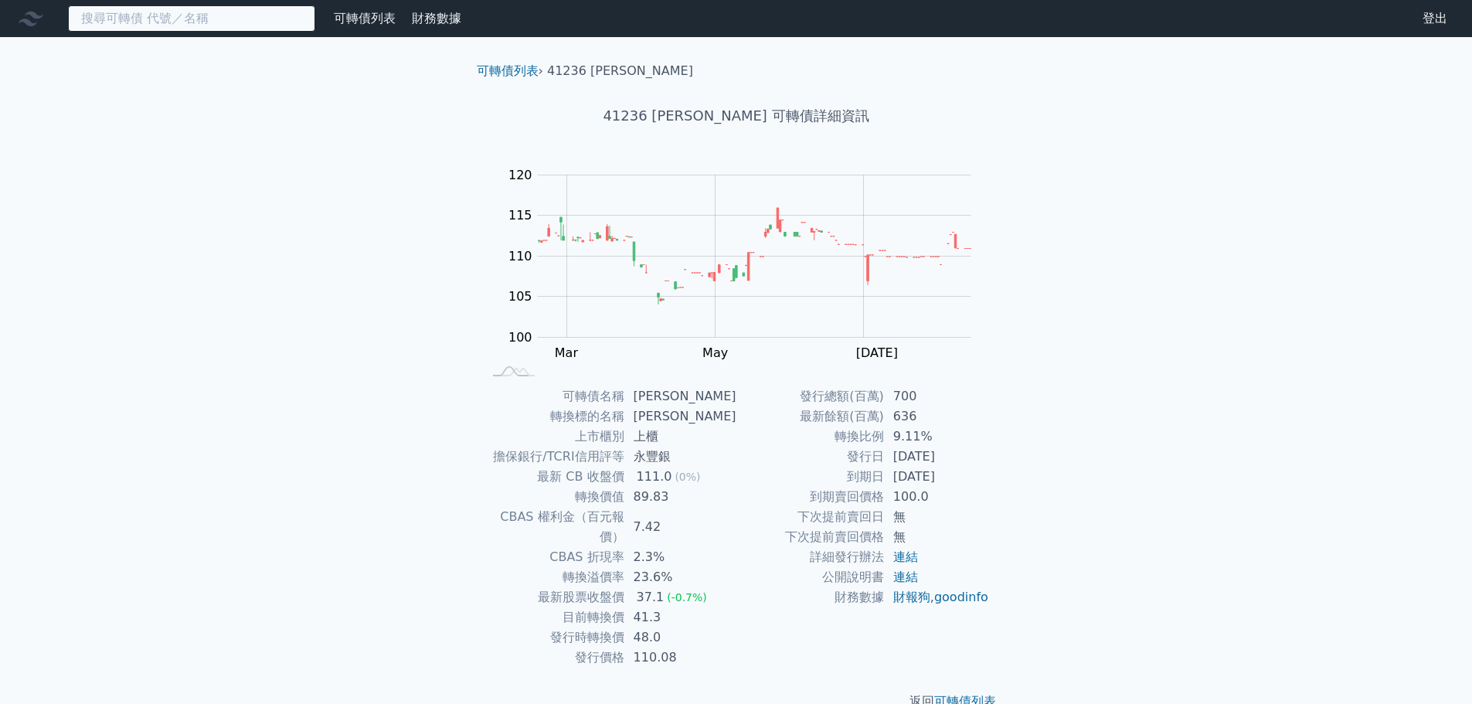
click at [238, 22] on input at bounding box center [191, 18] width 247 height 26
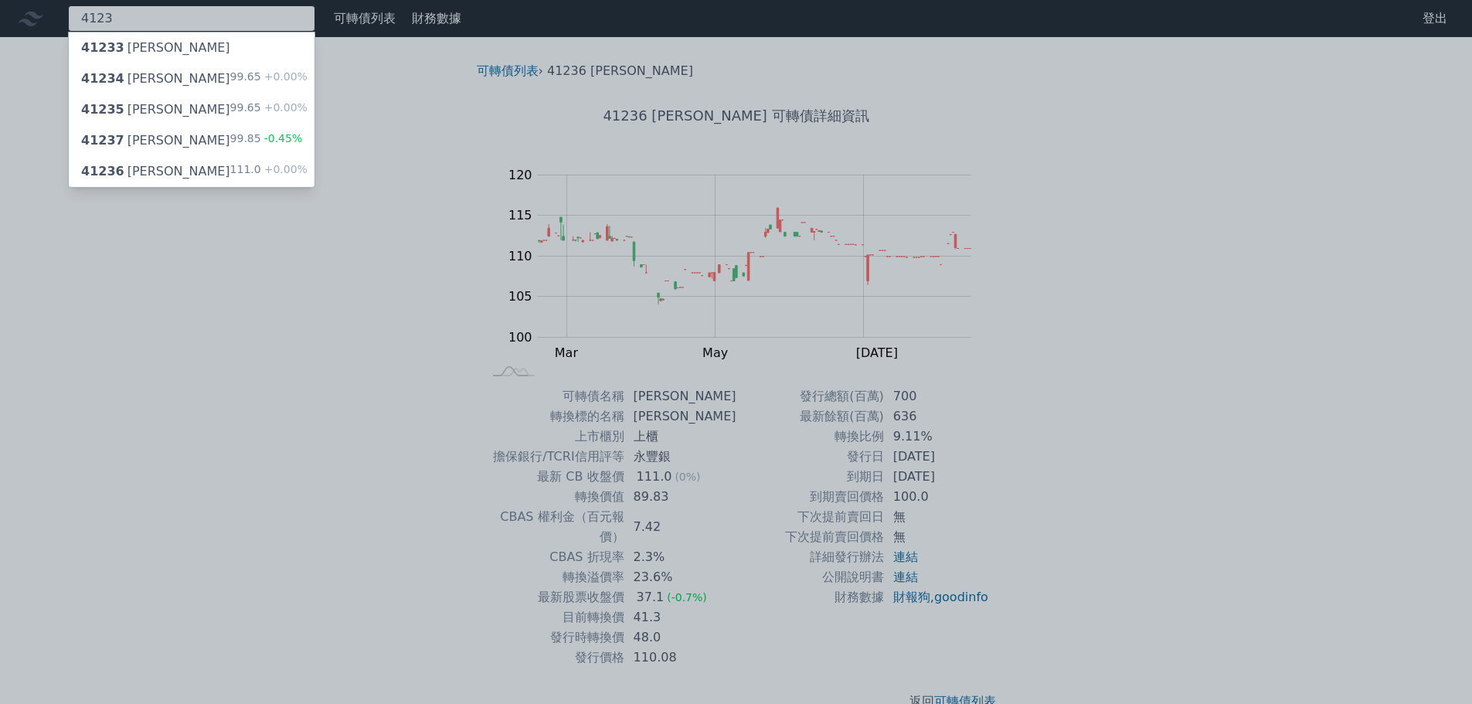
type input "4123"
click at [168, 137] on div "41237 晟德七 99.85 -0.45%" at bounding box center [192, 140] width 246 height 31
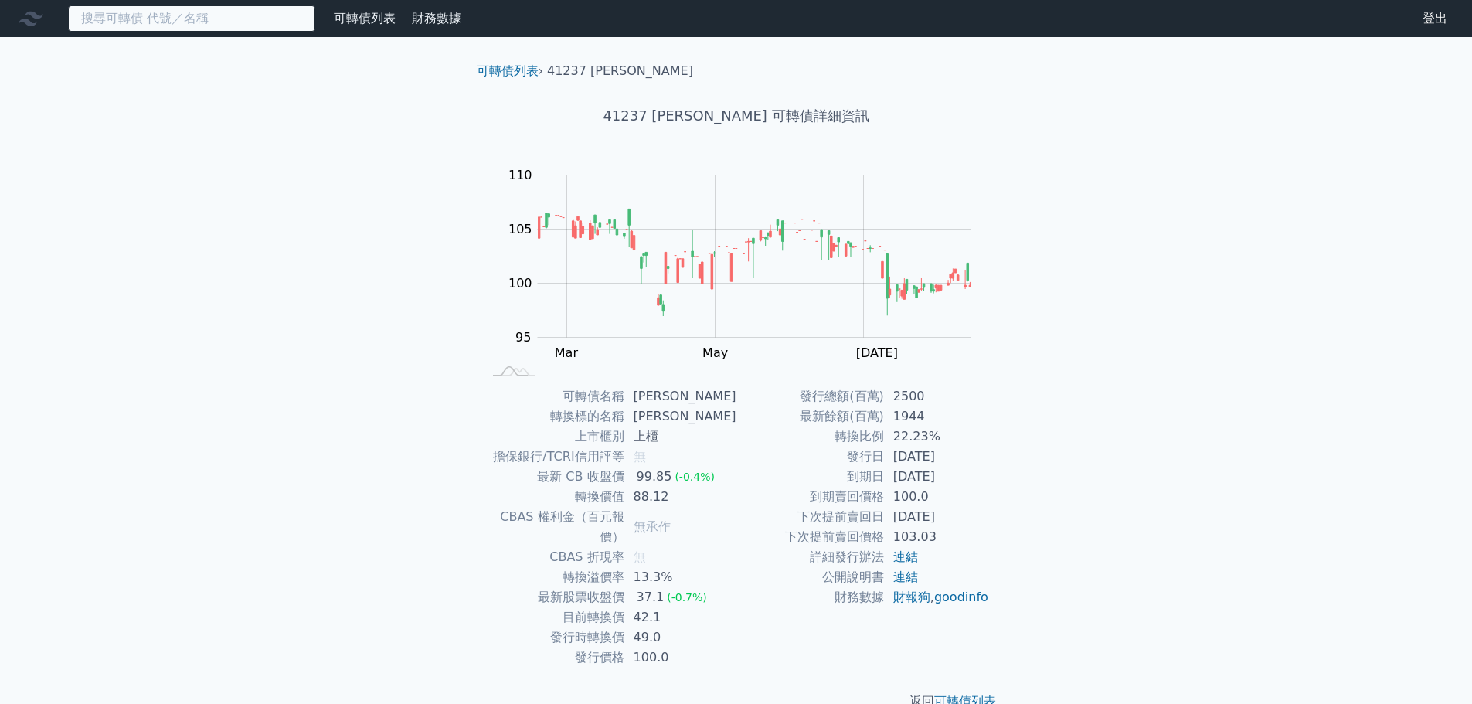
click at [104, 8] on input at bounding box center [191, 18] width 247 height 26
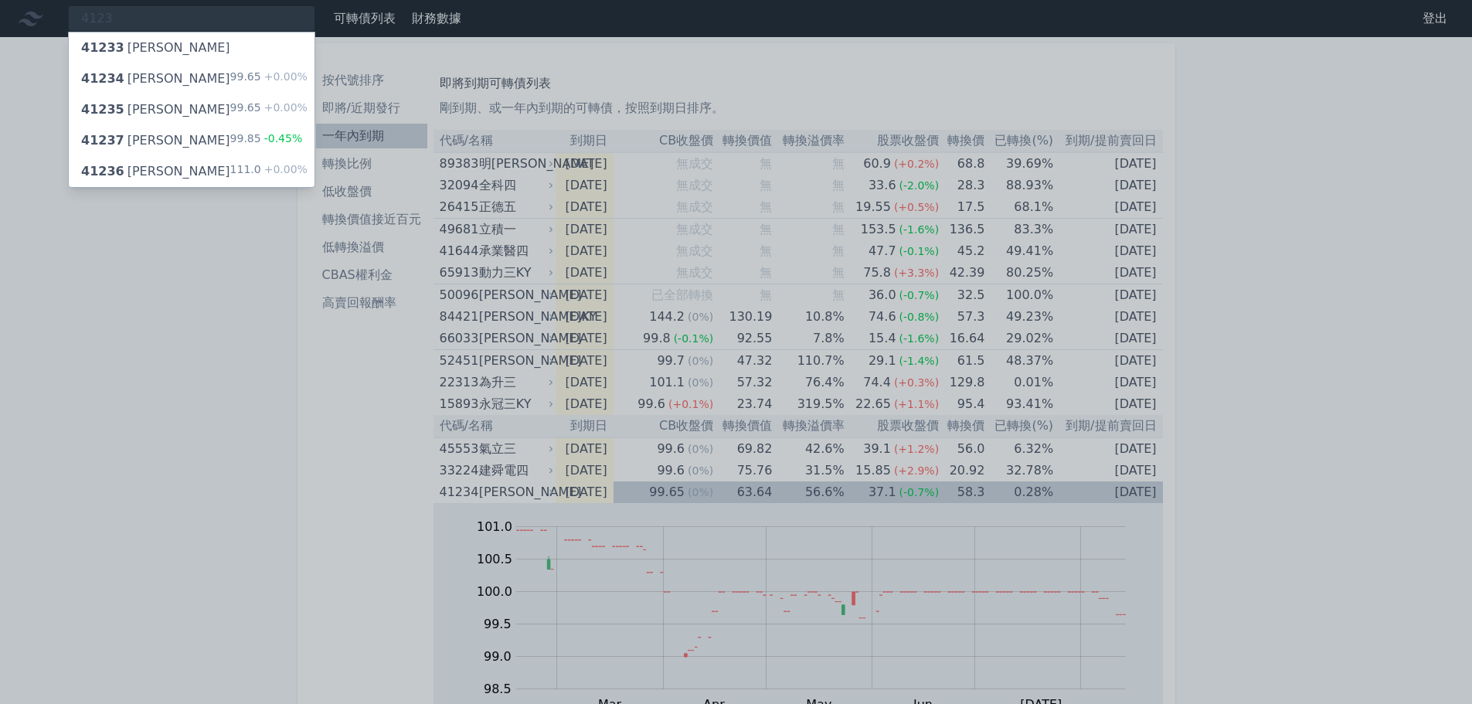
drag, startPoint x: 240, startPoint y: 353, endPoint x: 239, endPoint y: 362, distance: 8.5
click at [239, 353] on div at bounding box center [736, 352] width 1472 height 704
click at [219, 8] on div "4123 41233 晟德三 41234 晟德四 99.65 +0.00% 41235 晟德五 99.65 +0.00% 41237 晟德七 99.85 -0…" at bounding box center [191, 18] width 247 height 26
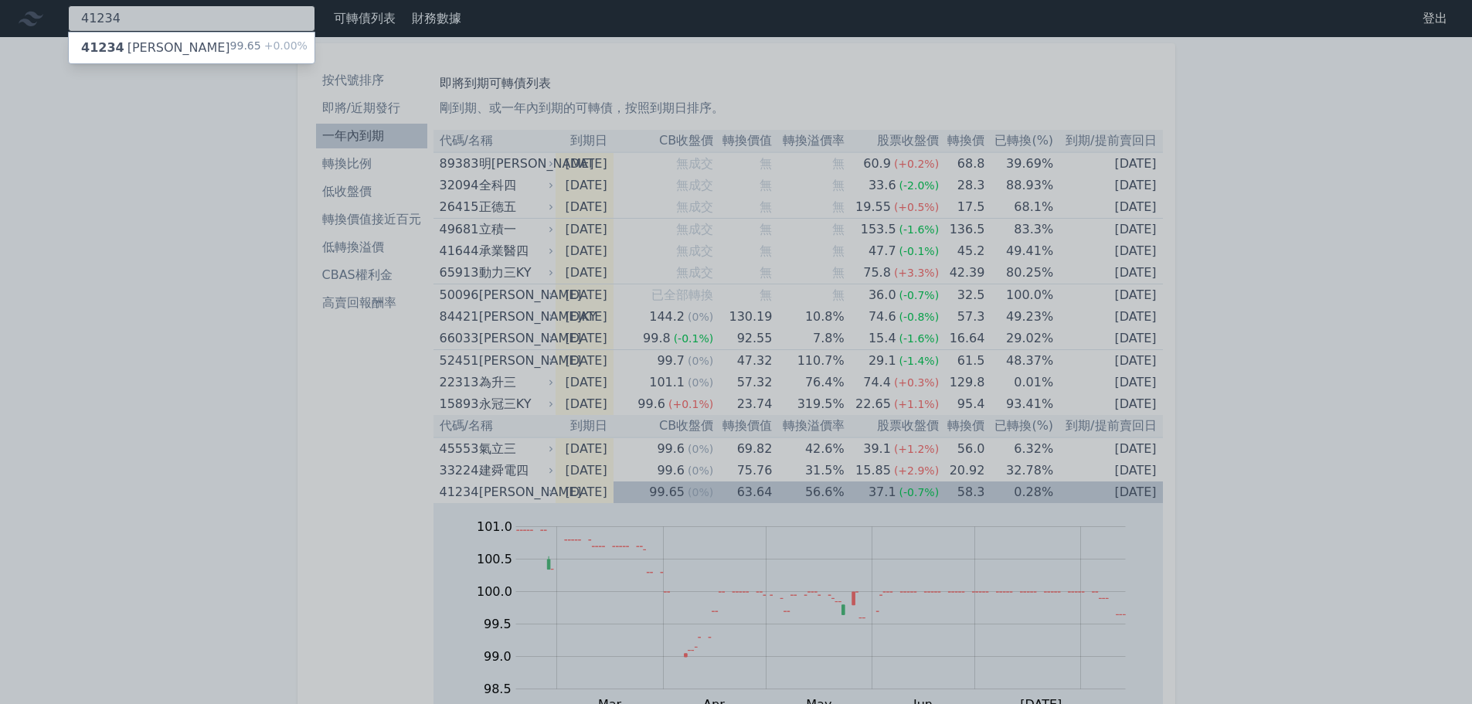
type input "4123"
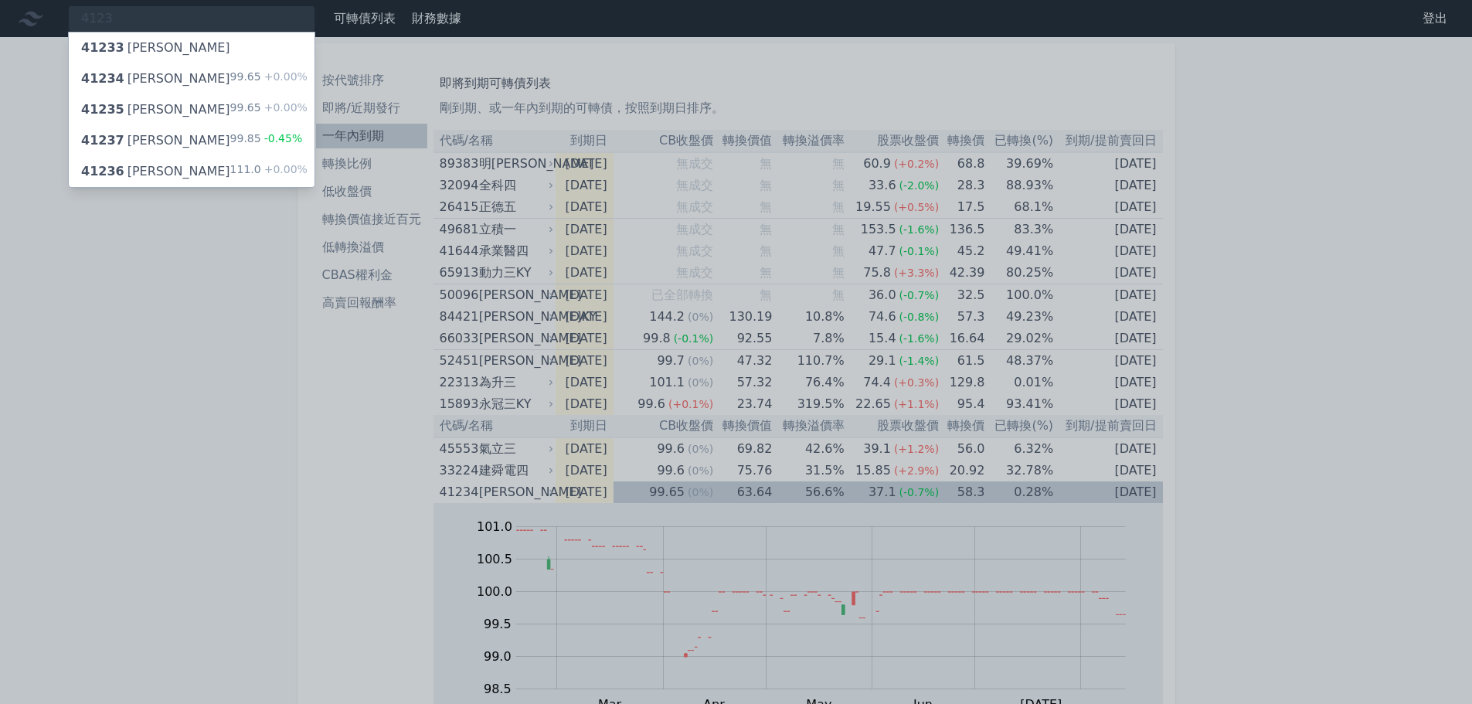
click at [208, 41] on div "41233 晟德三" at bounding box center [192, 47] width 246 height 31
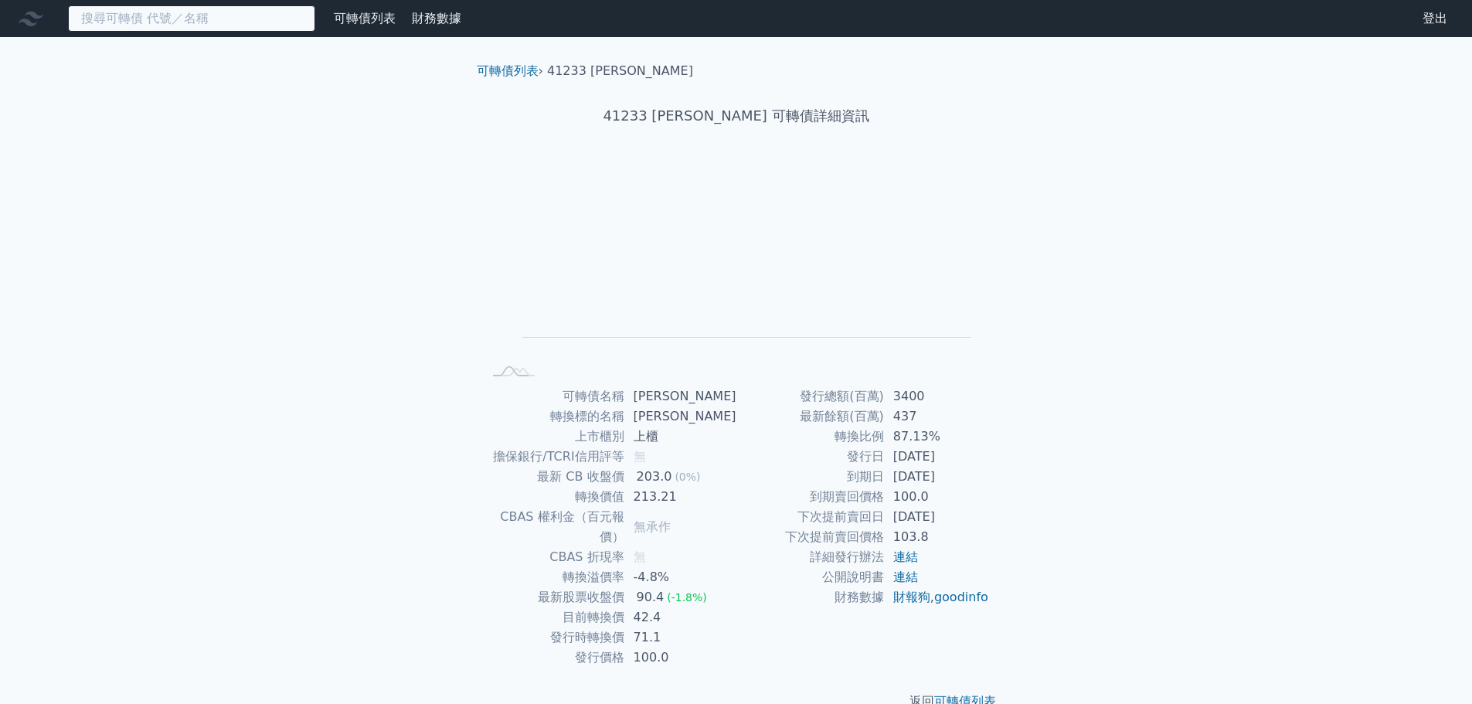
click at [210, 23] on input at bounding box center [191, 18] width 247 height 26
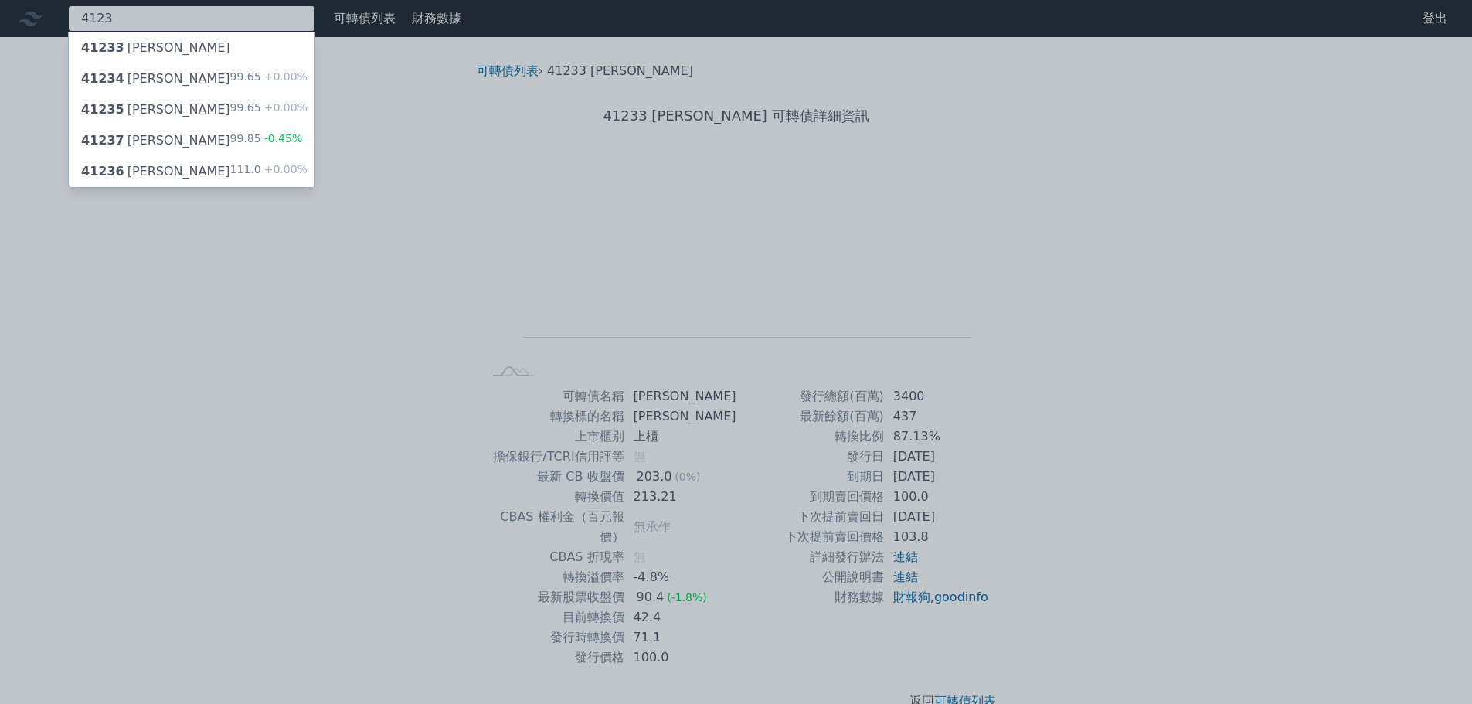
type input "4123"
click at [210, 81] on div "41234 晟德四 99.65 +0.00%" at bounding box center [192, 78] width 246 height 31
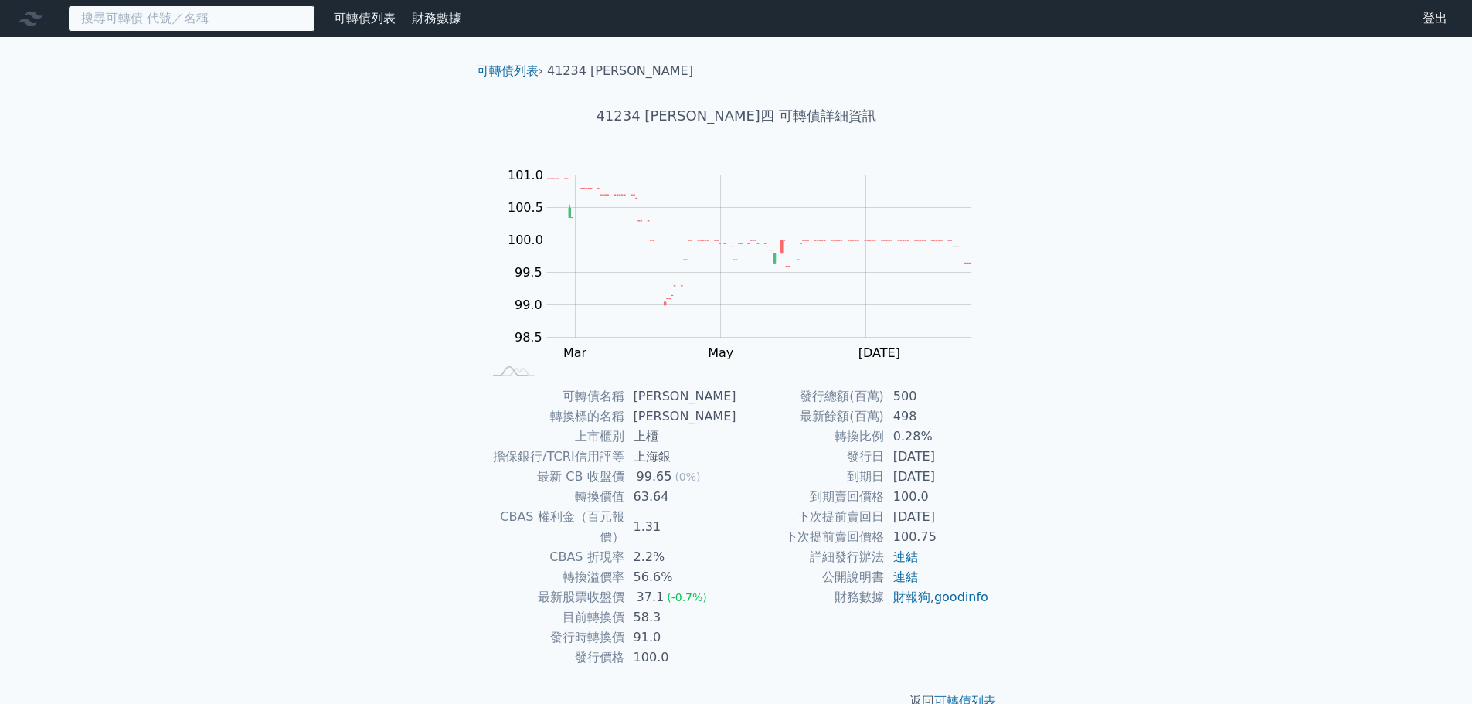
click at [198, 18] on input at bounding box center [191, 18] width 247 height 26
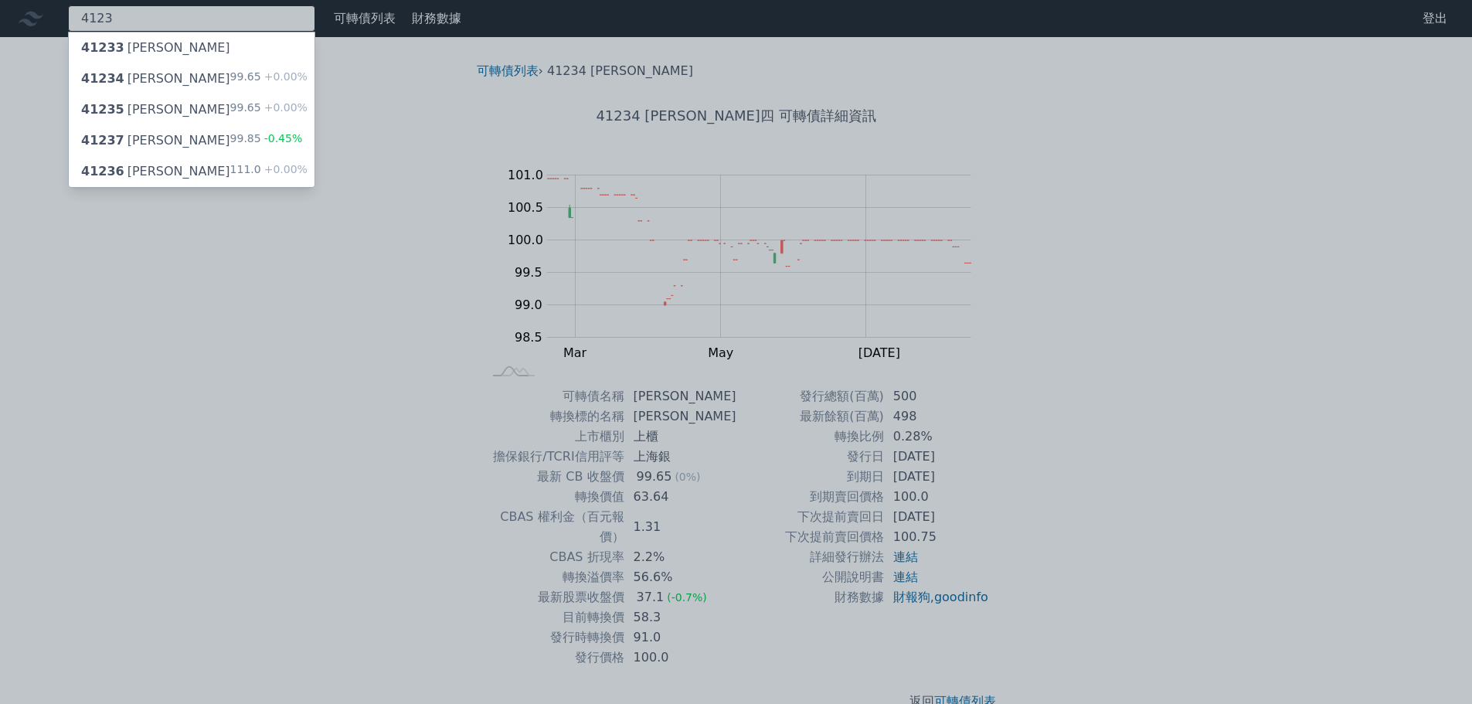
type input "4123"
click at [183, 111] on div "41235 晟德五 99.65 +0.00%" at bounding box center [192, 109] width 246 height 31
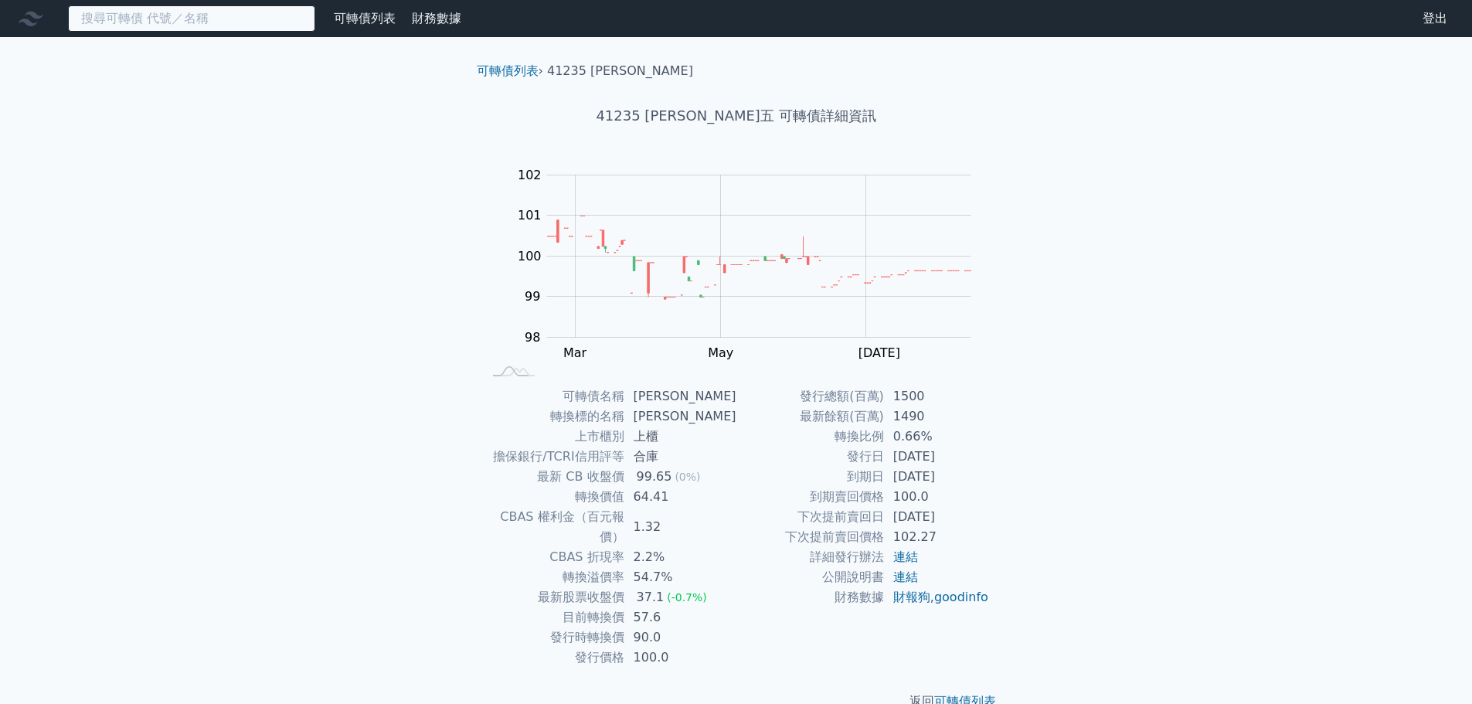
click at [246, 9] on input at bounding box center [191, 18] width 247 height 26
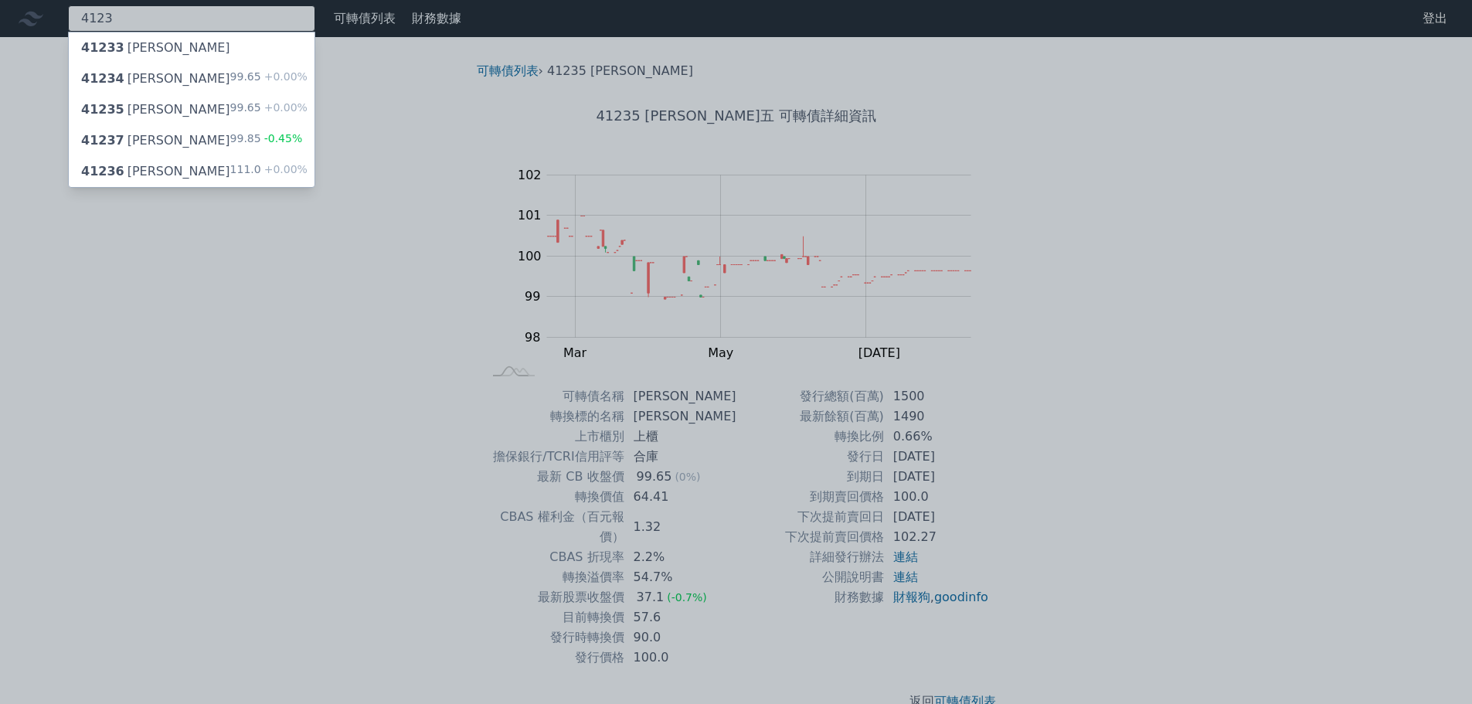
type input "4123"
click at [208, 79] on div "41234 晟德四 99.65 +0.00%" at bounding box center [192, 78] width 246 height 31
